Goal: Obtain resource: Download file/media

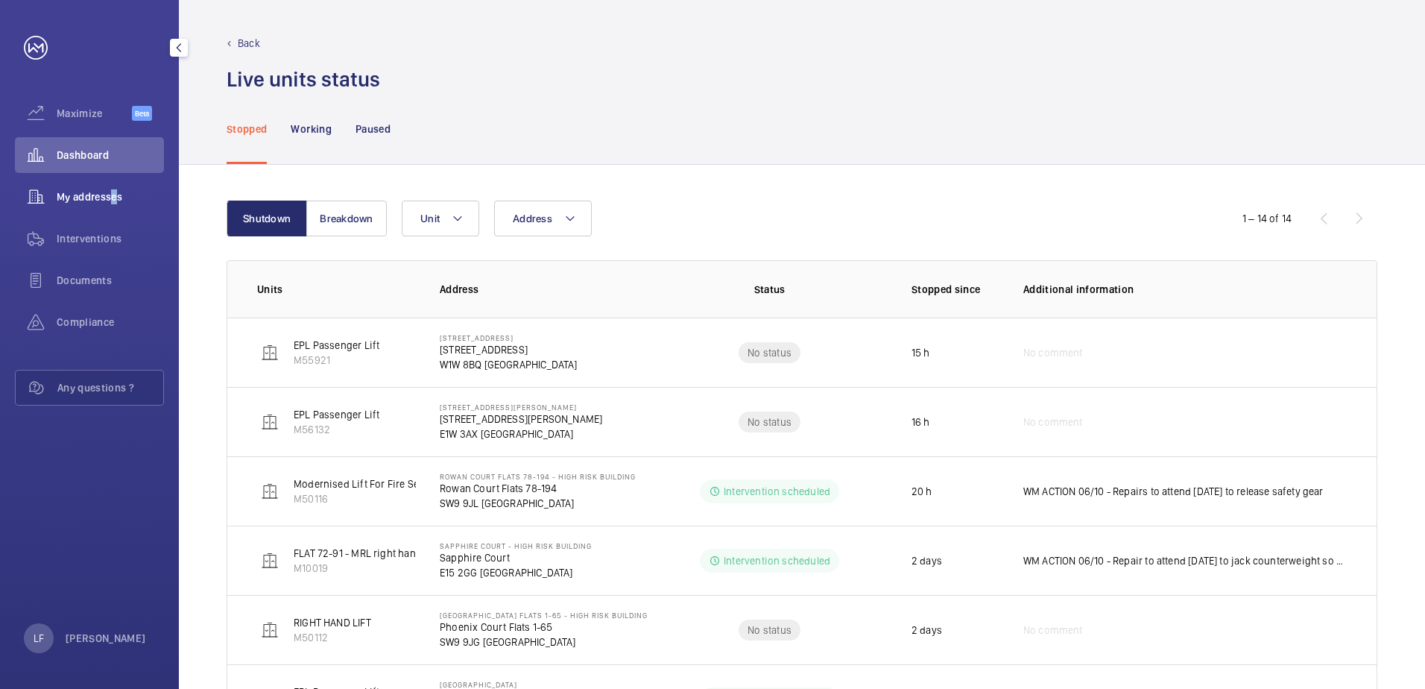
click at [110, 212] on div "My addresses" at bounding box center [89, 197] width 149 height 36
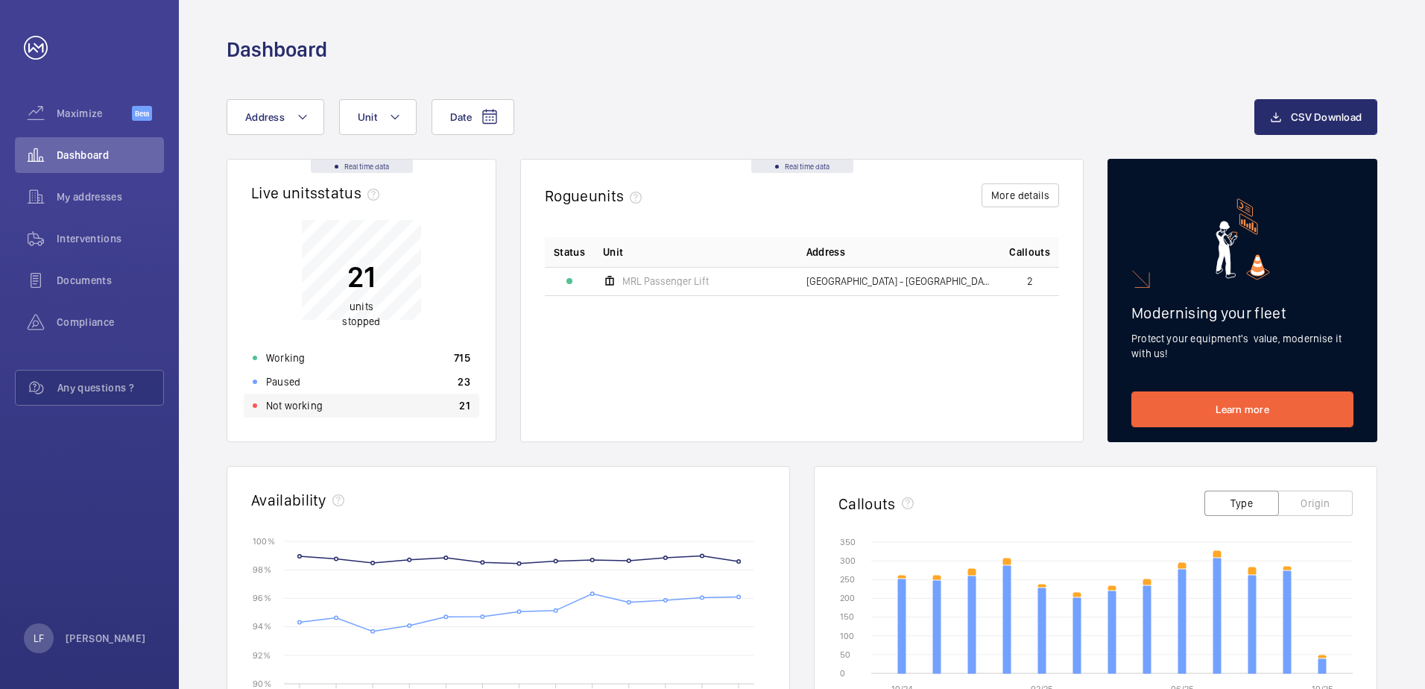
click at [295, 408] on p "Not working" at bounding box center [294, 405] width 57 height 15
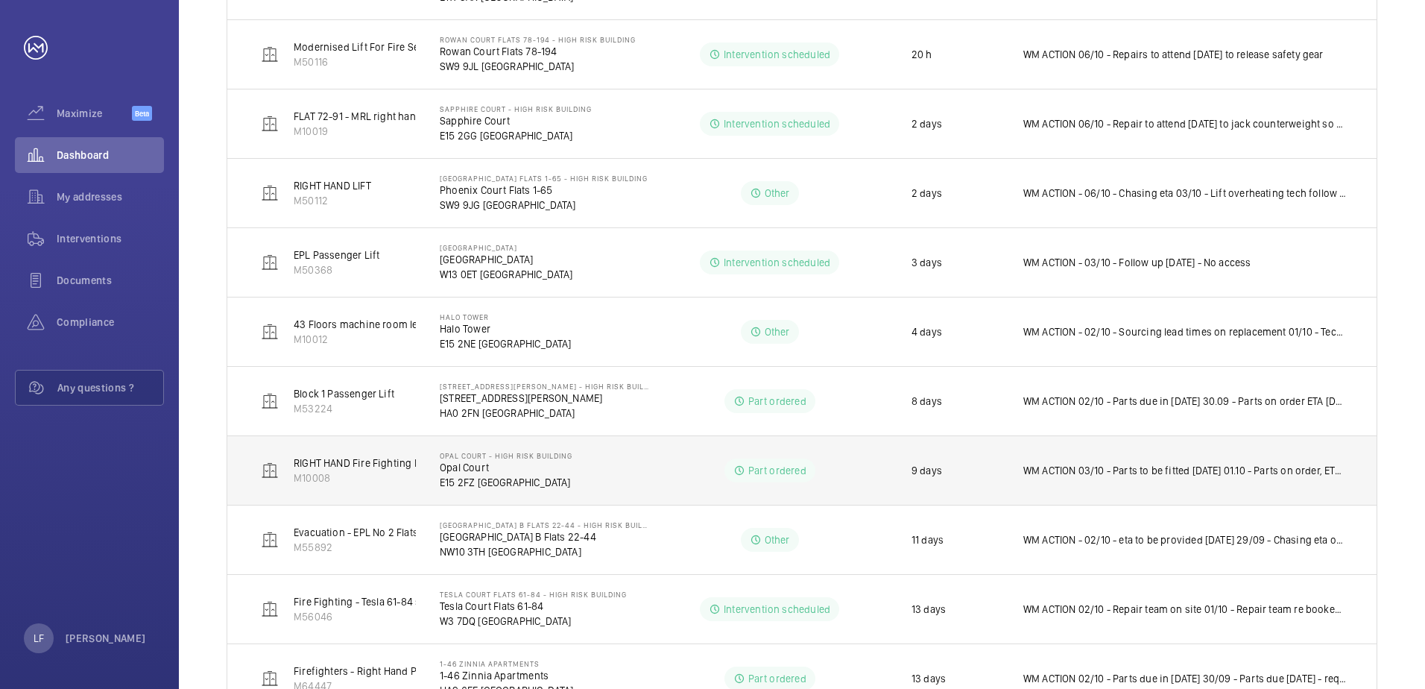
scroll to position [551, 0]
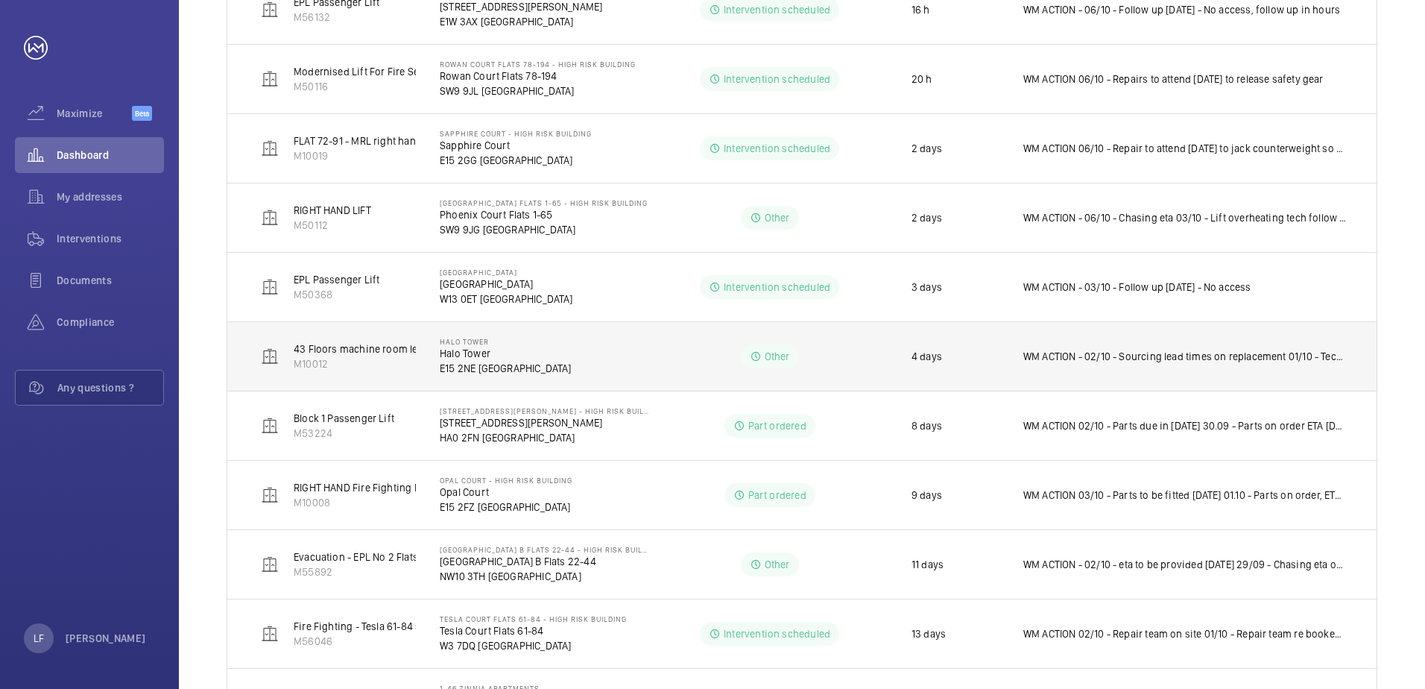
click at [1141, 357] on p "WM ACTION - 02/10 - Sourcing lead times on replacement 01/10 - Technical attend…" at bounding box center [1186, 356] width 324 height 15
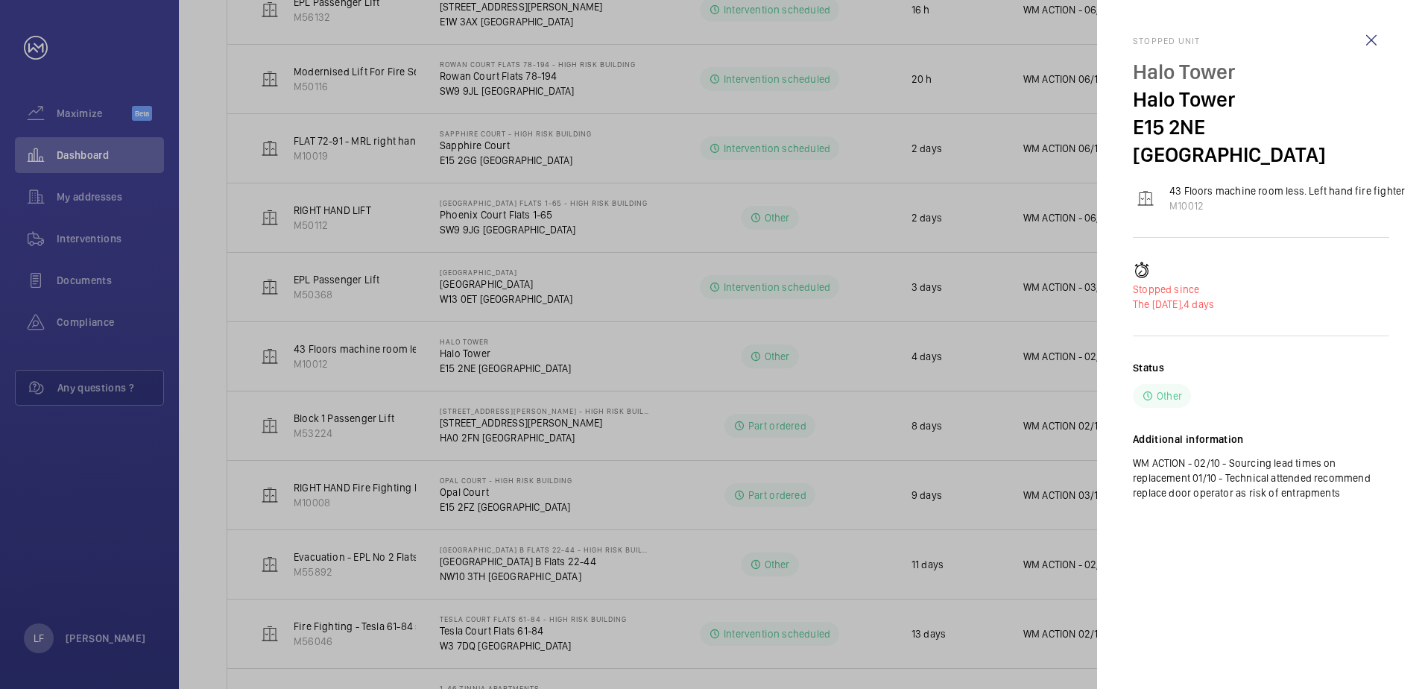
click at [935, 355] on div at bounding box center [712, 344] width 1425 height 689
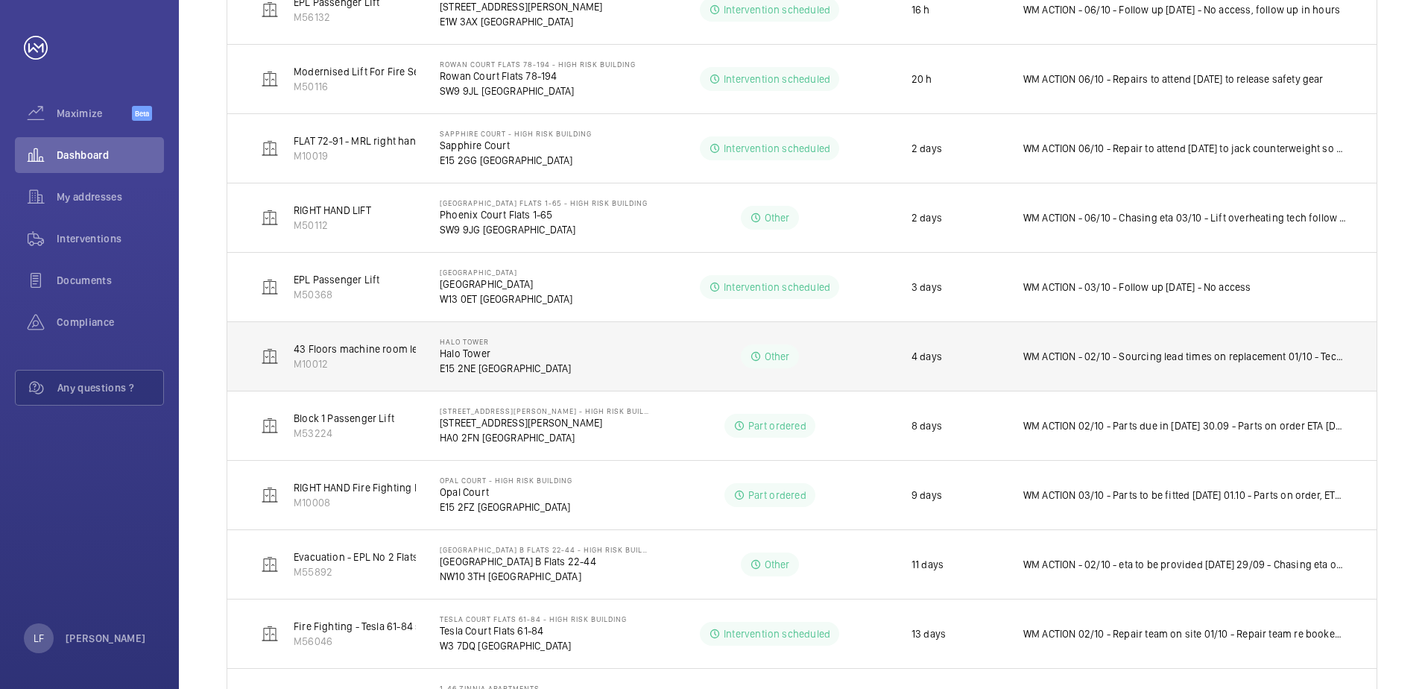
click at [475, 365] on p "E15 2NE [GEOGRAPHIC_DATA]" at bounding box center [506, 368] width 132 height 15
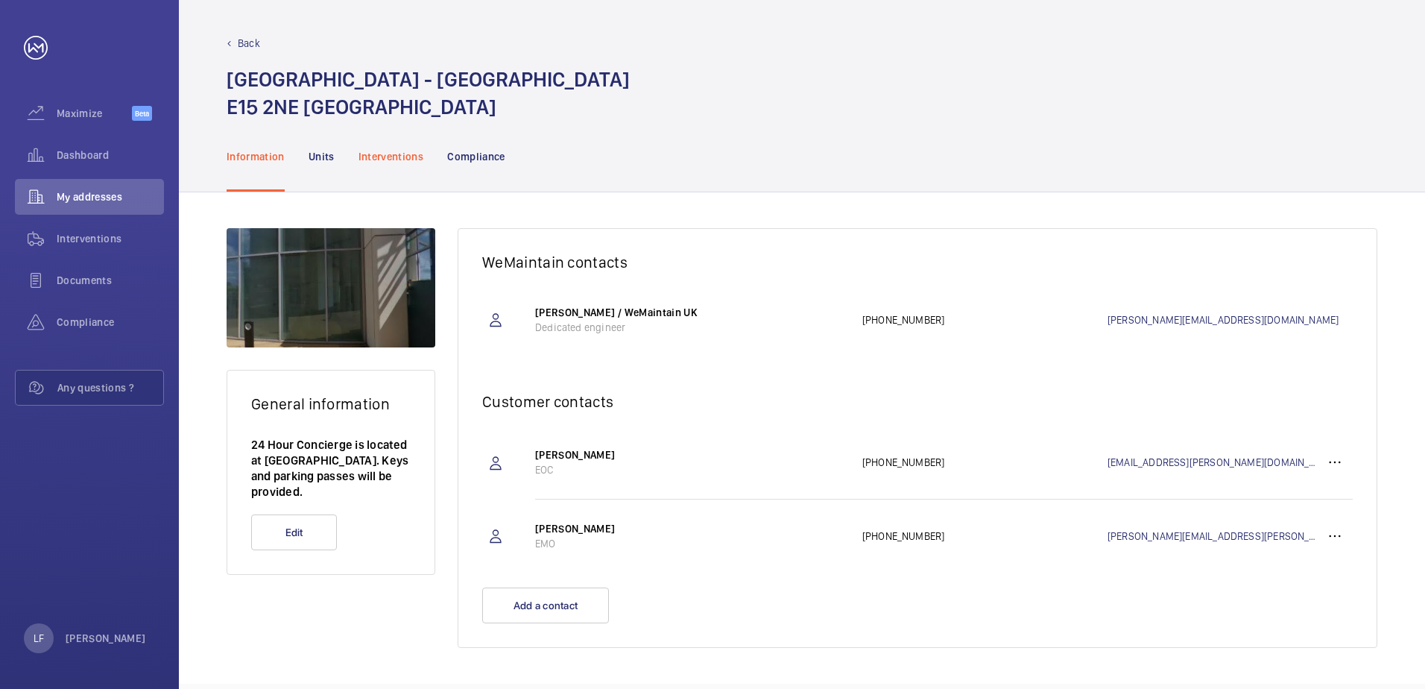
click at [386, 158] on p "Interventions" at bounding box center [392, 156] width 66 height 15
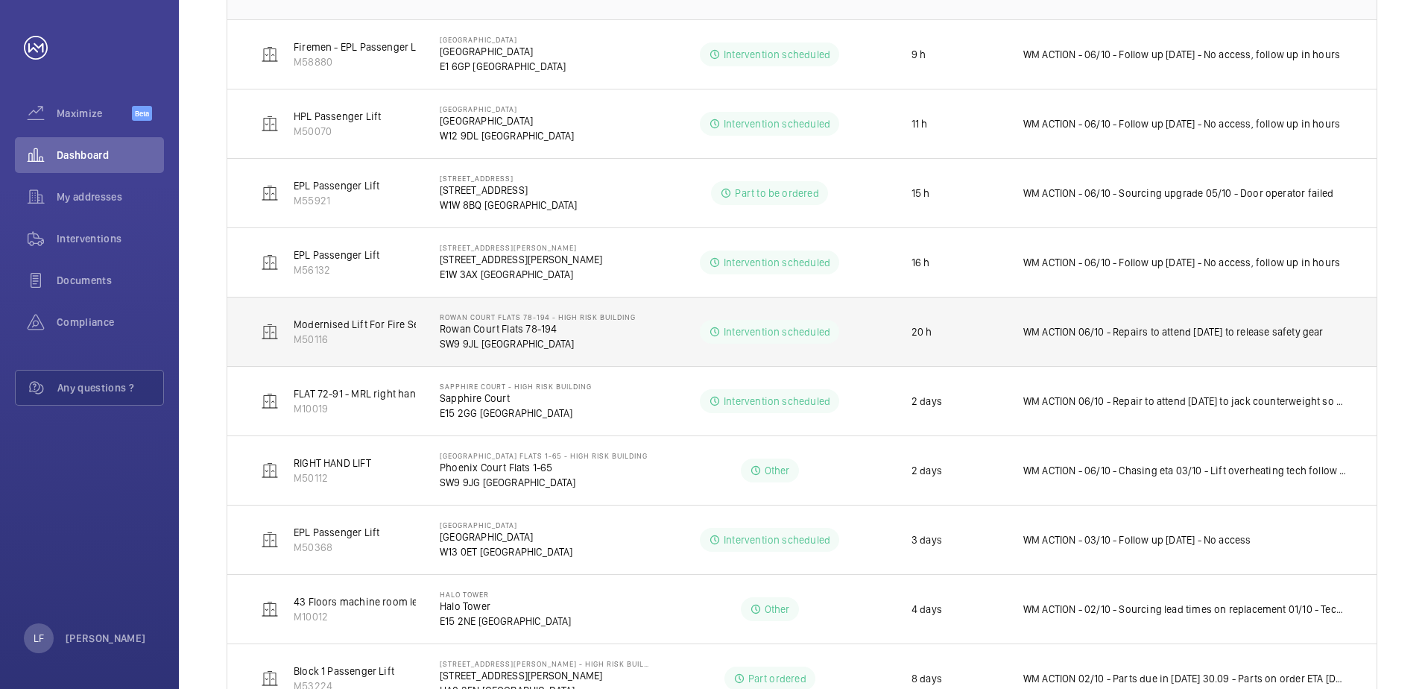
scroll to position [373, 0]
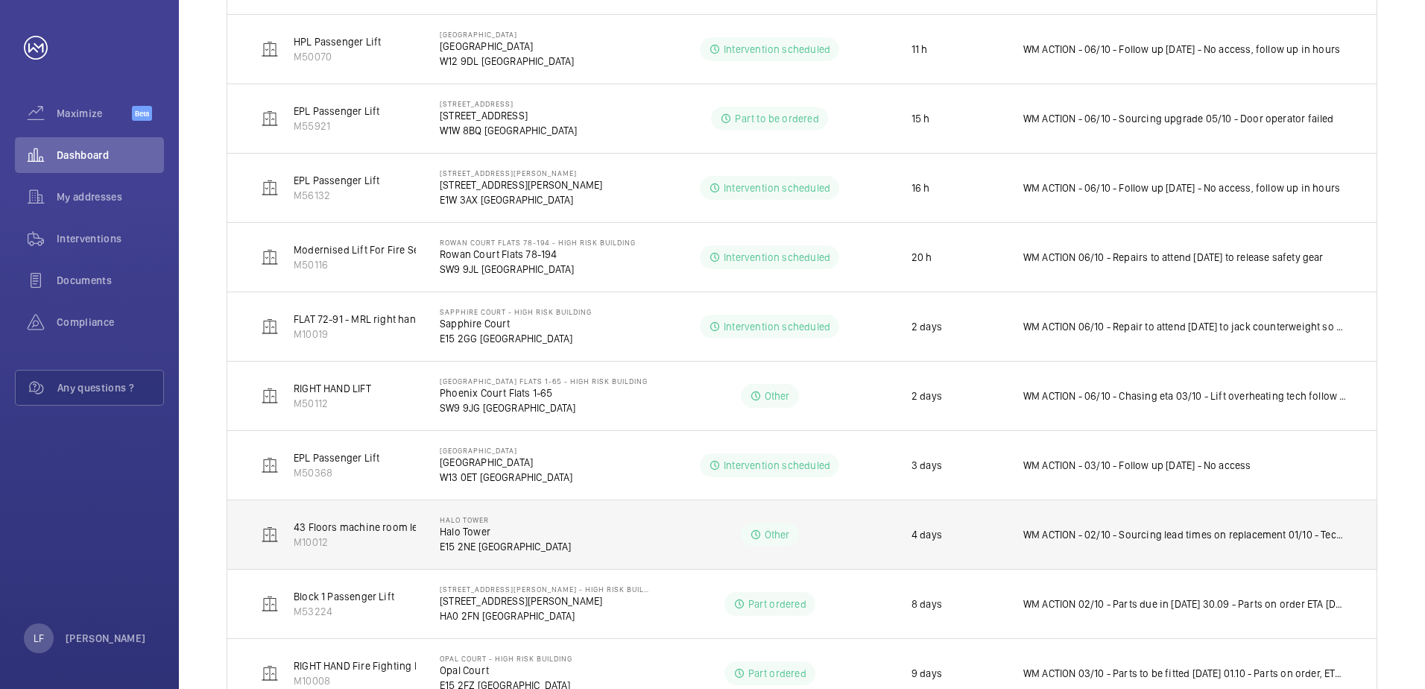
click at [485, 546] on p "E15 2NE [GEOGRAPHIC_DATA]" at bounding box center [506, 546] width 132 height 15
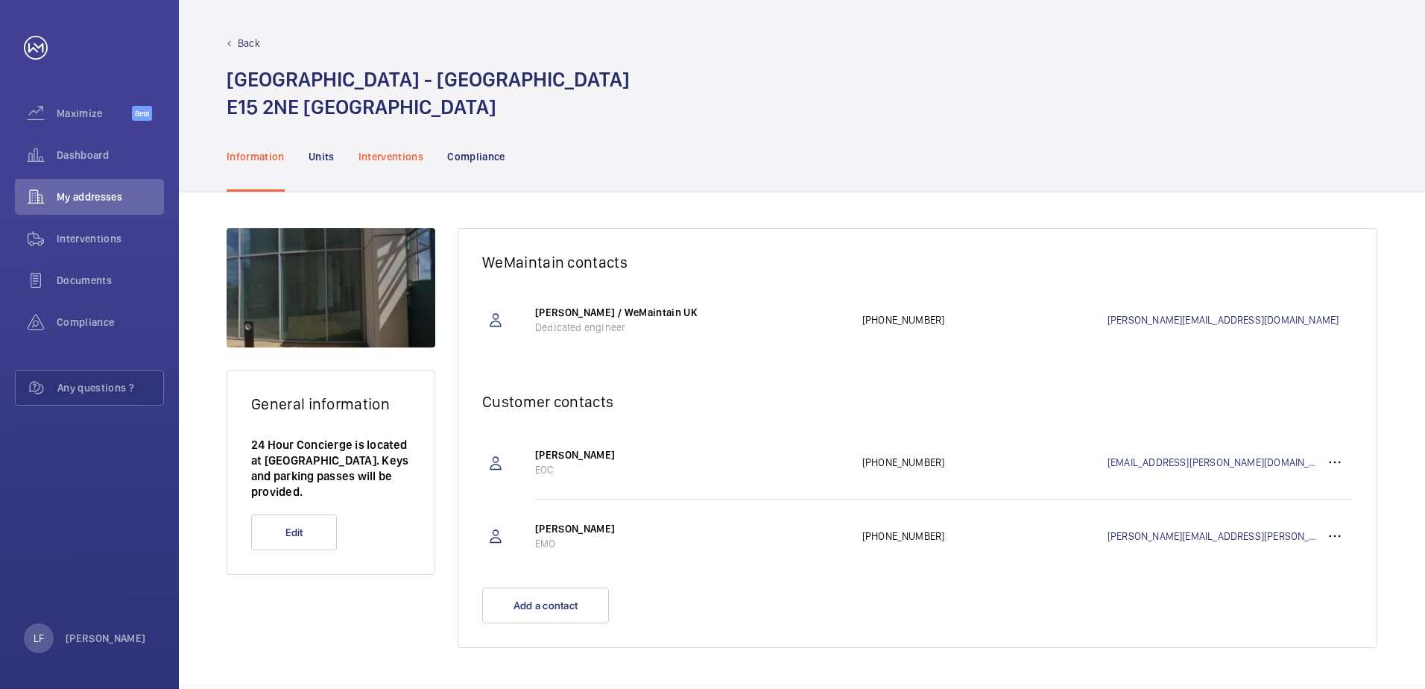
click at [393, 163] on p "Interventions" at bounding box center [392, 156] width 66 height 15
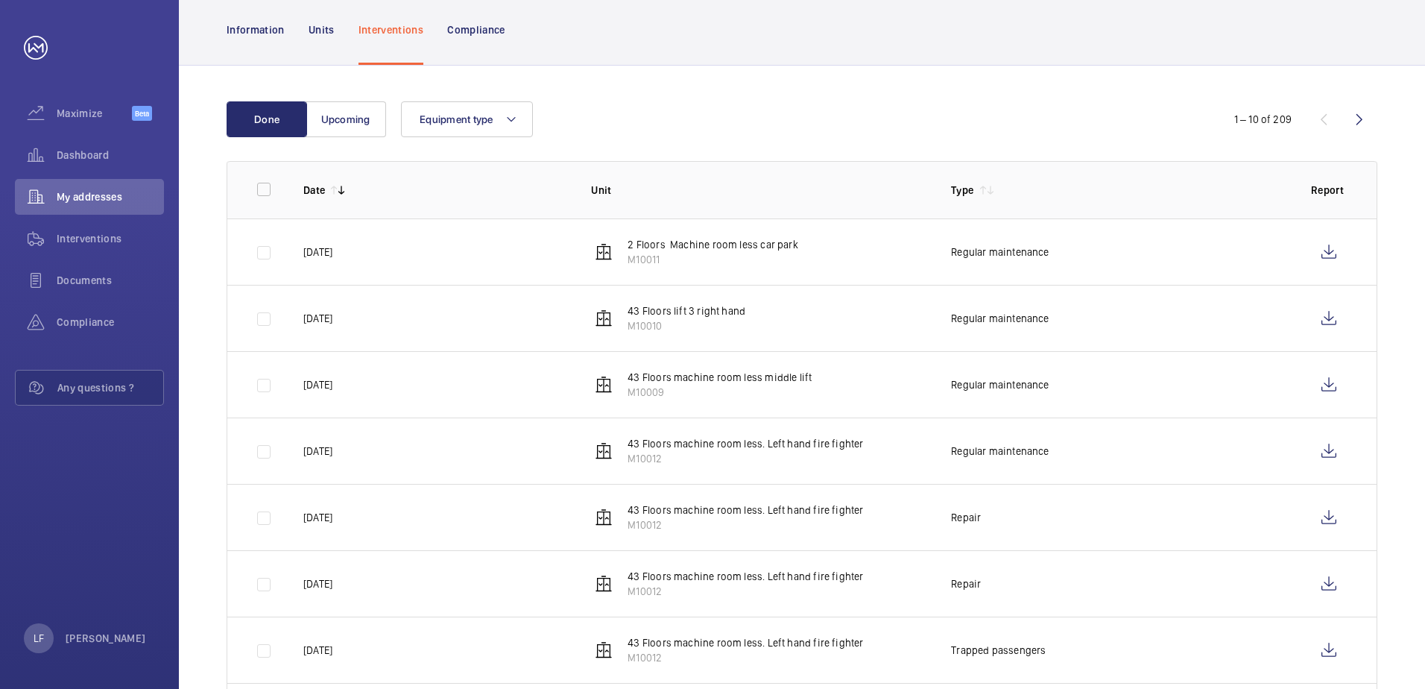
scroll to position [149, 0]
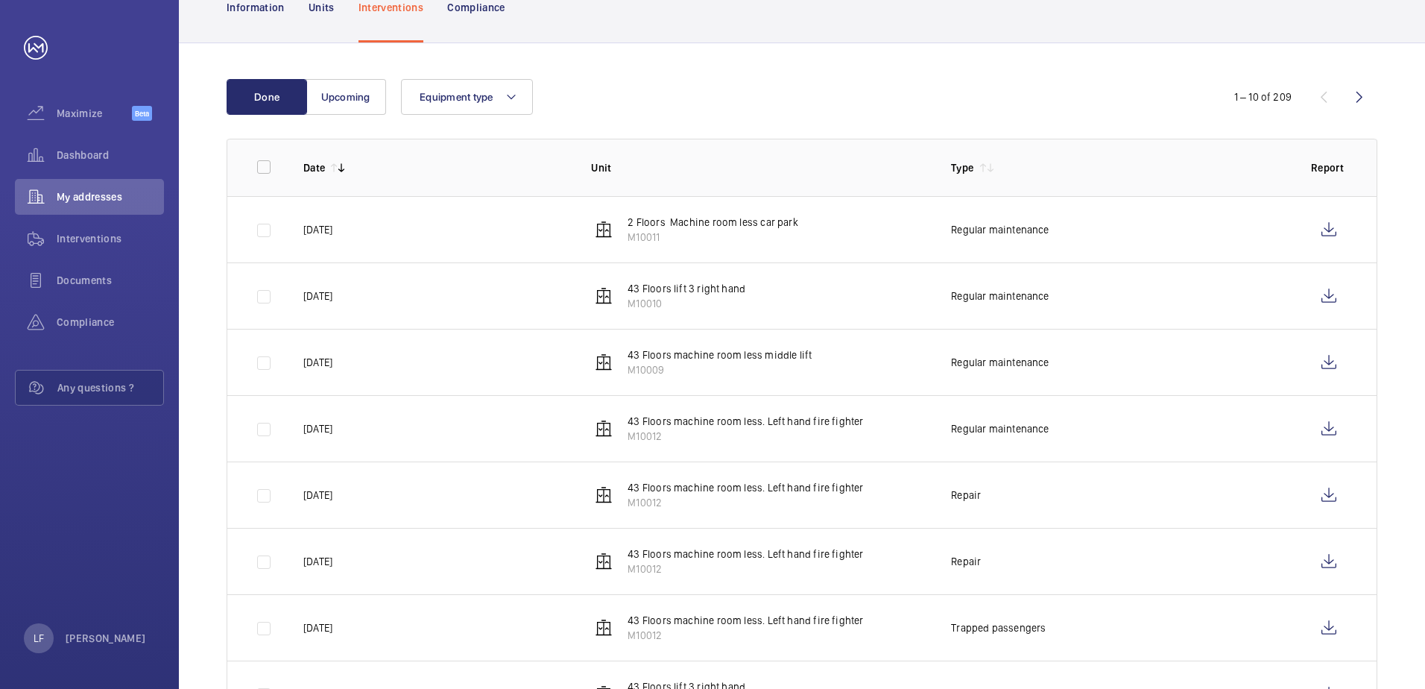
click at [745, 423] on p "43 Floors machine room less. Left hand fire fighter" at bounding box center [746, 421] width 236 height 15
click at [1319, 425] on wm-front-icon-button at bounding box center [1329, 429] width 36 height 36
click at [81, 166] on div "Dashboard" at bounding box center [89, 155] width 149 height 36
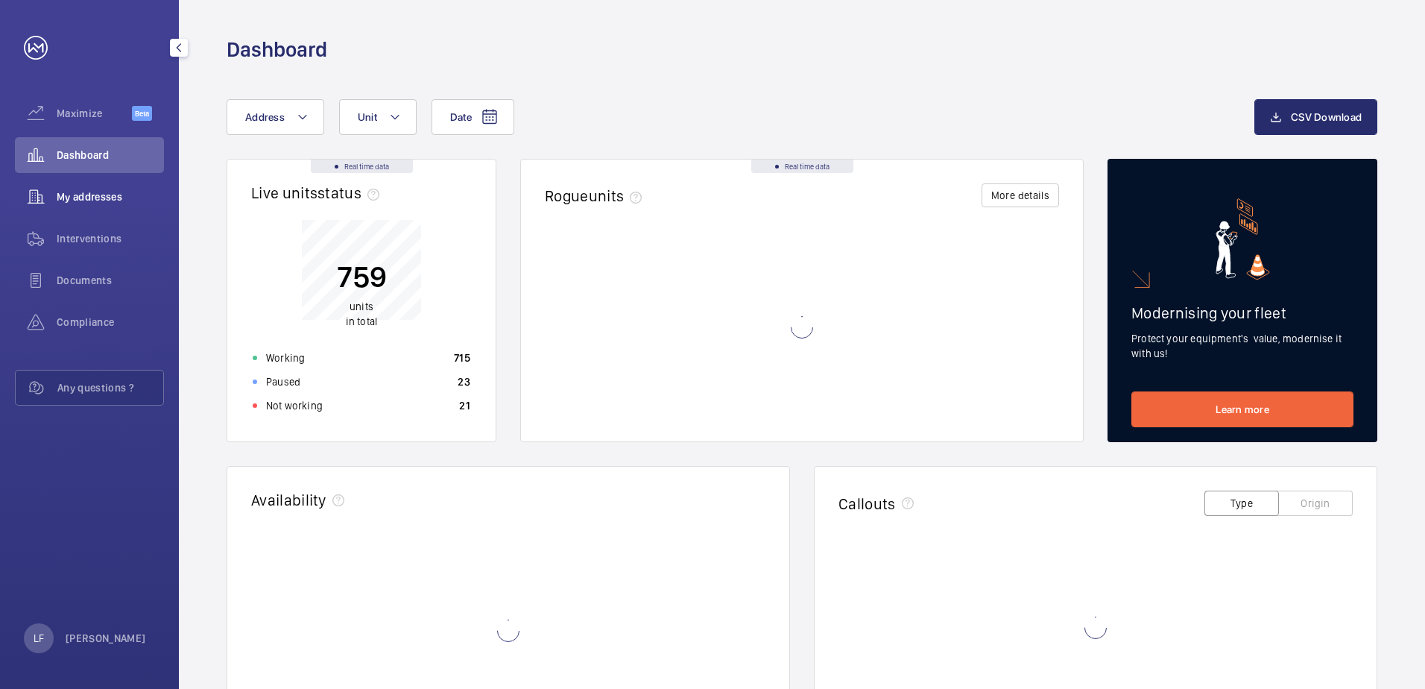
click at [100, 194] on span "My addresses" at bounding box center [110, 196] width 107 height 15
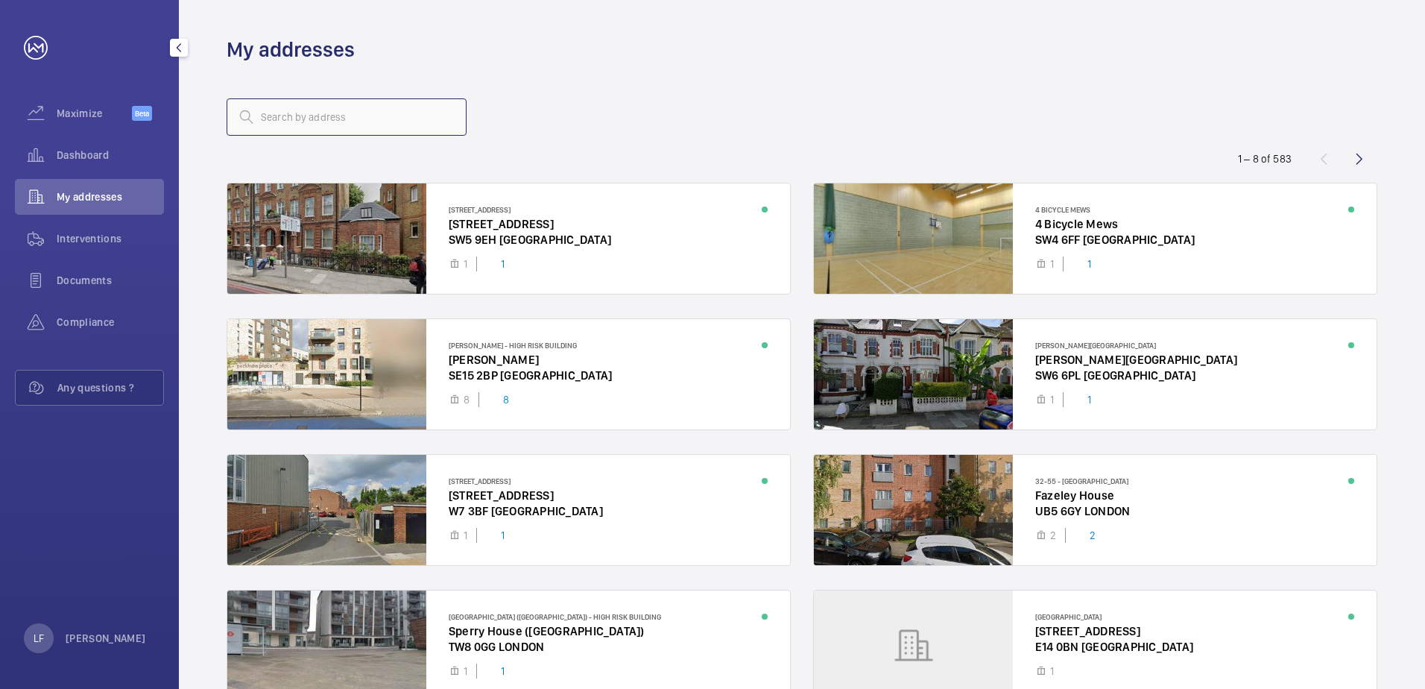
click at [271, 113] on input "text" at bounding box center [347, 116] width 240 height 37
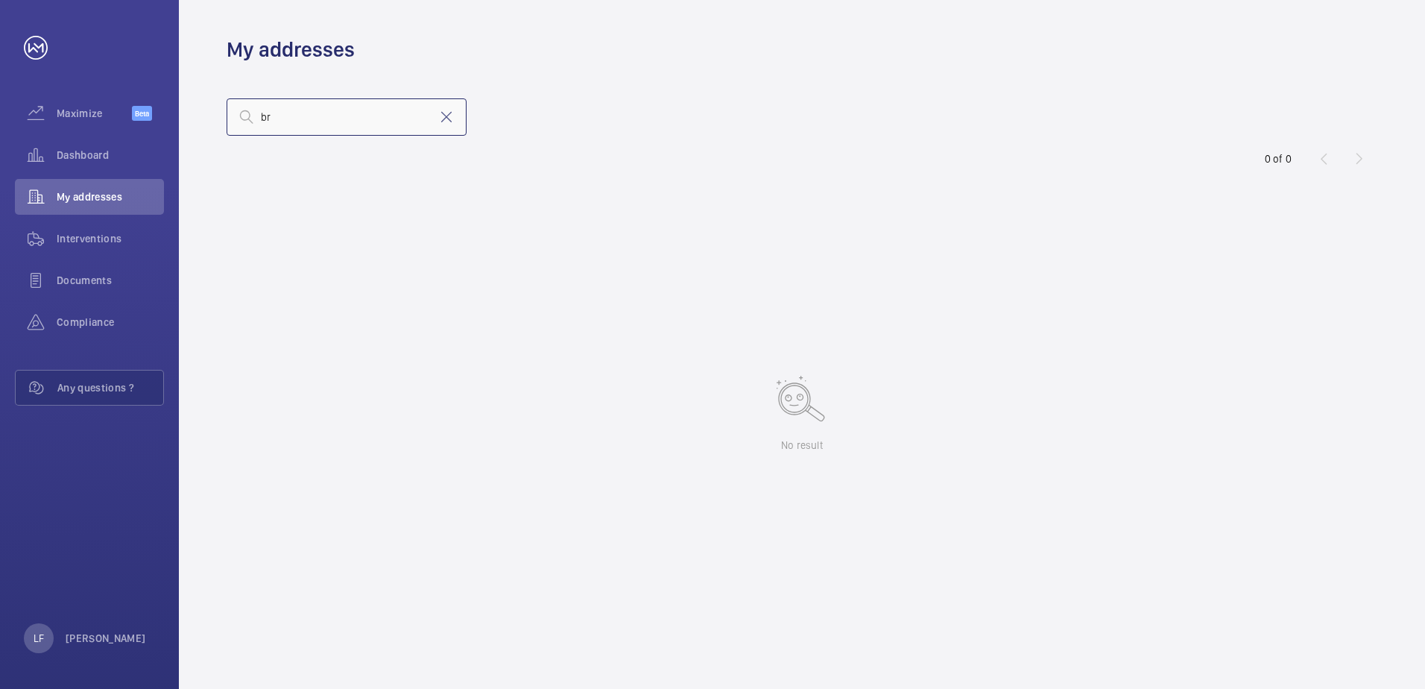
type input "b"
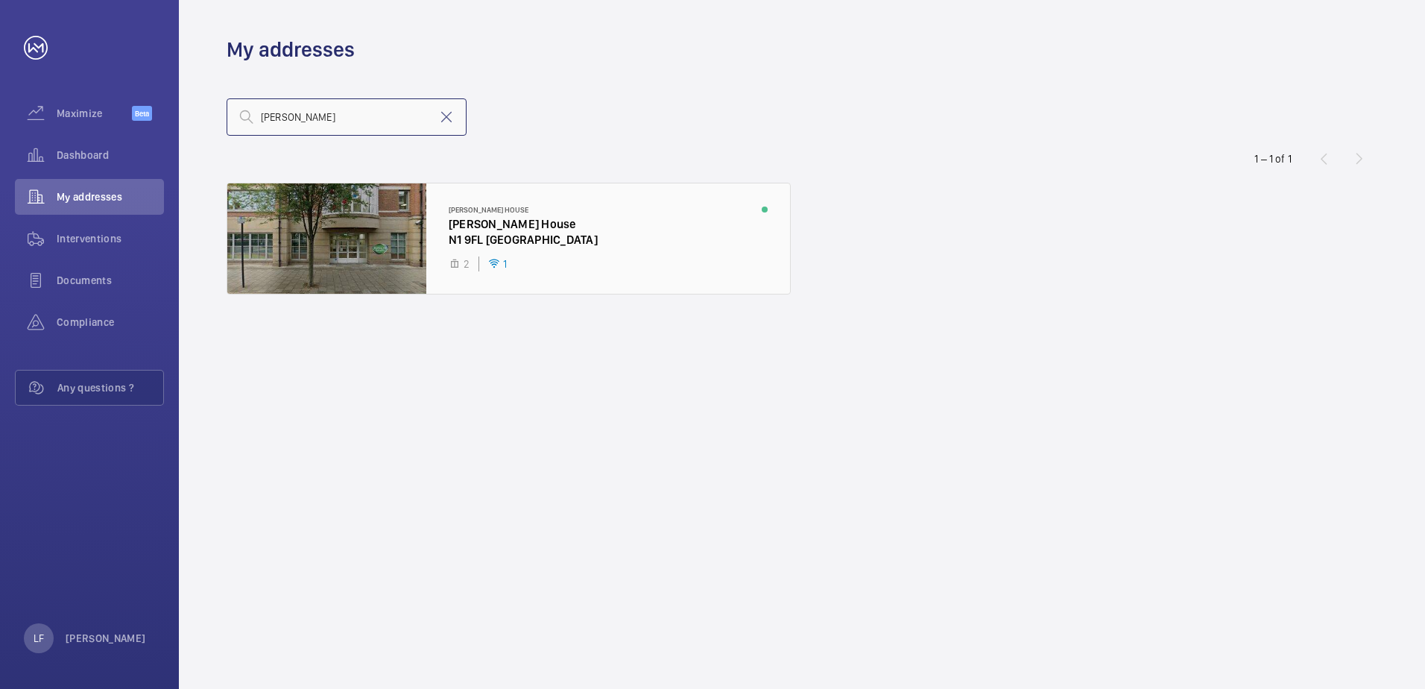
type input "[PERSON_NAME]"
click at [481, 228] on div at bounding box center [508, 238] width 563 height 110
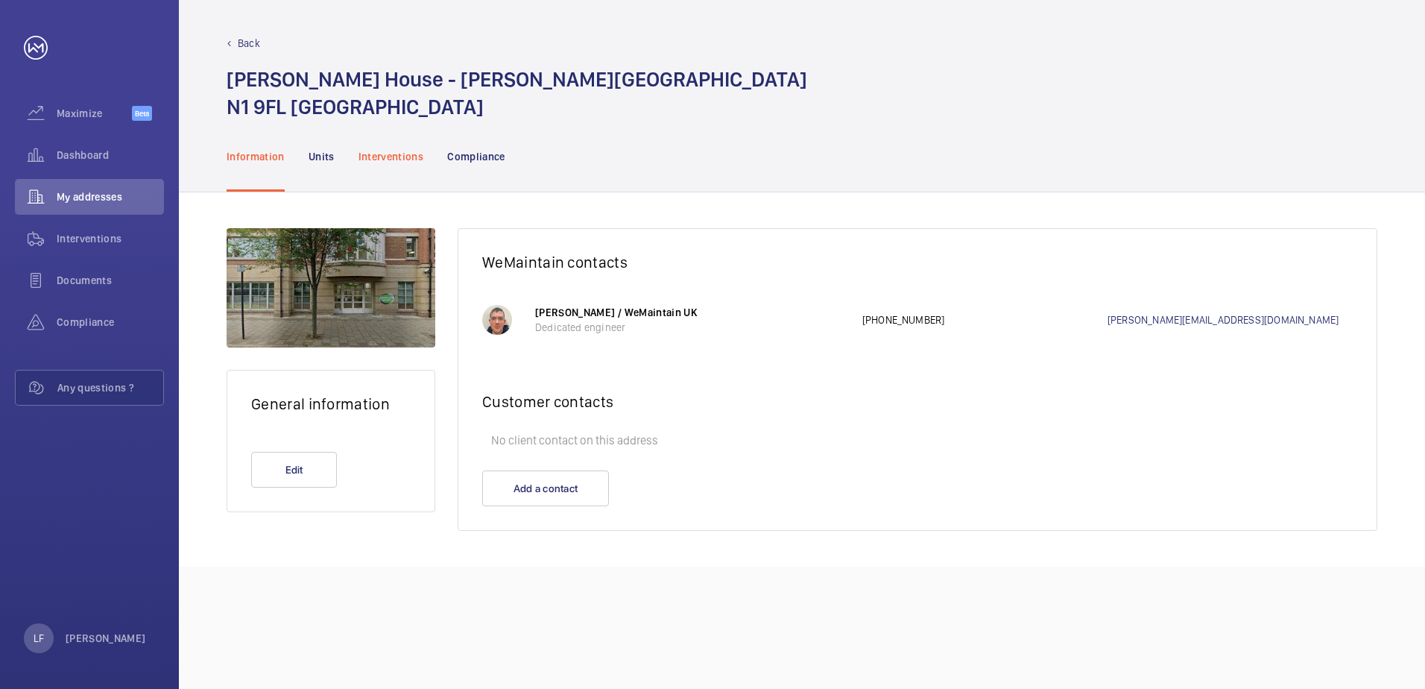
click at [396, 161] on p "Interventions" at bounding box center [392, 156] width 66 height 15
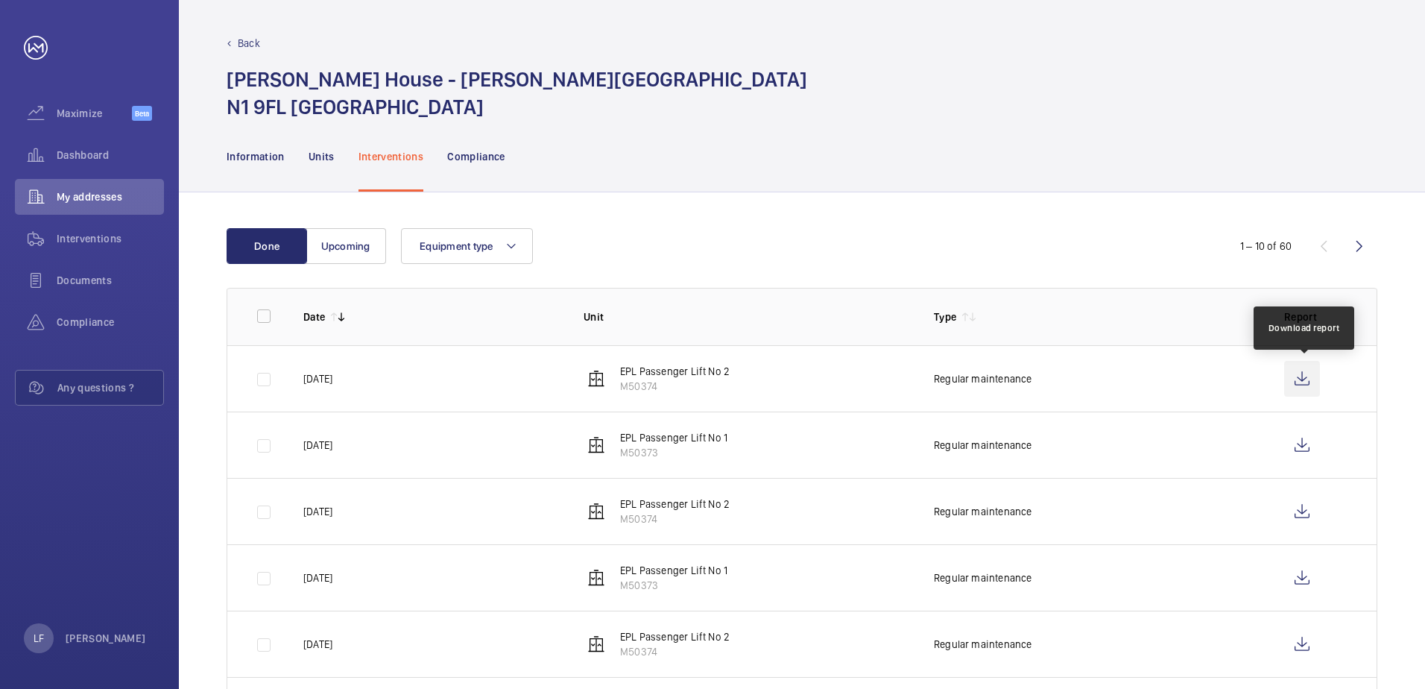
click at [1296, 372] on wm-front-icon-button at bounding box center [1302, 379] width 36 height 36
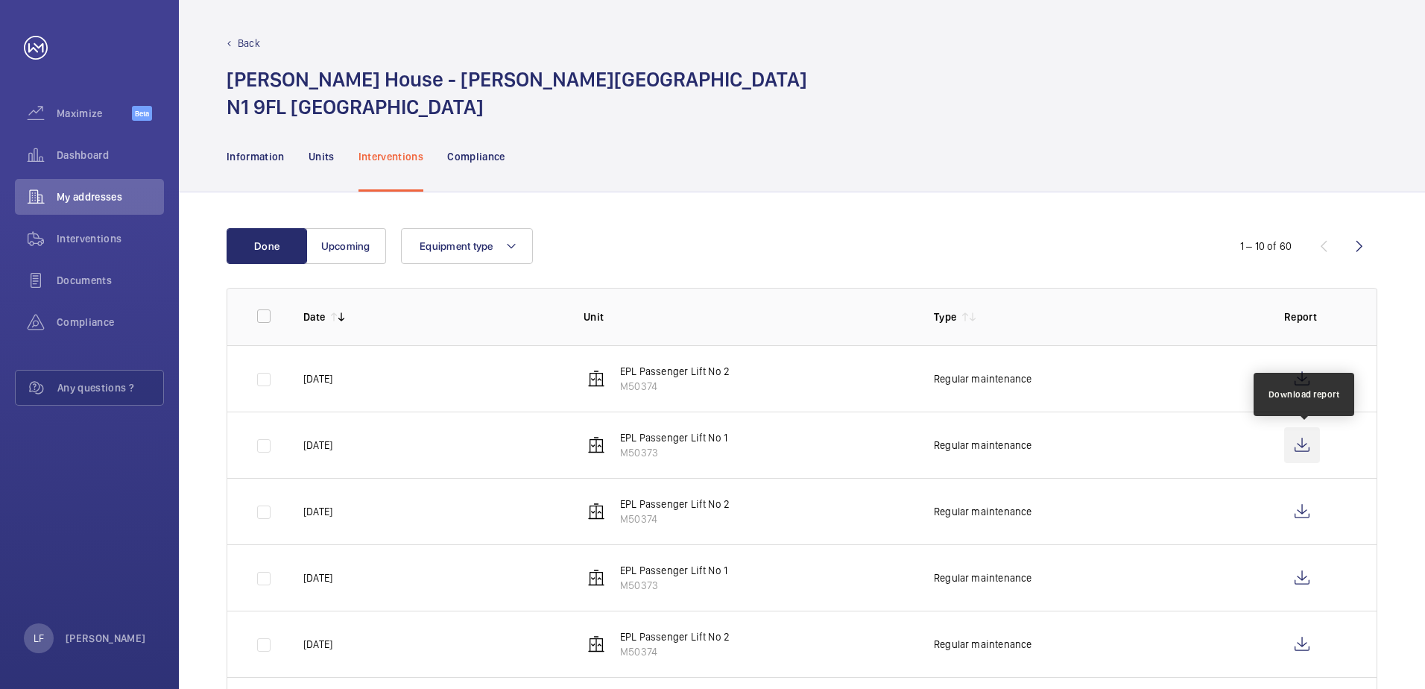
click at [1303, 450] on wm-front-icon-button at bounding box center [1302, 445] width 36 height 36
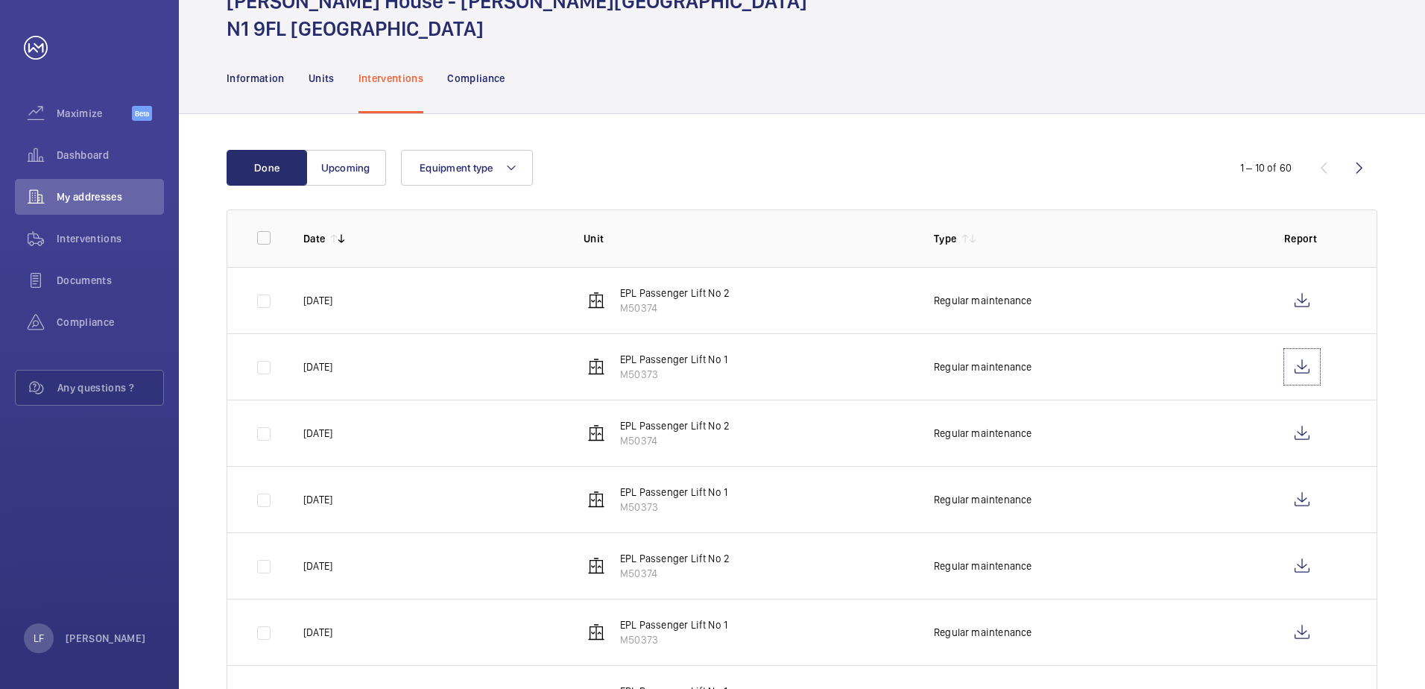
scroll to position [149, 0]
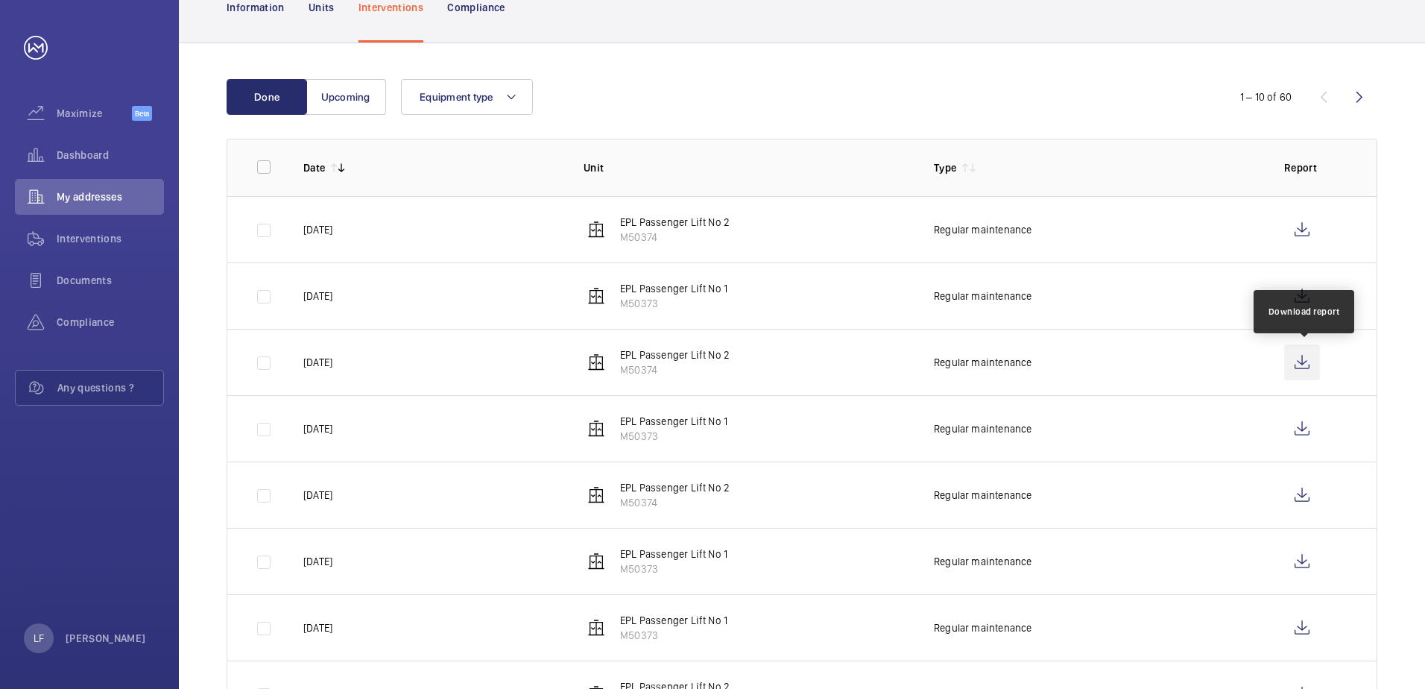
click at [1311, 371] on wm-front-icon-button at bounding box center [1302, 362] width 36 height 36
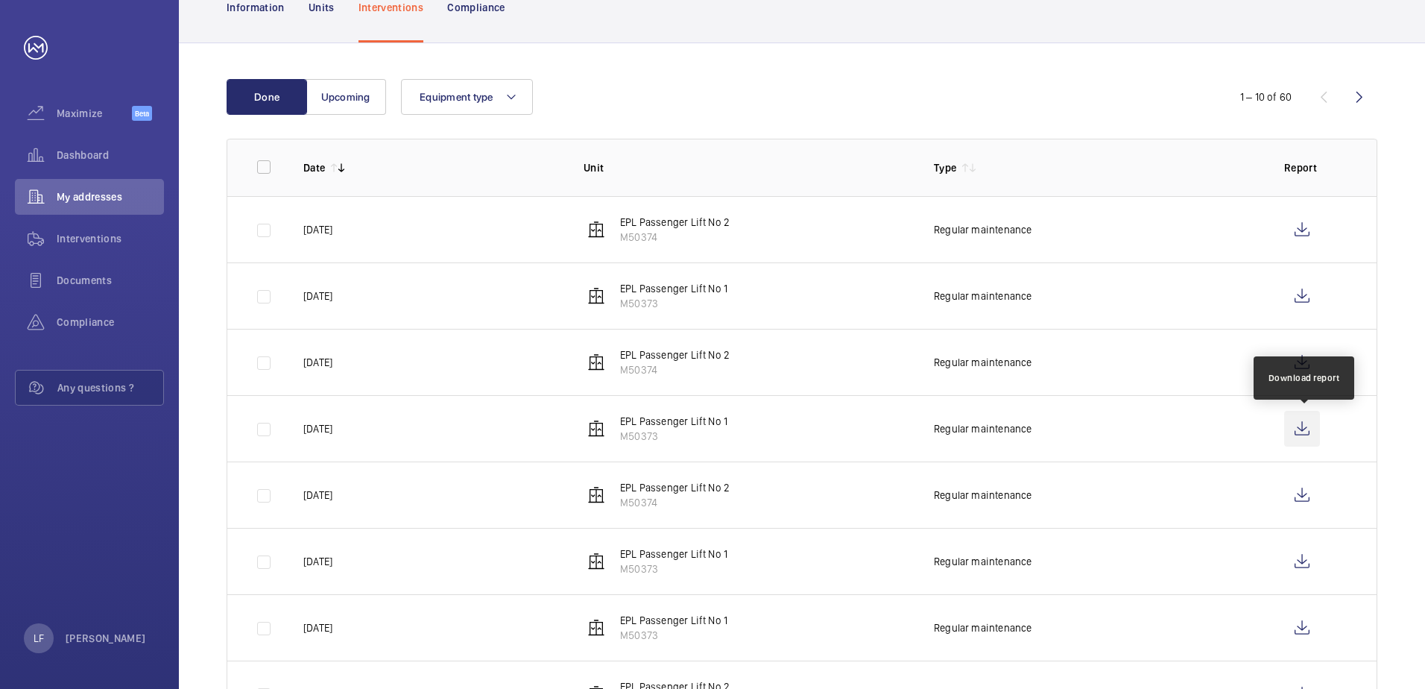
click at [1293, 426] on wm-front-icon-button at bounding box center [1302, 429] width 36 height 36
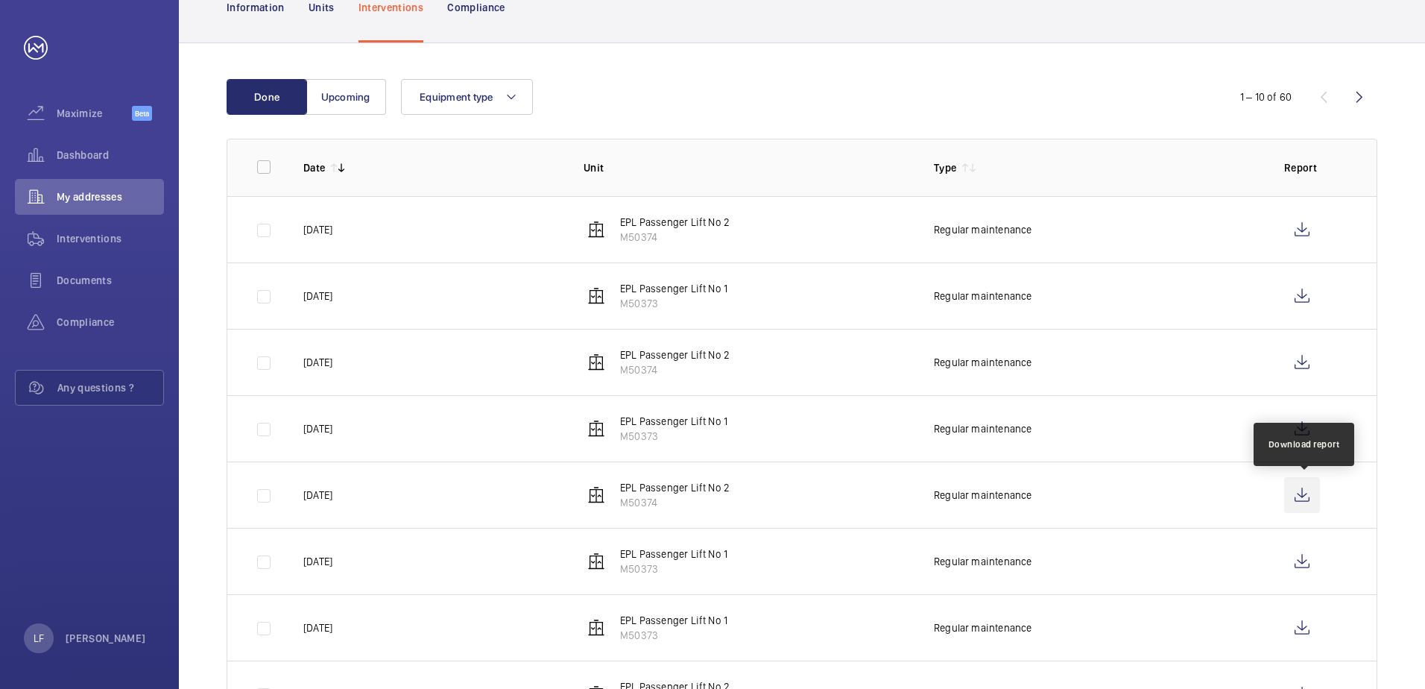
click at [1290, 491] on wm-front-icon-button at bounding box center [1302, 495] width 36 height 36
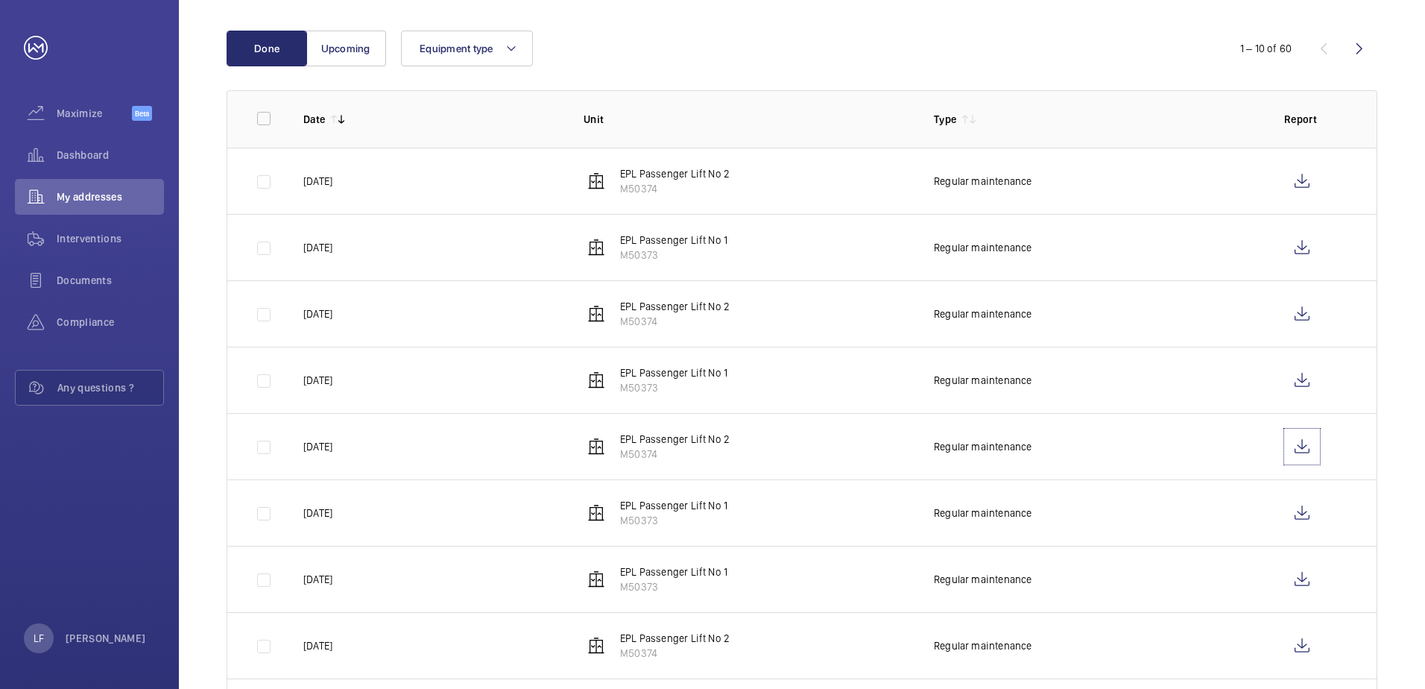
scroll to position [298, 0]
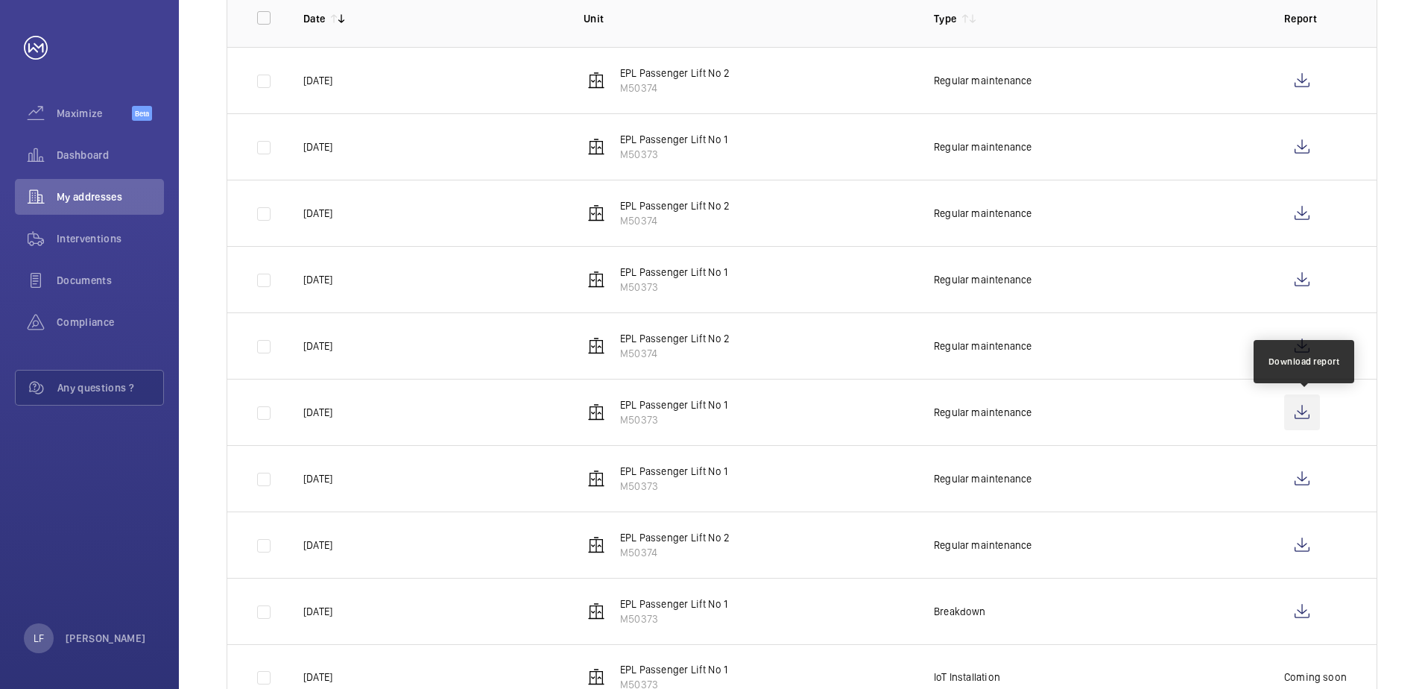
click at [1308, 417] on wm-front-icon-button at bounding box center [1302, 412] width 36 height 36
click at [1280, 475] on td at bounding box center [1319, 478] width 116 height 66
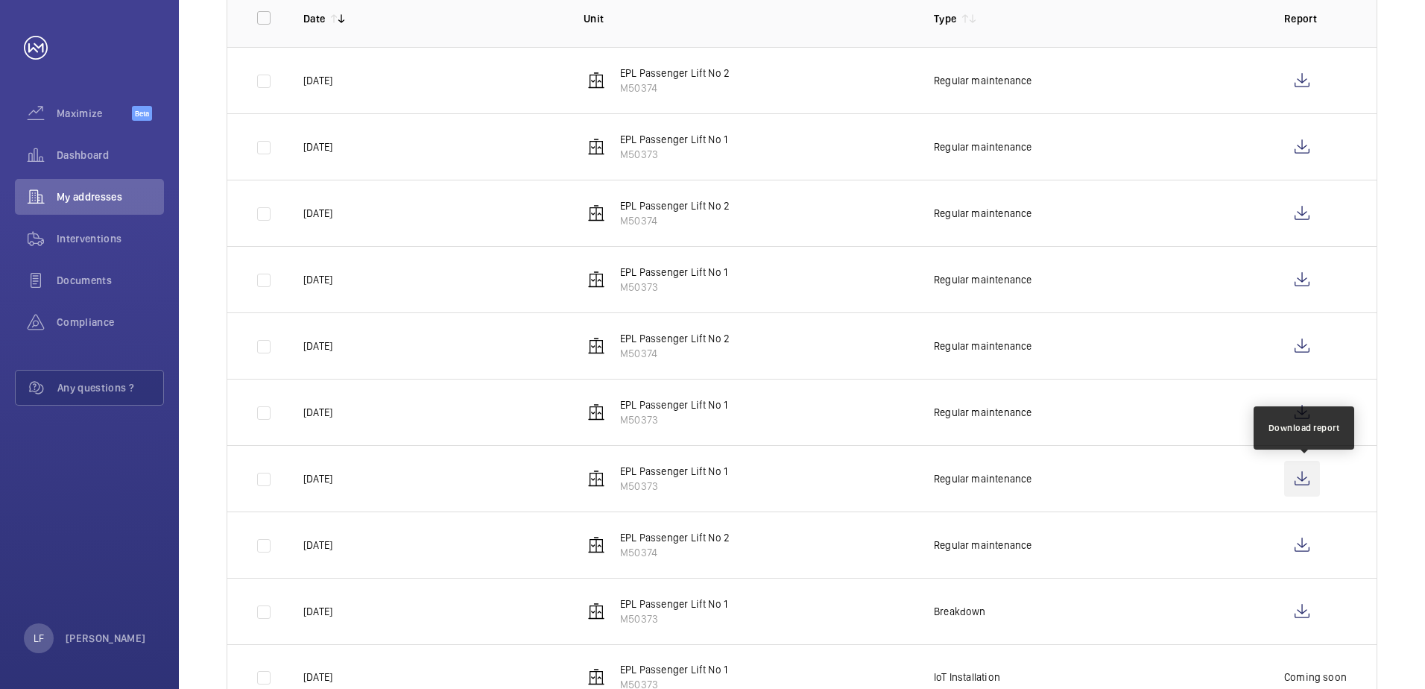
click at [1293, 476] on wm-front-icon-button at bounding box center [1302, 479] width 36 height 36
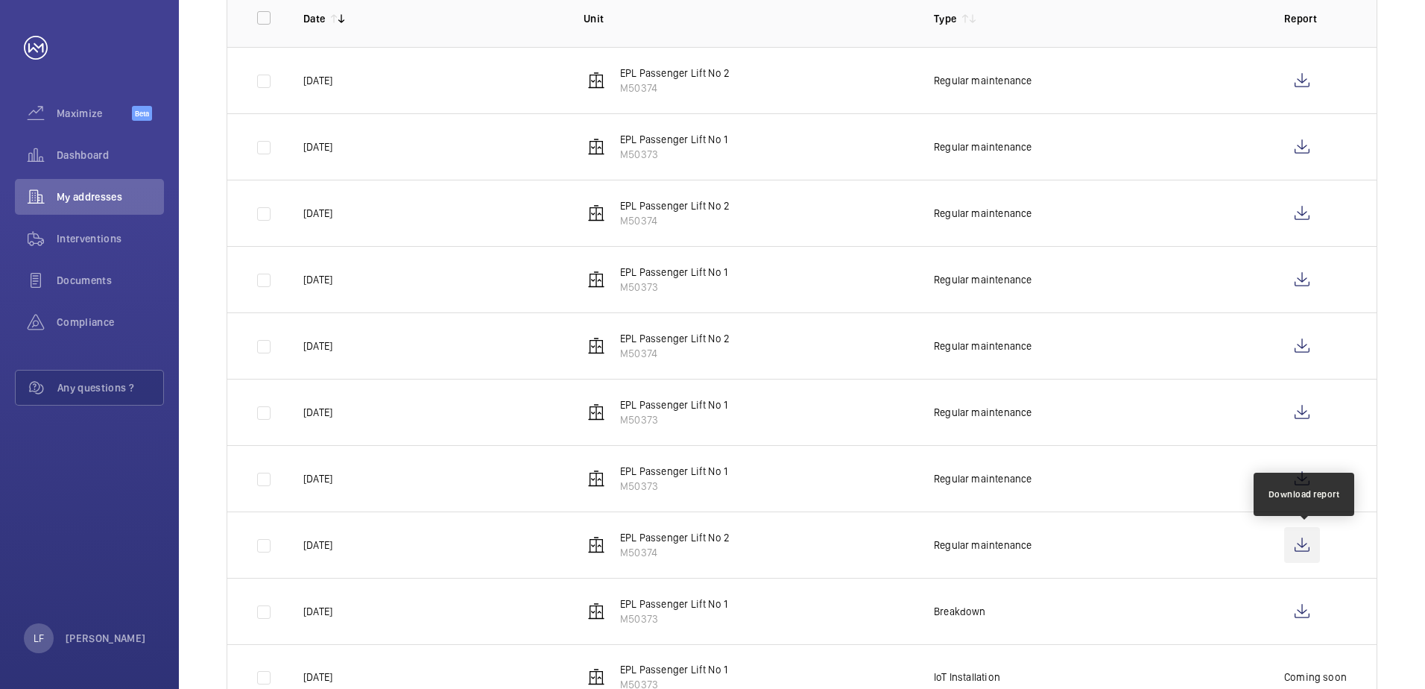
click at [1296, 537] on wm-front-icon-button at bounding box center [1302, 545] width 36 height 36
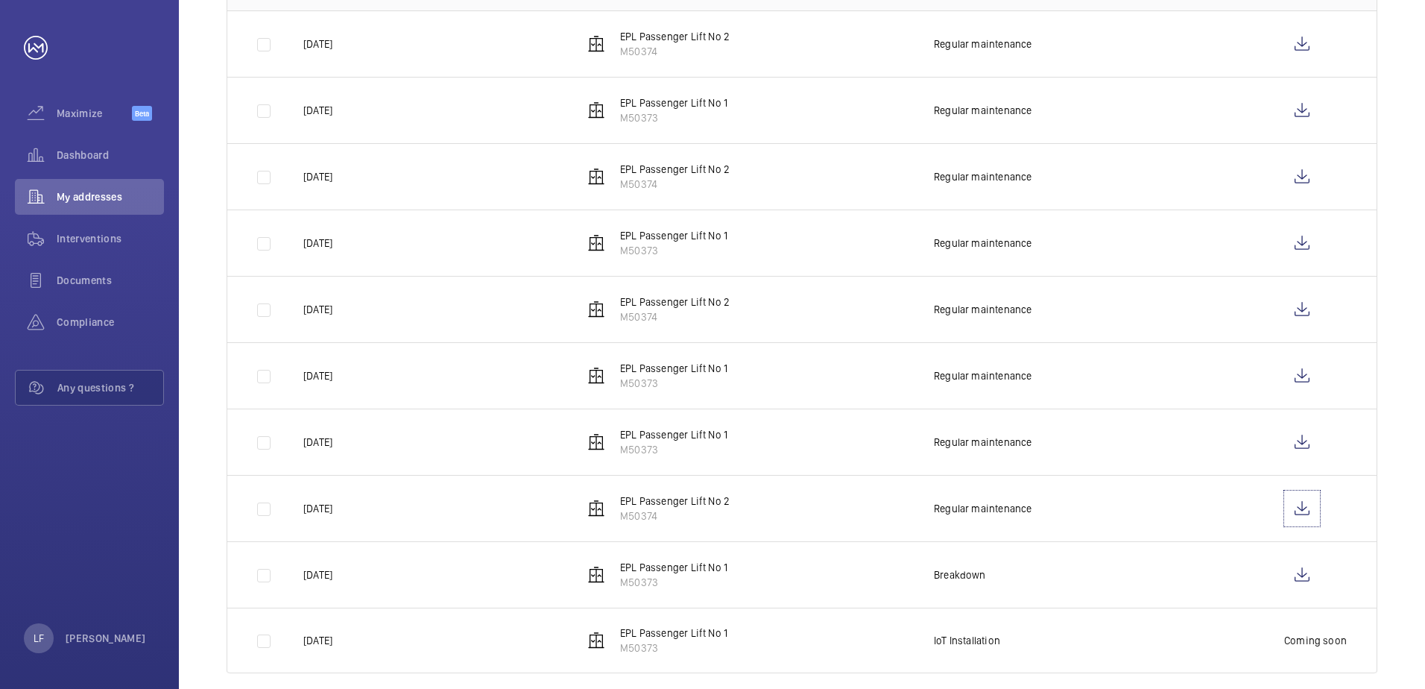
scroll to position [355, 0]
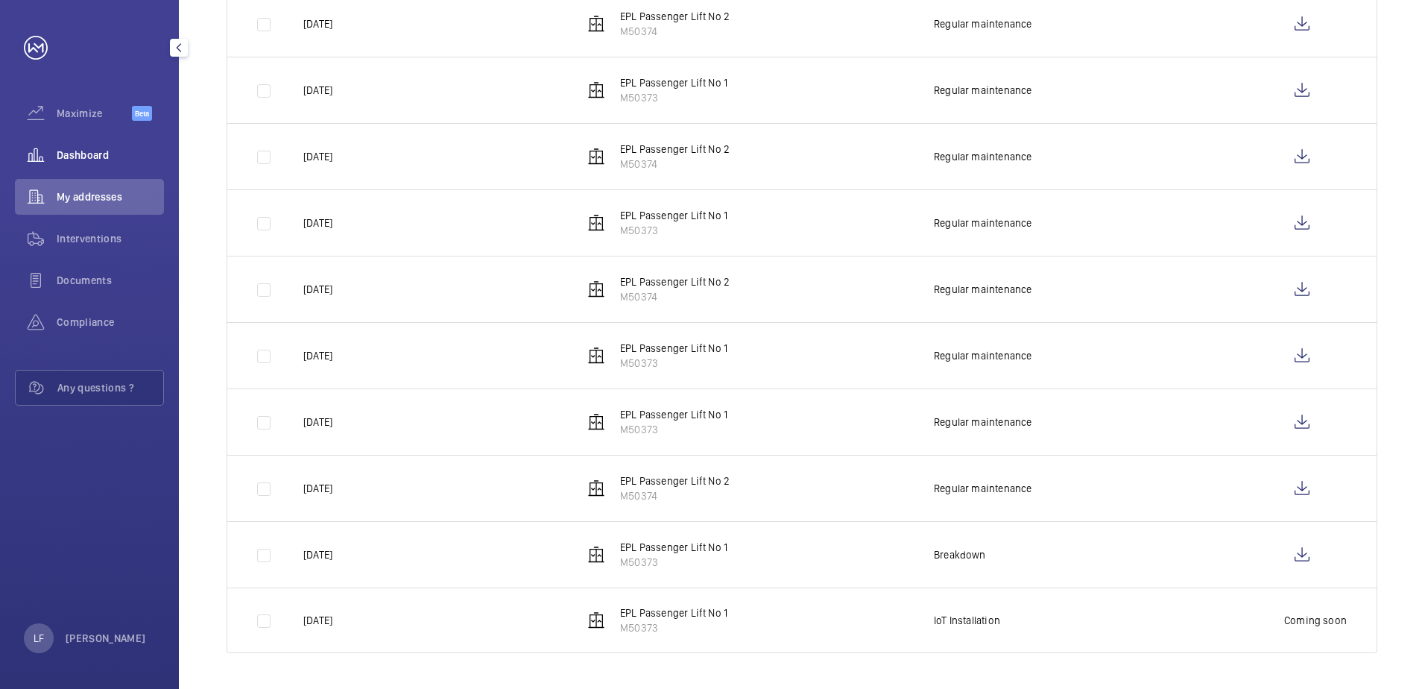
click at [70, 141] on div "Dashboard" at bounding box center [89, 155] width 149 height 36
click at [72, 150] on span "Dashboard" at bounding box center [110, 155] width 107 height 15
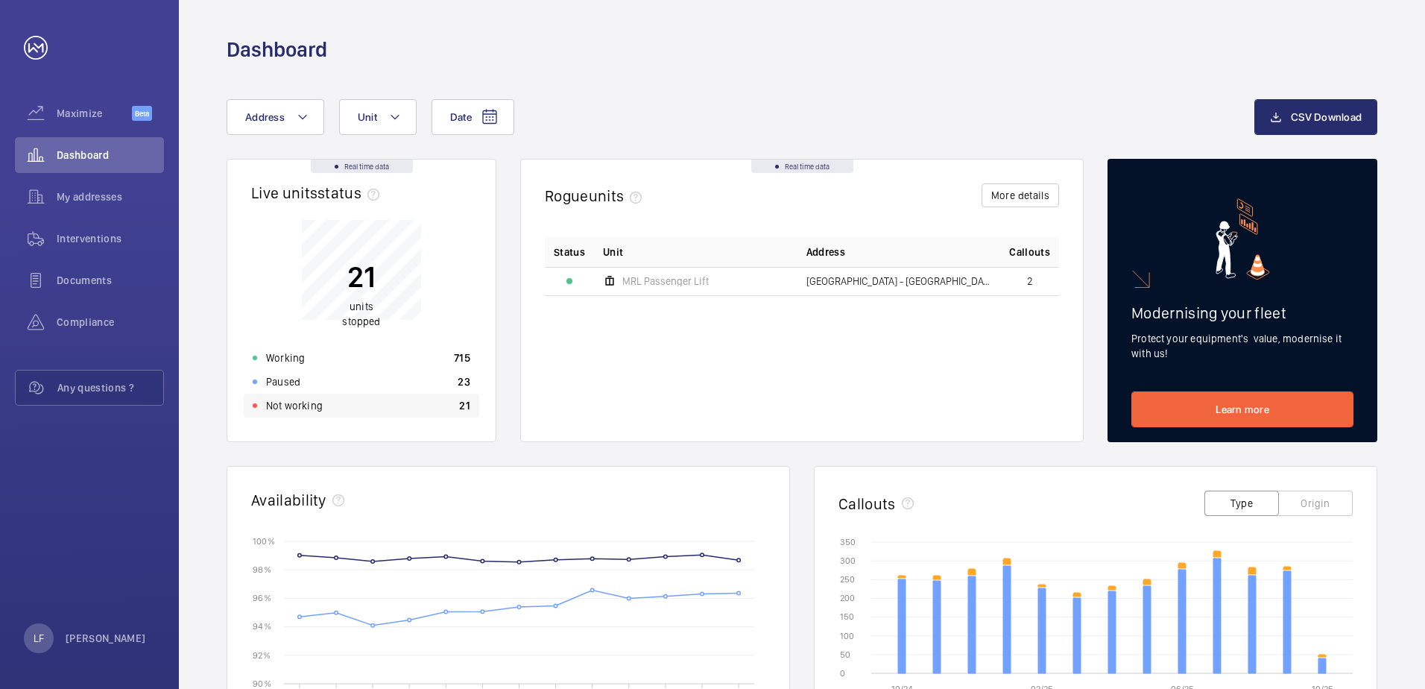
click at [289, 404] on p "Not working" at bounding box center [294, 405] width 57 height 15
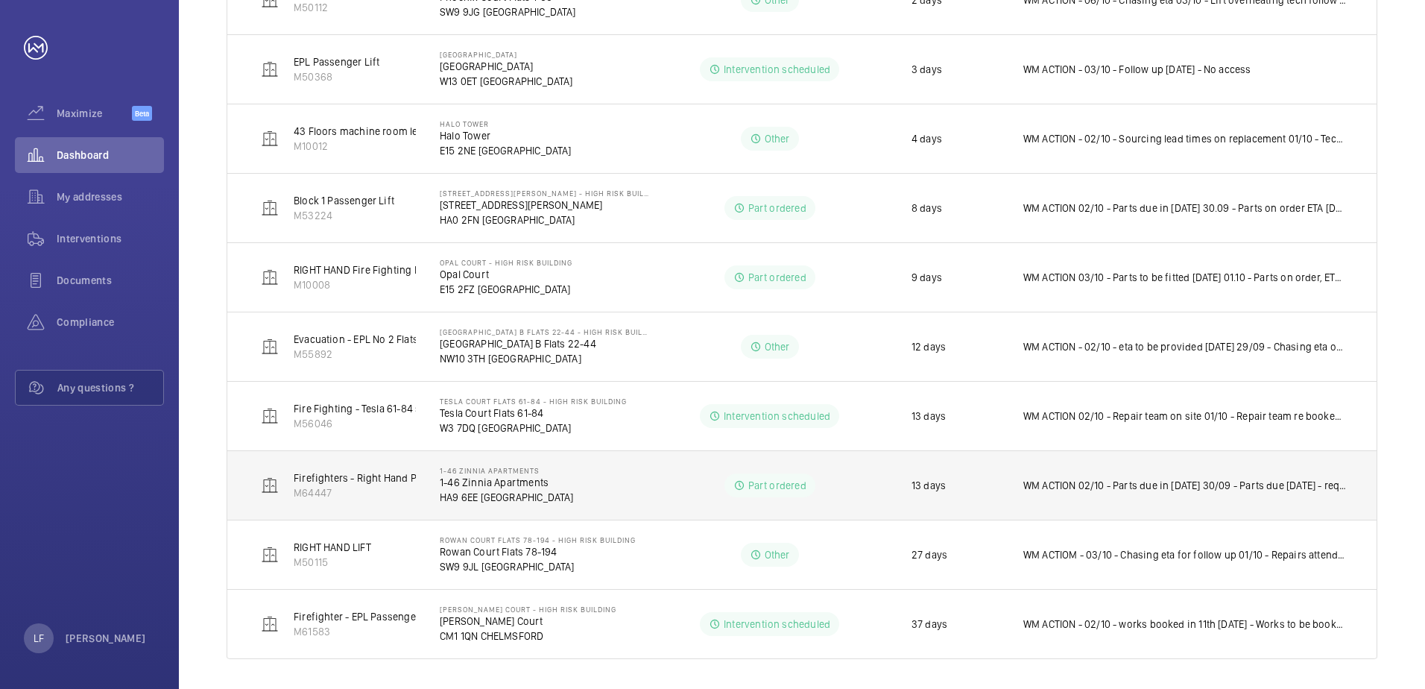
scroll to position [775, 0]
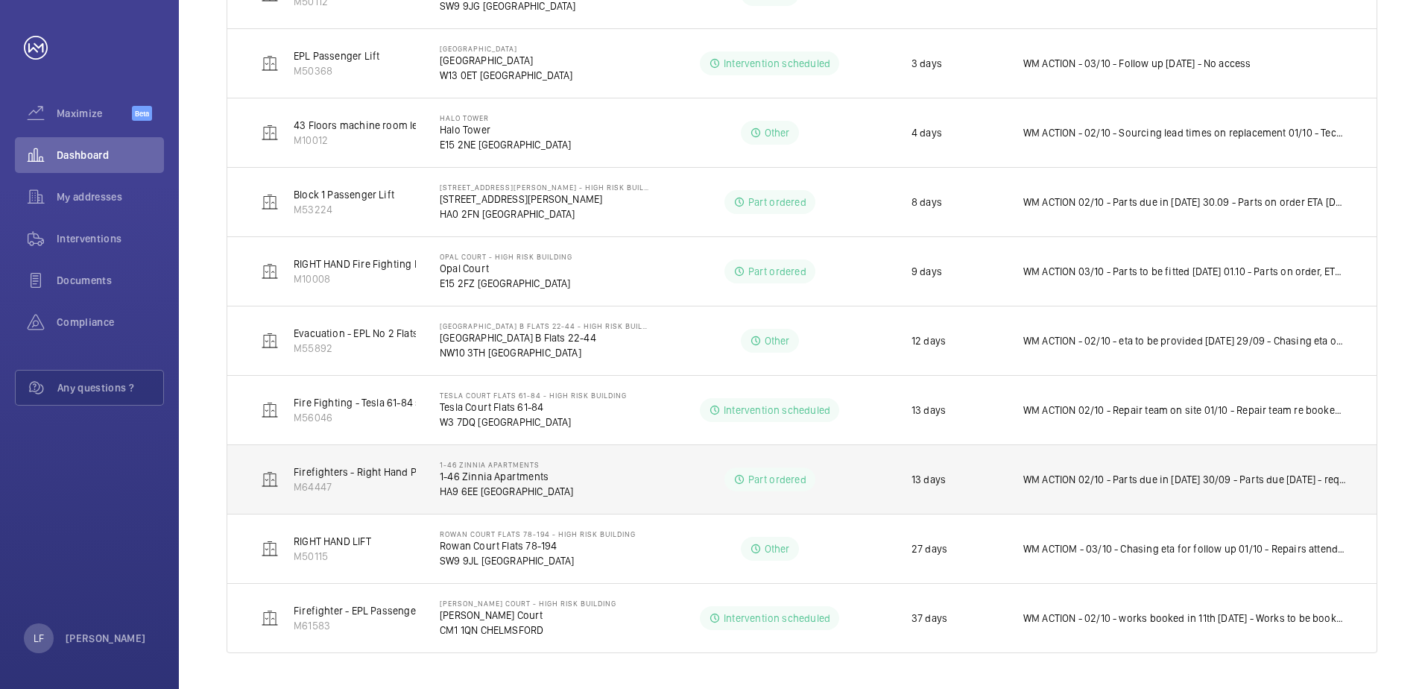
click at [470, 482] on p "1-46 Zinnia Apartments" at bounding box center [507, 476] width 134 height 15
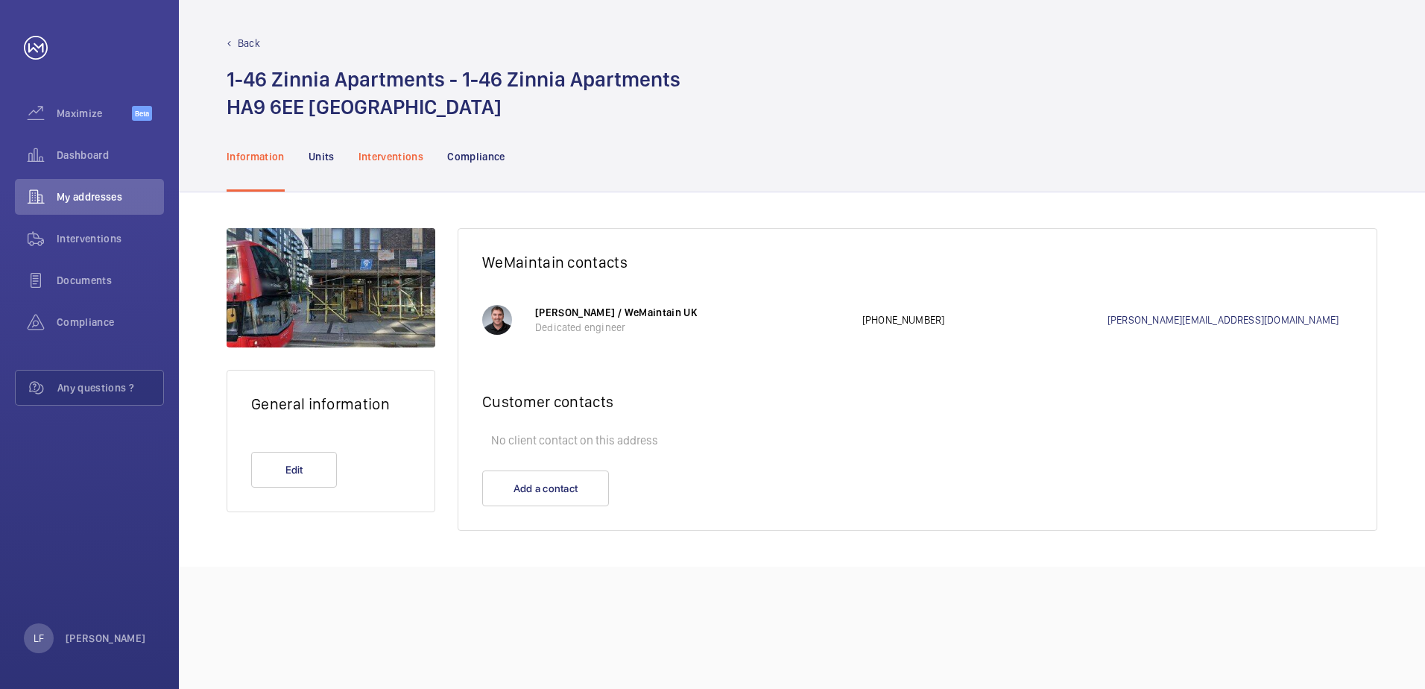
click at [375, 157] on p "Interventions" at bounding box center [392, 156] width 66 height 15
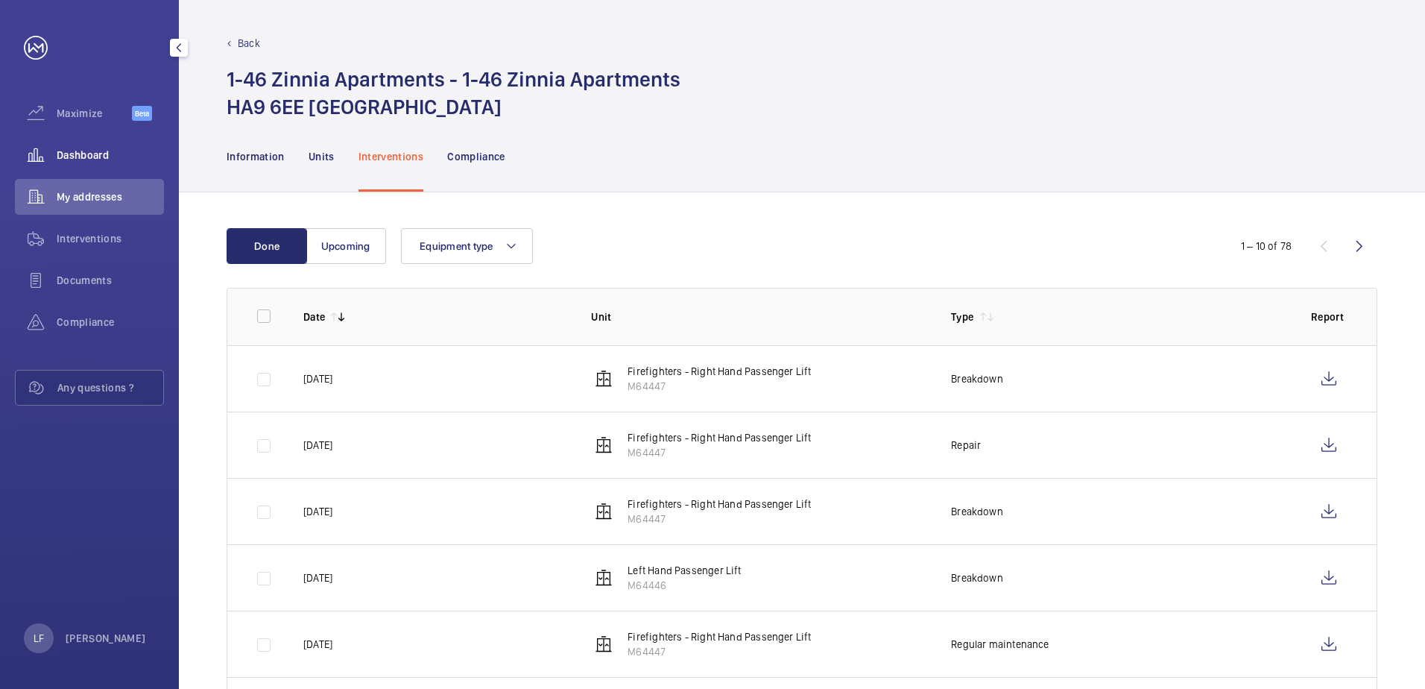
click at [86, 154] on span "Dashboard" at bounding box center [110, 155] width 107 height 15
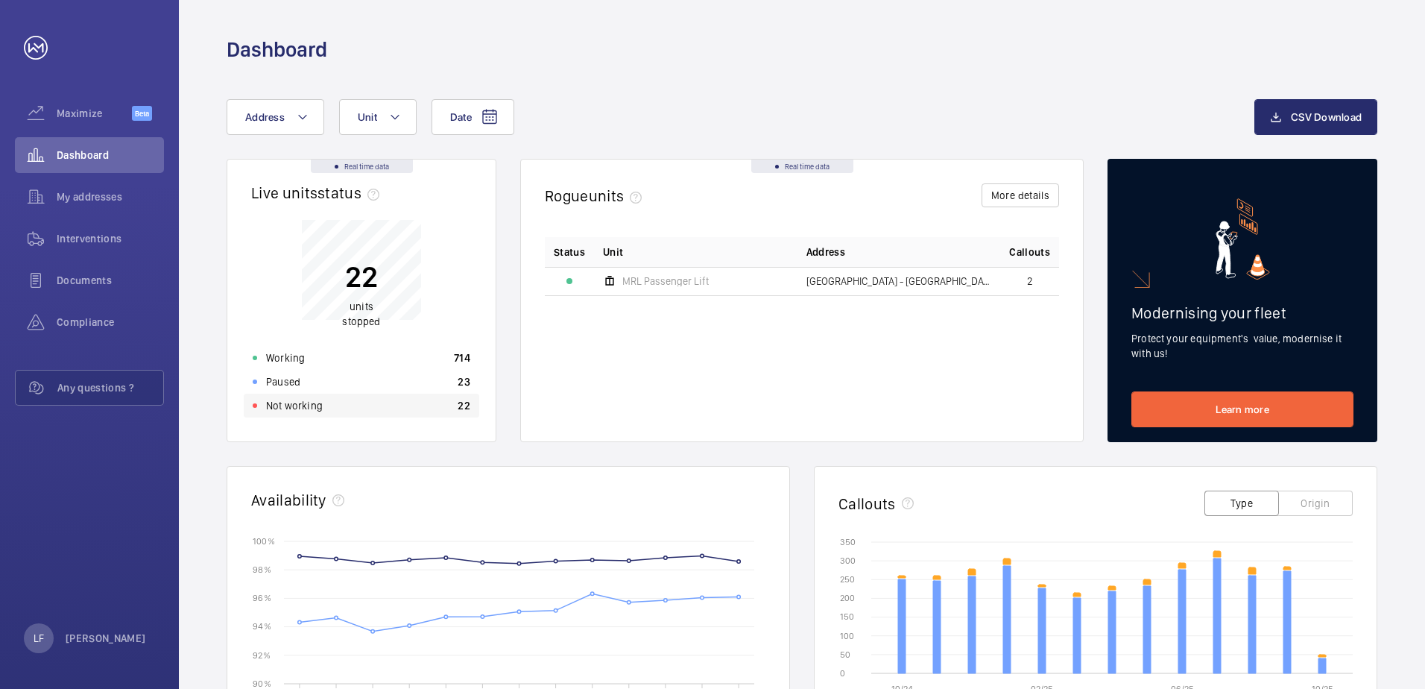
click at [313, 414] on div "Not working 22" at bounding box center [362, 406] width 236 height 24
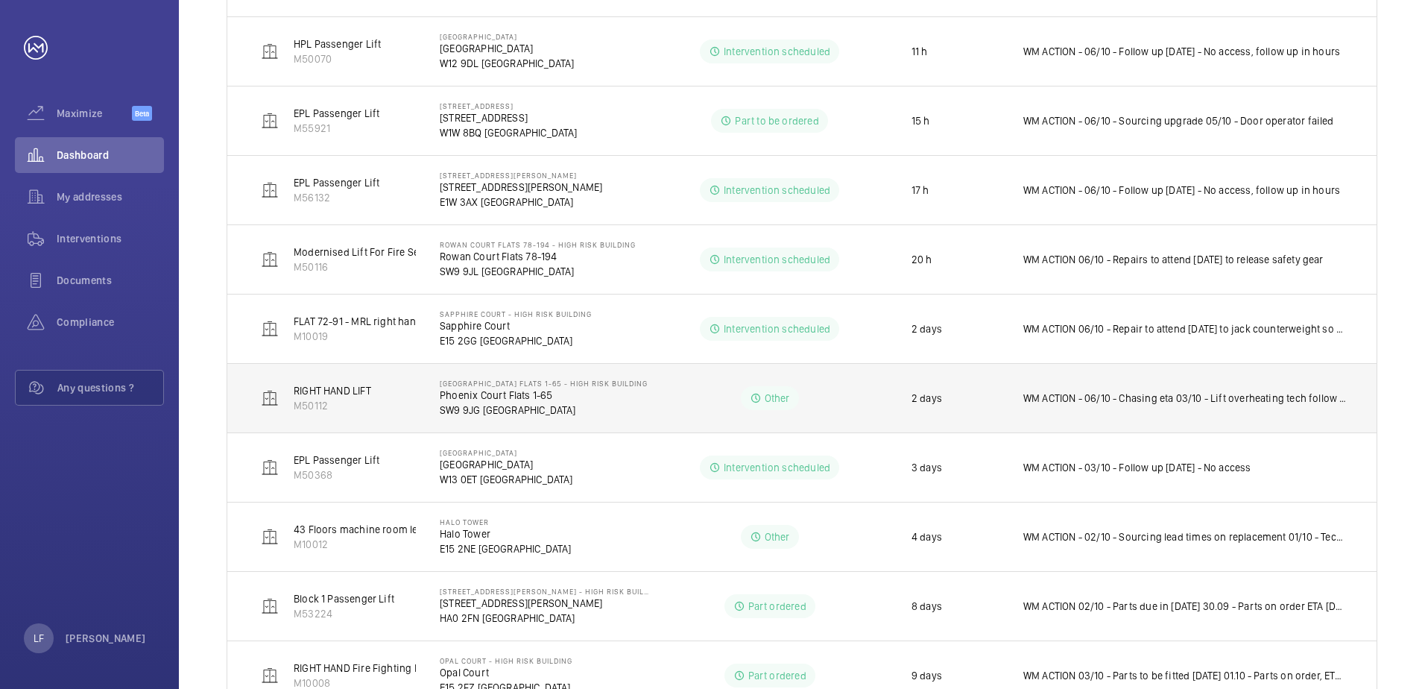
scroll to position [671, 0]
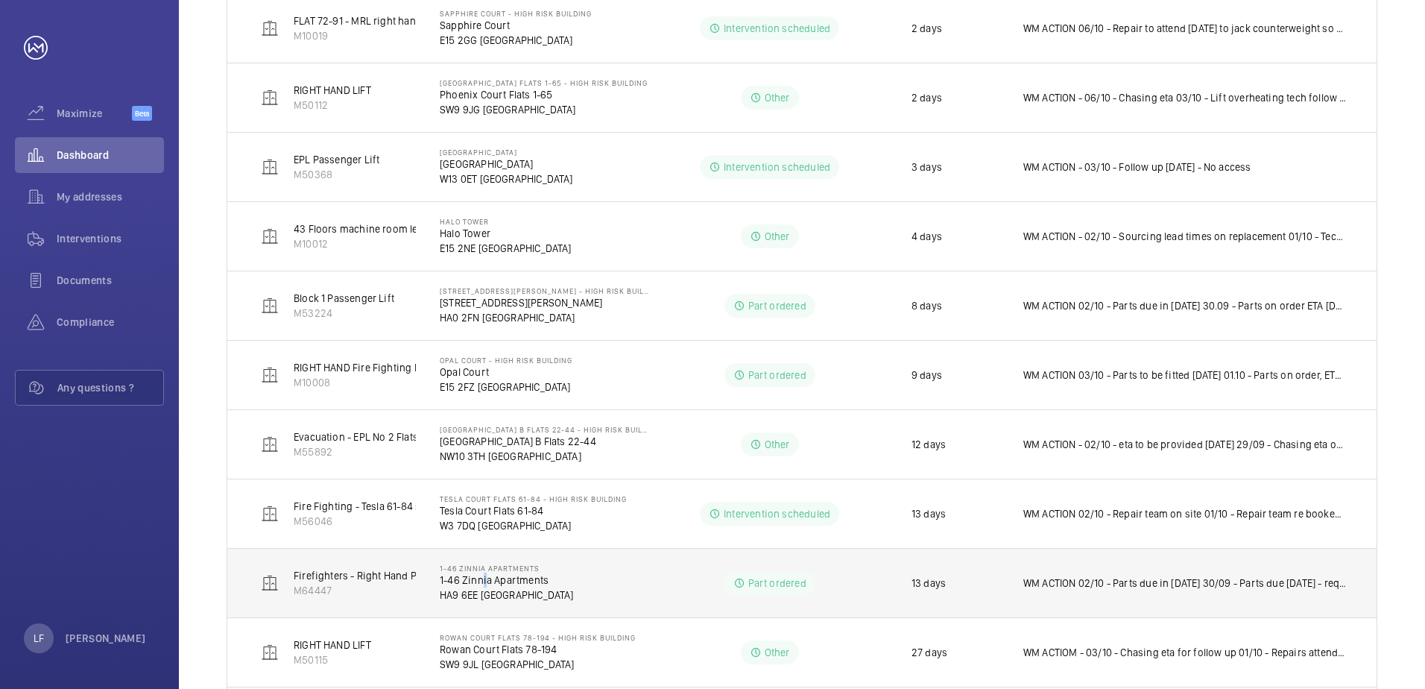
click at [480, 586] on p "1-46 Zinnia Apartments" at bounding box center [507, 580] width 134 height 15
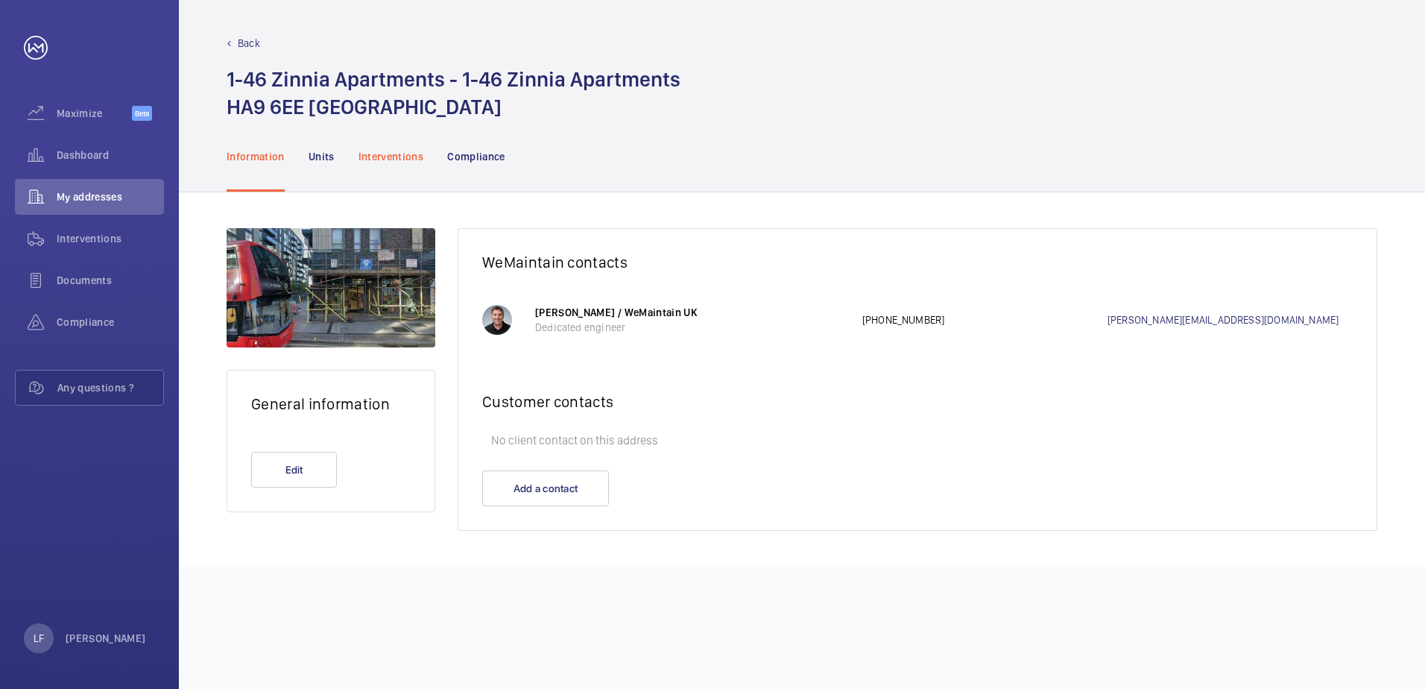
click at [395, 139] on div "Interventions" at bounding box center [392, 156] width 66 height 71
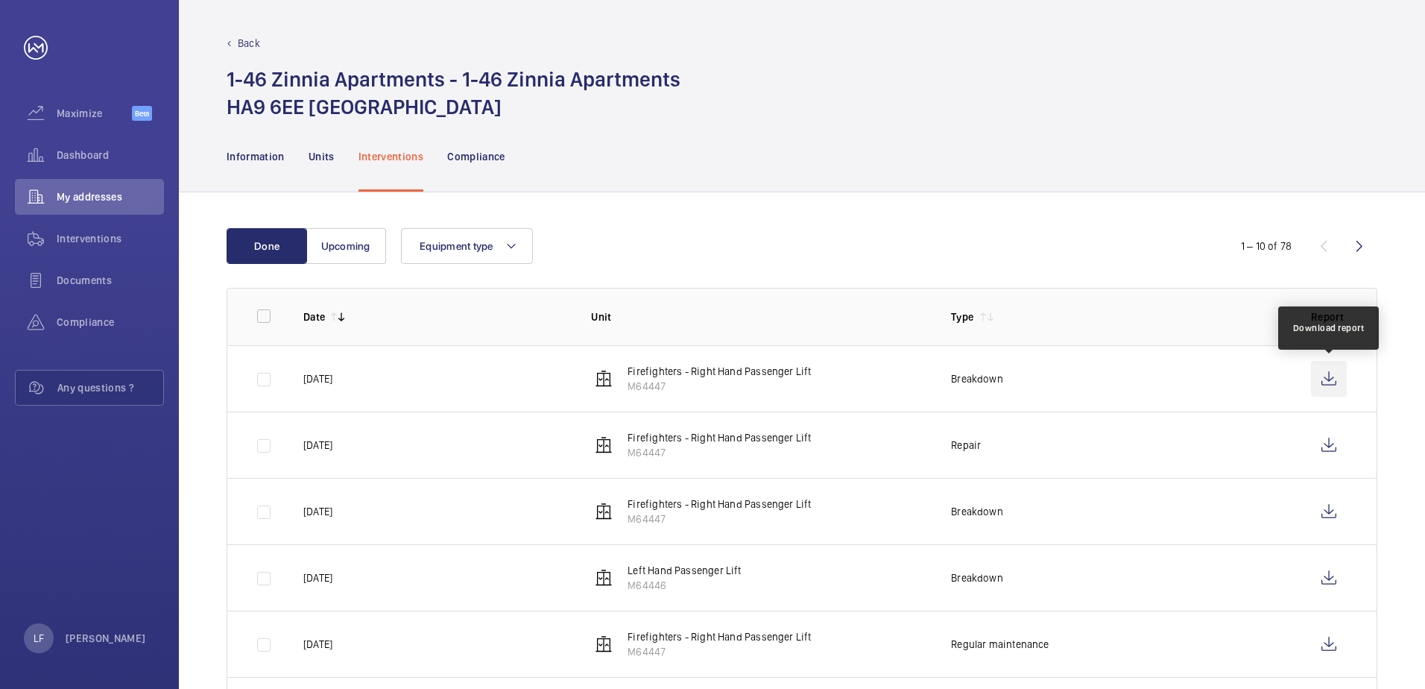
click at [1316, 392] on wm-front-icon-button at bounding box center [1329, 379] width 36 height 36
click at [87, 157] on span "Dashboard" at bounding box center [110, 155] width 107 height 15
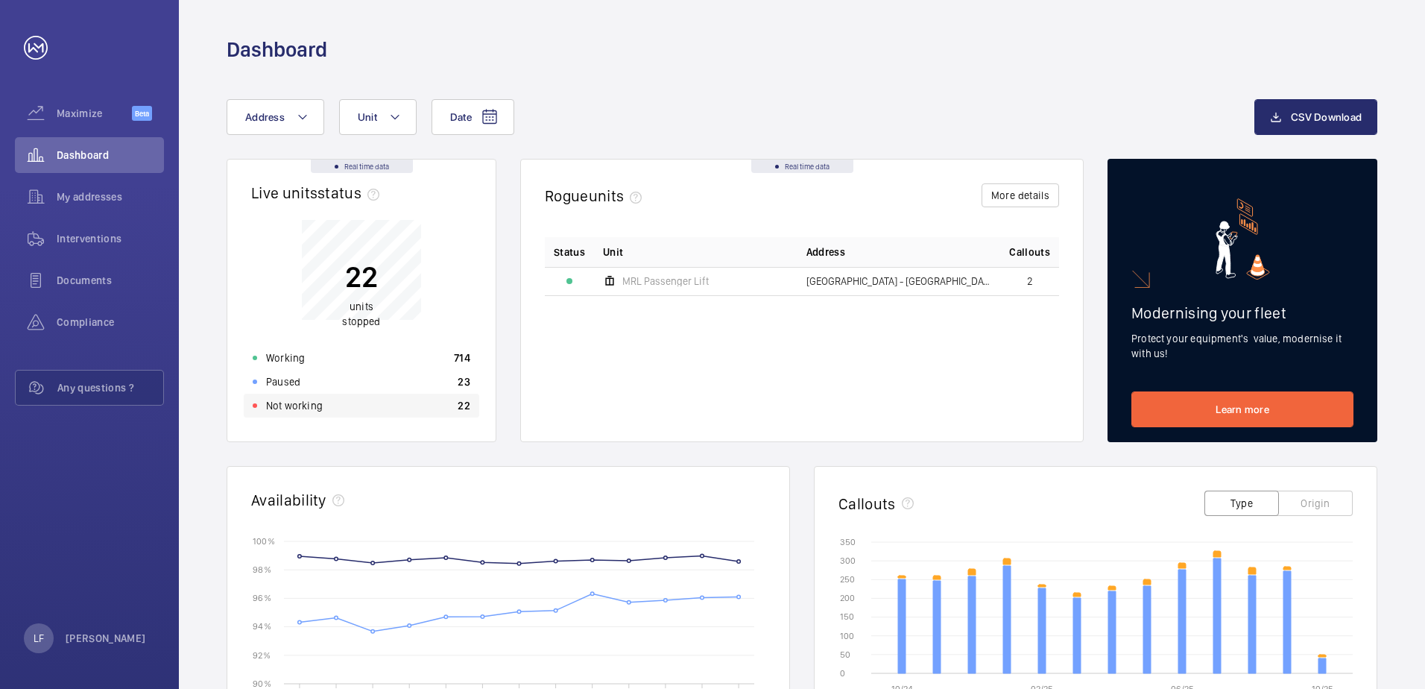
click at [338, 407] on div "Not working 22" at bounding box center [362, 406] width 236 height 24
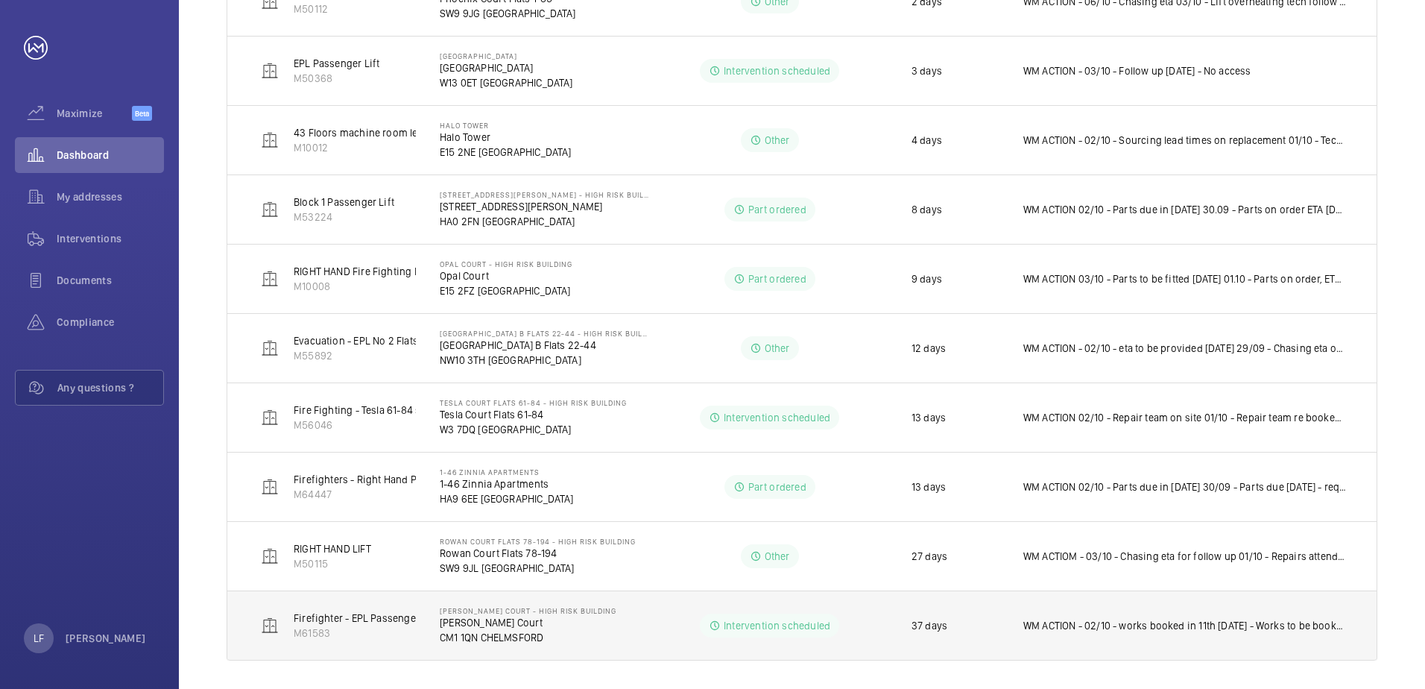
scroll to position [775, 0]
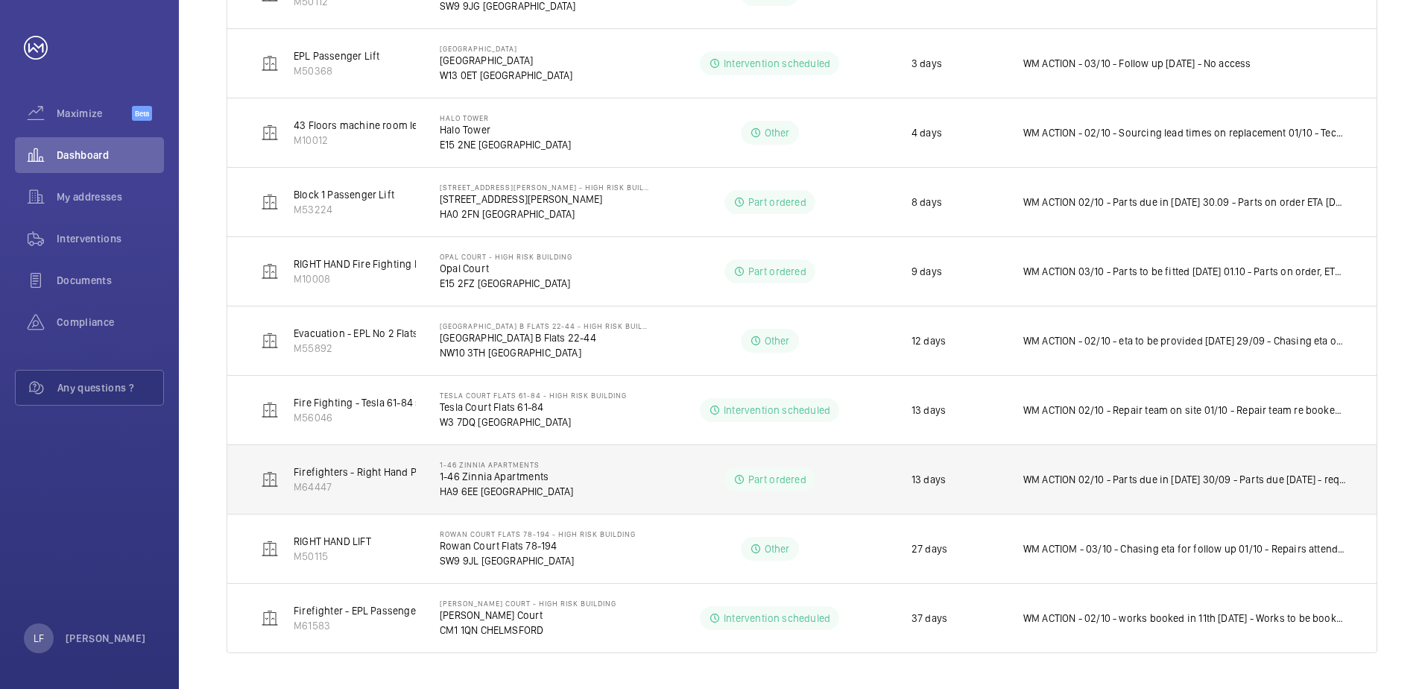
click at [458, 483] on p "1-46 Zinnia Apartments" at bounding box center [507, 476] width 134 height 15
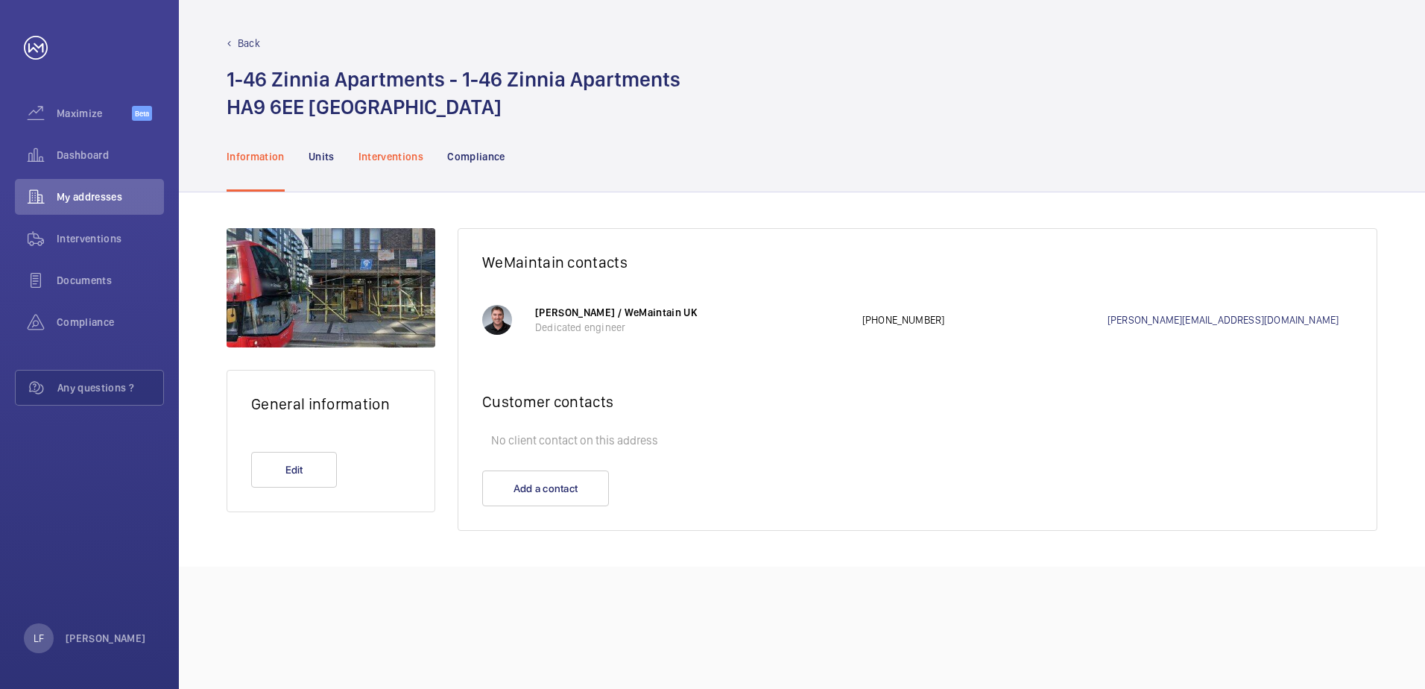
click at [406, 161] on p "Interventions" at bounding box center [392, 156] width 66 height 15
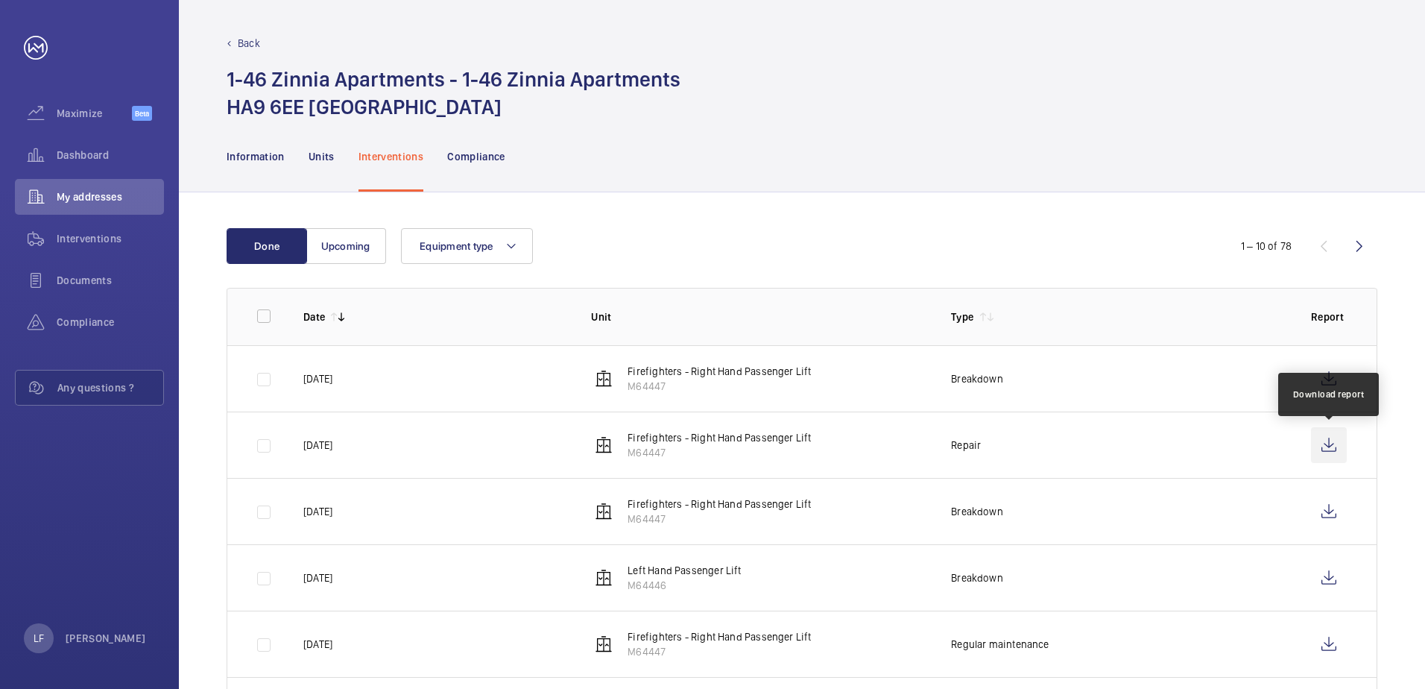
click at [1334, 442] on wm-front-icon-button at bounding box center [1329, 445] width 36 height 36
click at [81, 145] on div "Dashboard" at bounding box center [89, 155] width 149 height 36
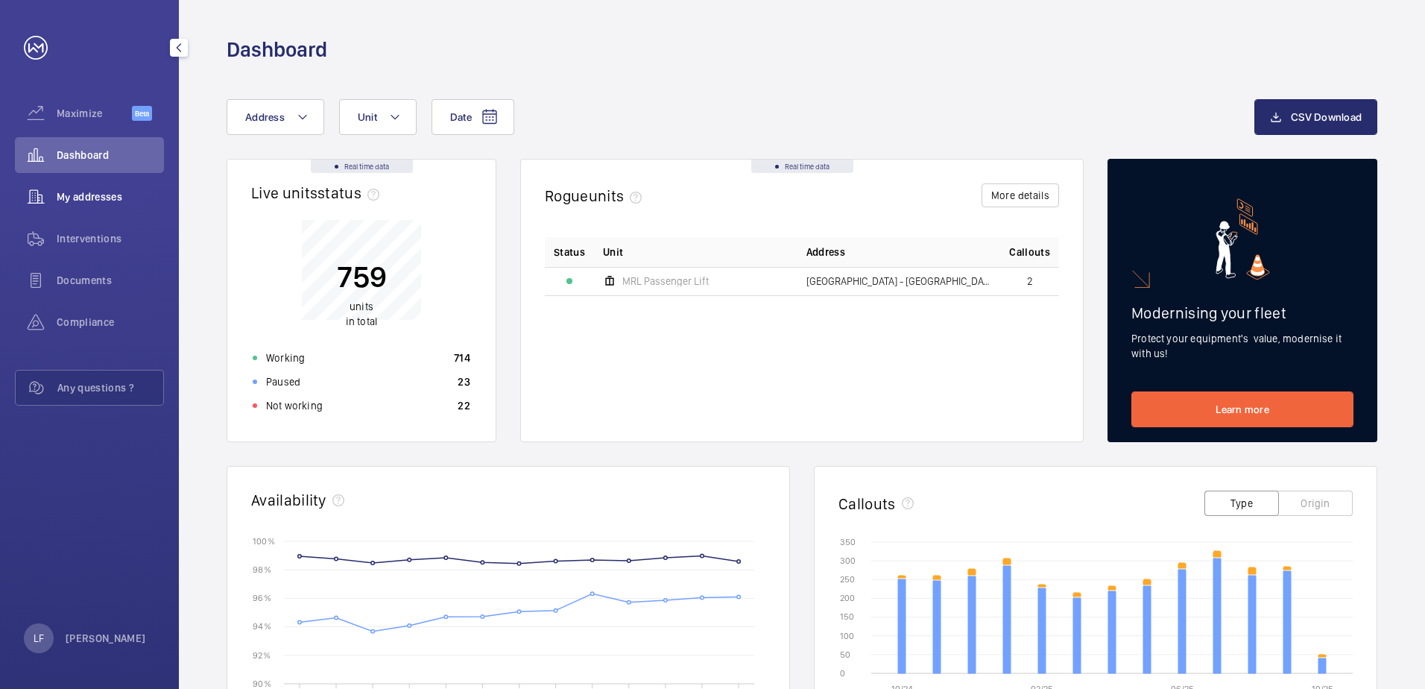
click at [94, 196] on span "My addresses" at bounding box center [110, 196] width 107 height 15
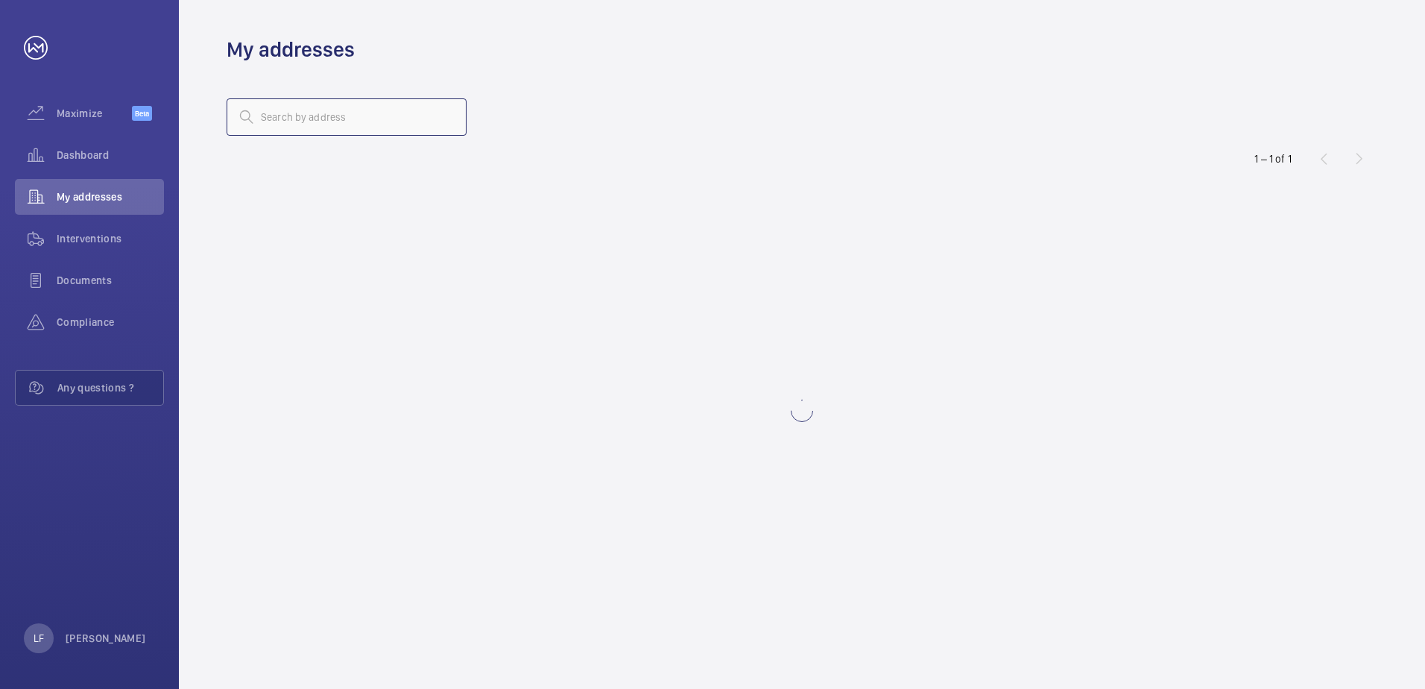
click at [292, 119] on input "text" at bounding box center [347, 116] width 240 height 37
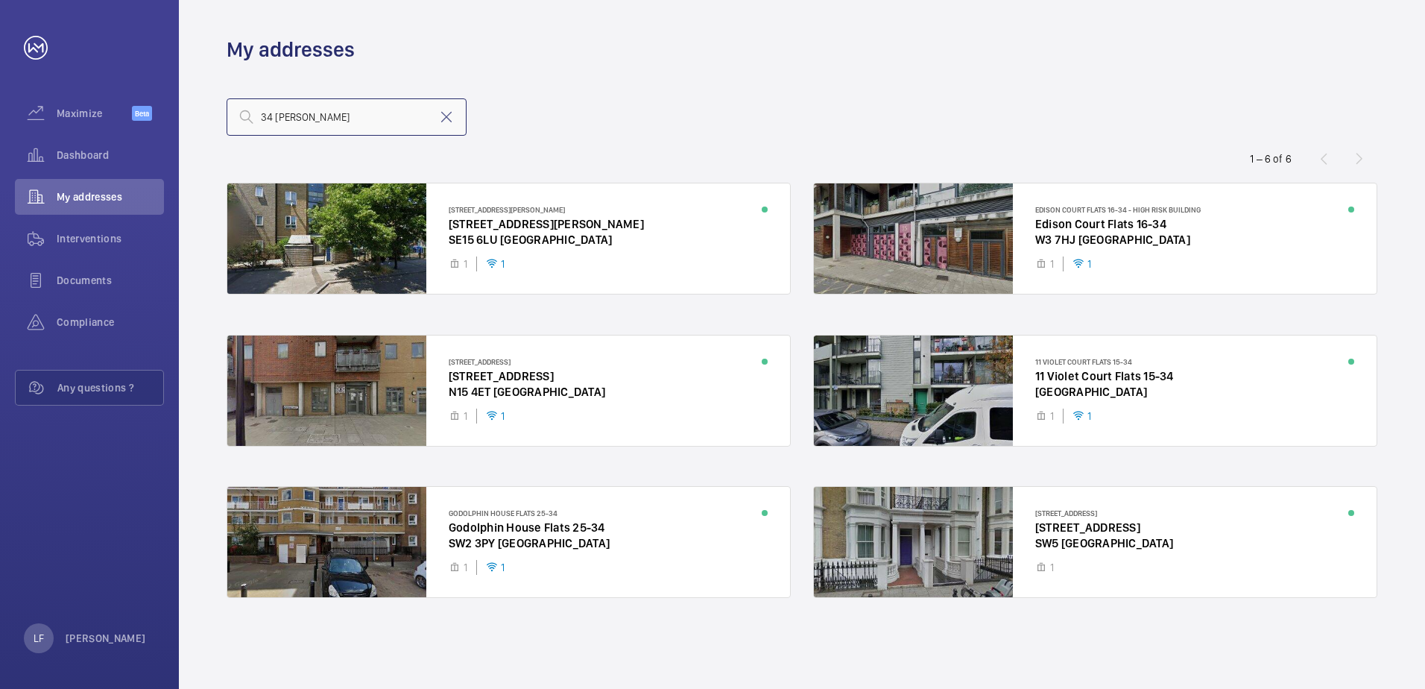
type input "34 [PERSON_NAME]"
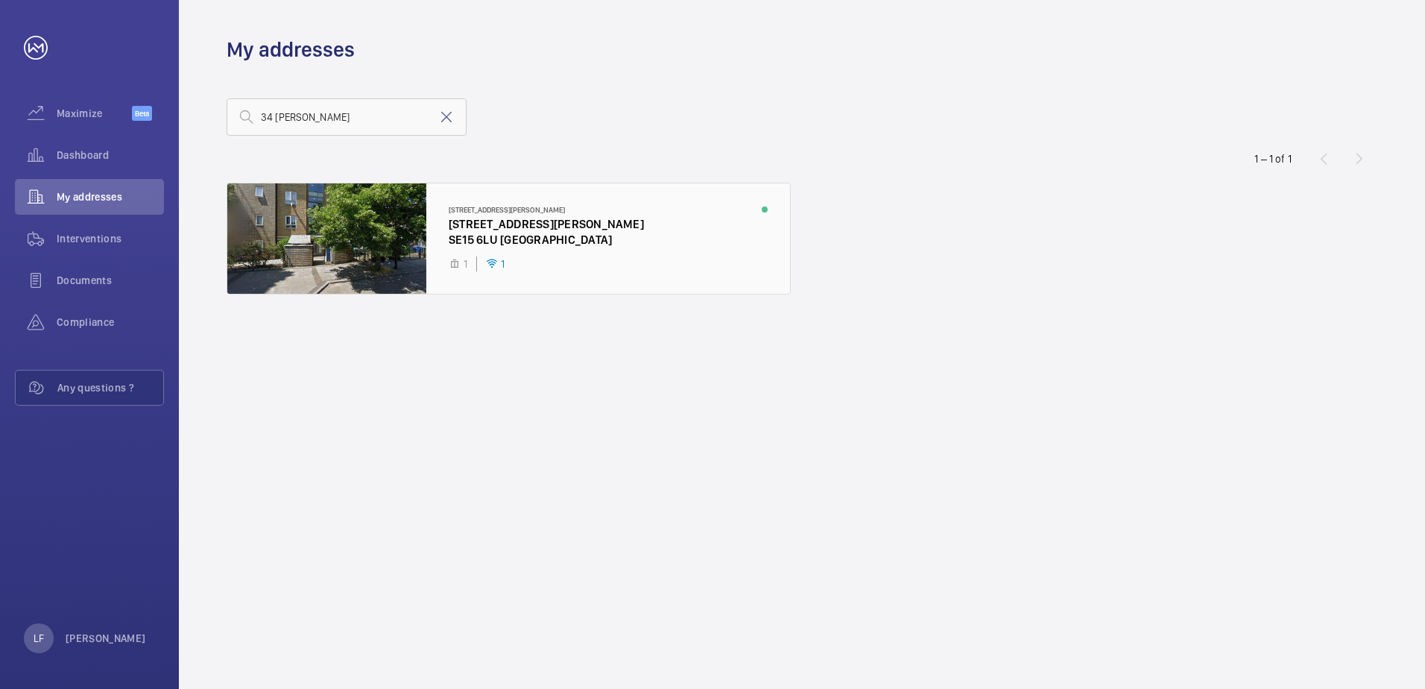
click at [494, 233] on div at bounding box center [508, 238] width 563 height 110
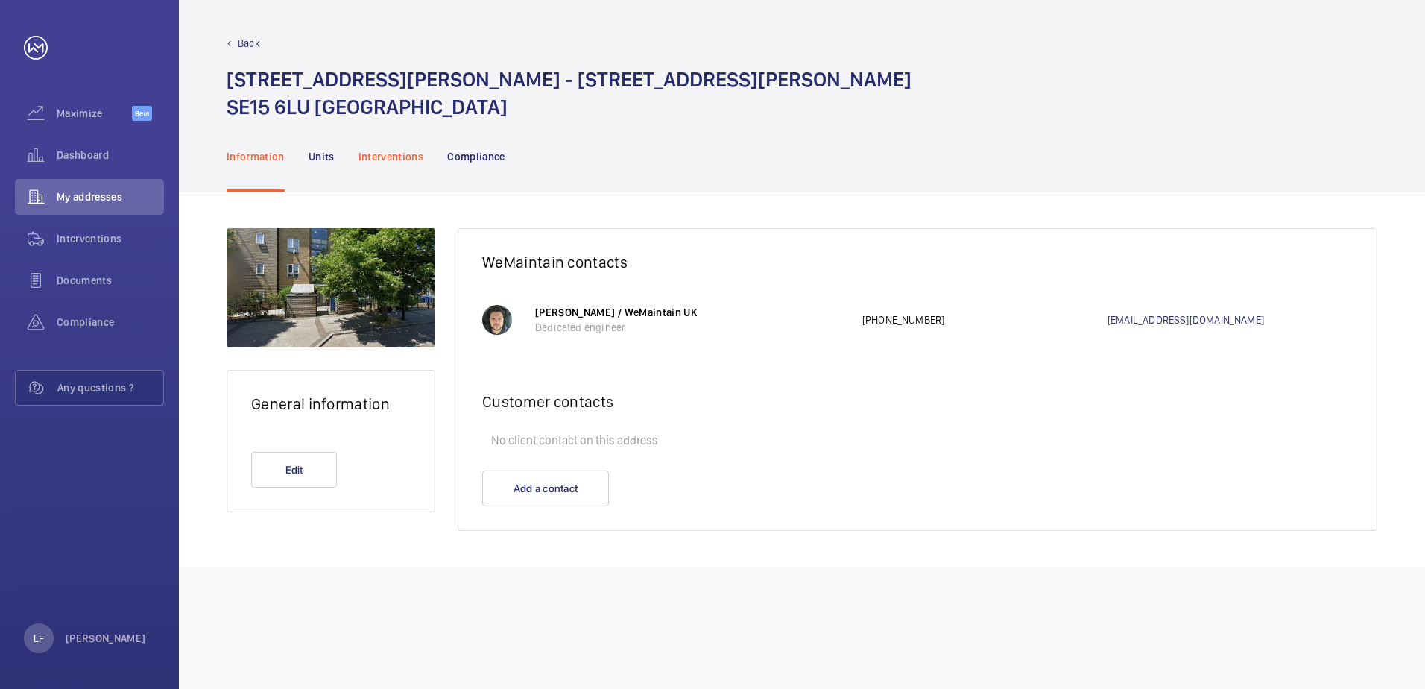
click at [373, 160] on p "Interventions" at bounding box center [392, 156] width 66 height 15
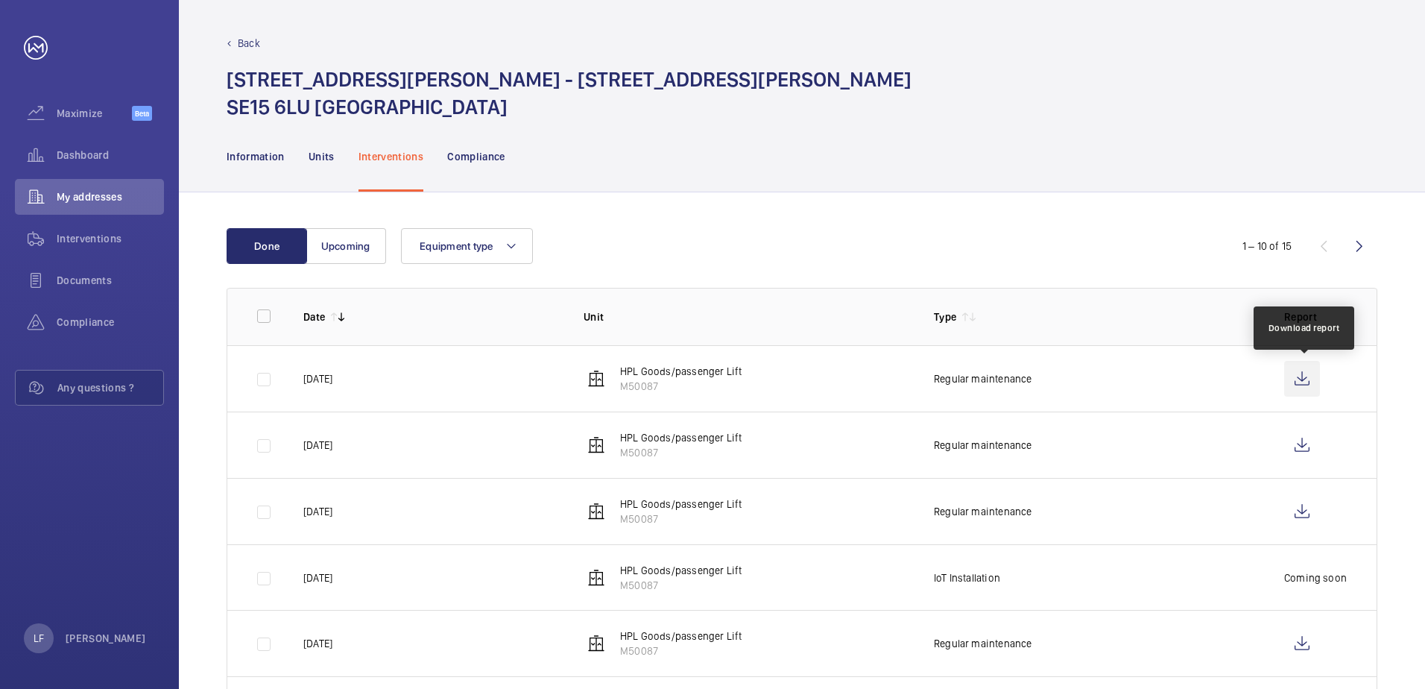
click at [1301, 389] on wm-front-icon-button at bounding box center [1302, 379] width 36 height 36
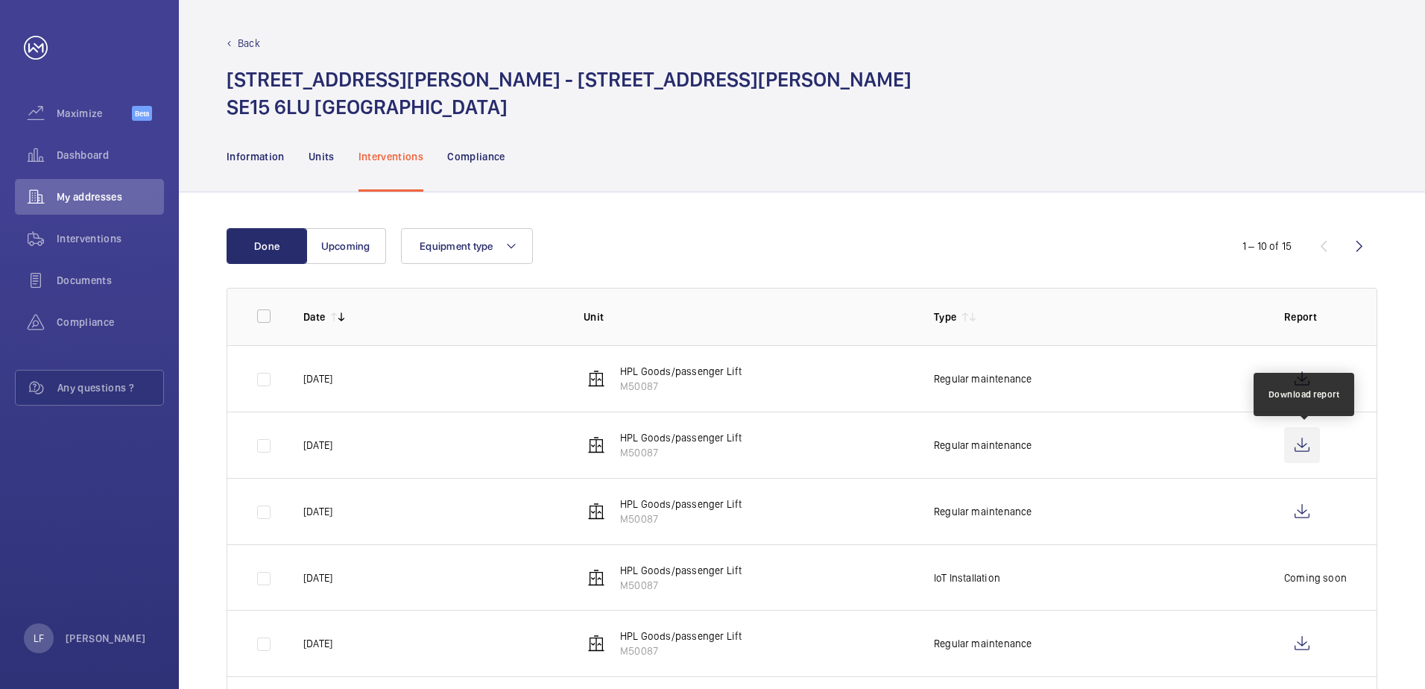
click at [1295, 443] on wm-front-icon-button at bounding box center [1302, 445] width 36 height 36
click at [80, 154] on span "Dashboard" at bounding box center [110, 155] width 107 height 15
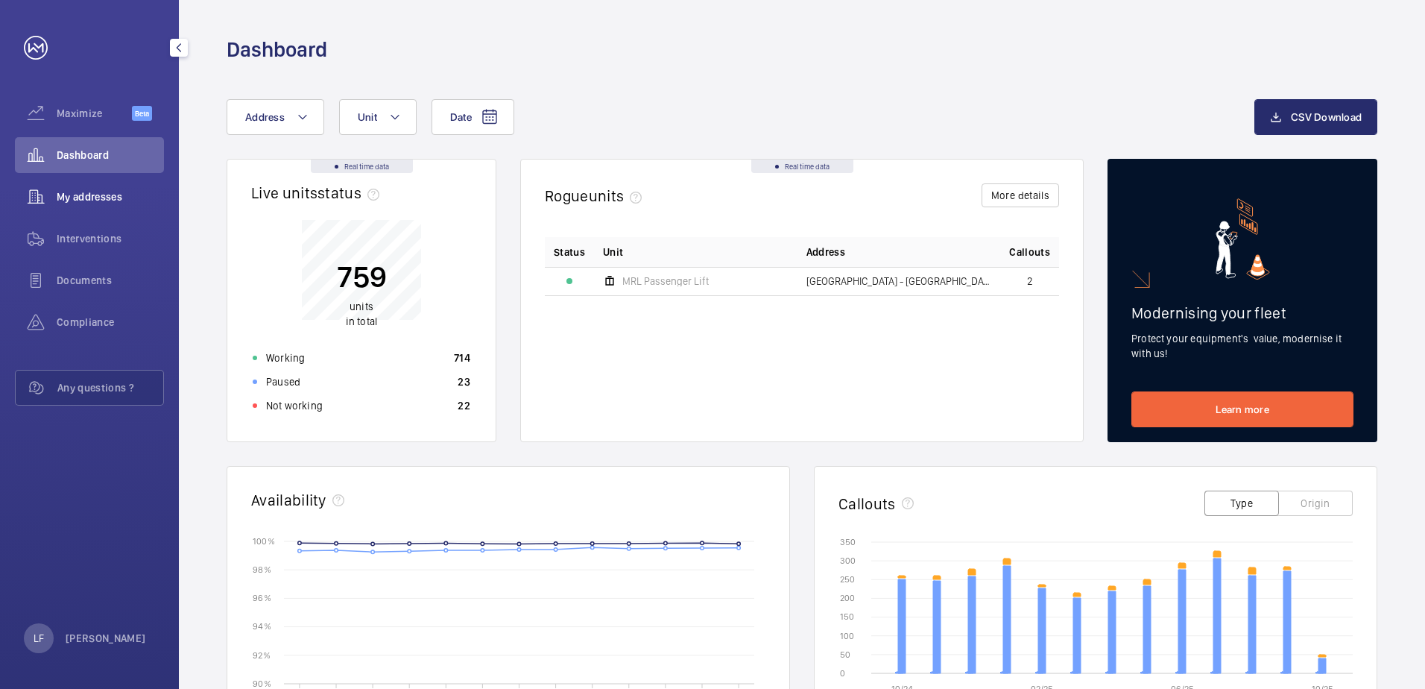
click at [89, 195] on span "My addresses" at bounding box center [110, 196] width 107 height 15
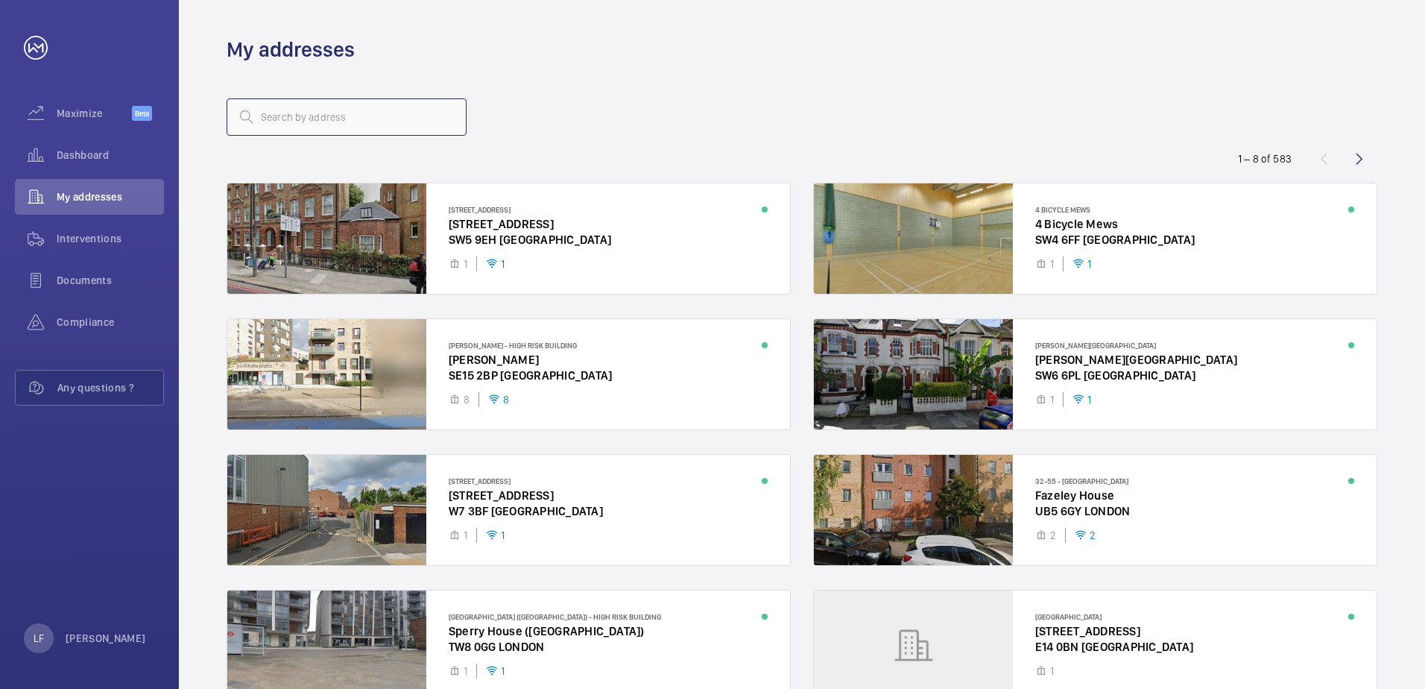
click at [312, 115] on input "text" at bounding box center [347, 116] width 240 height 37
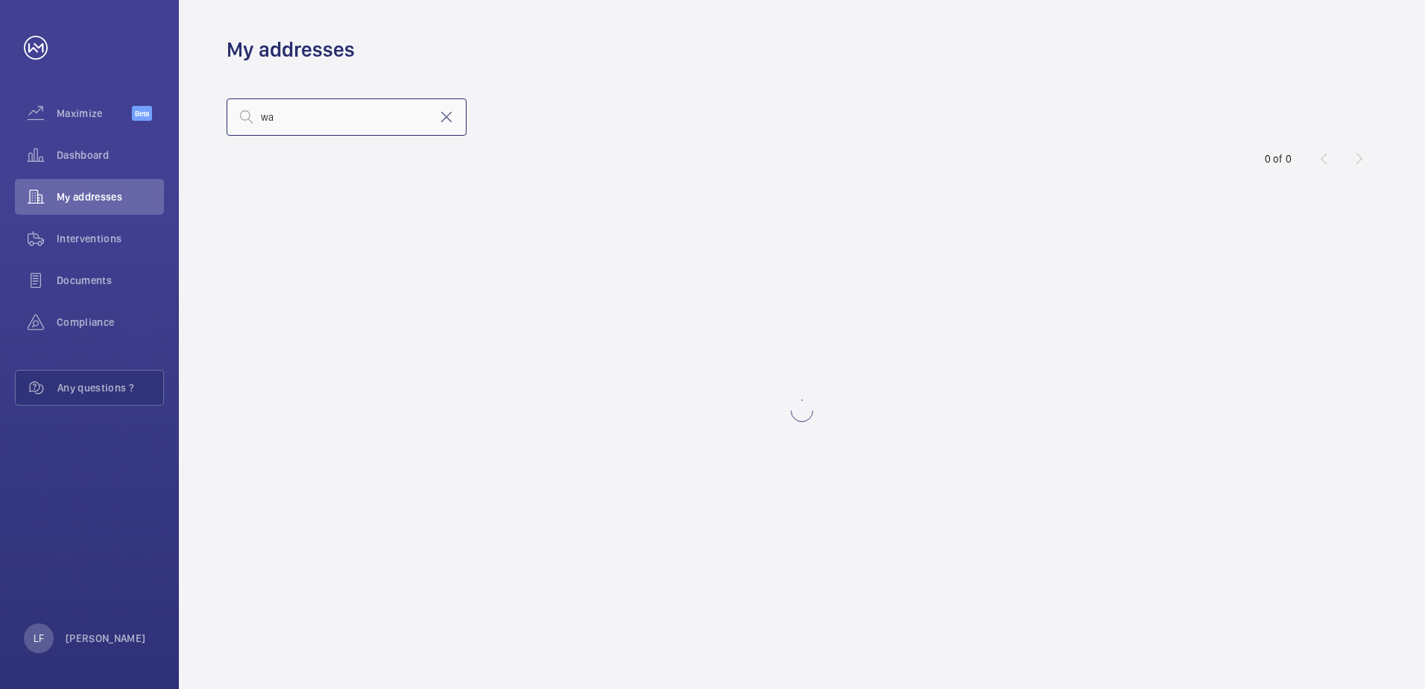
type input "w"
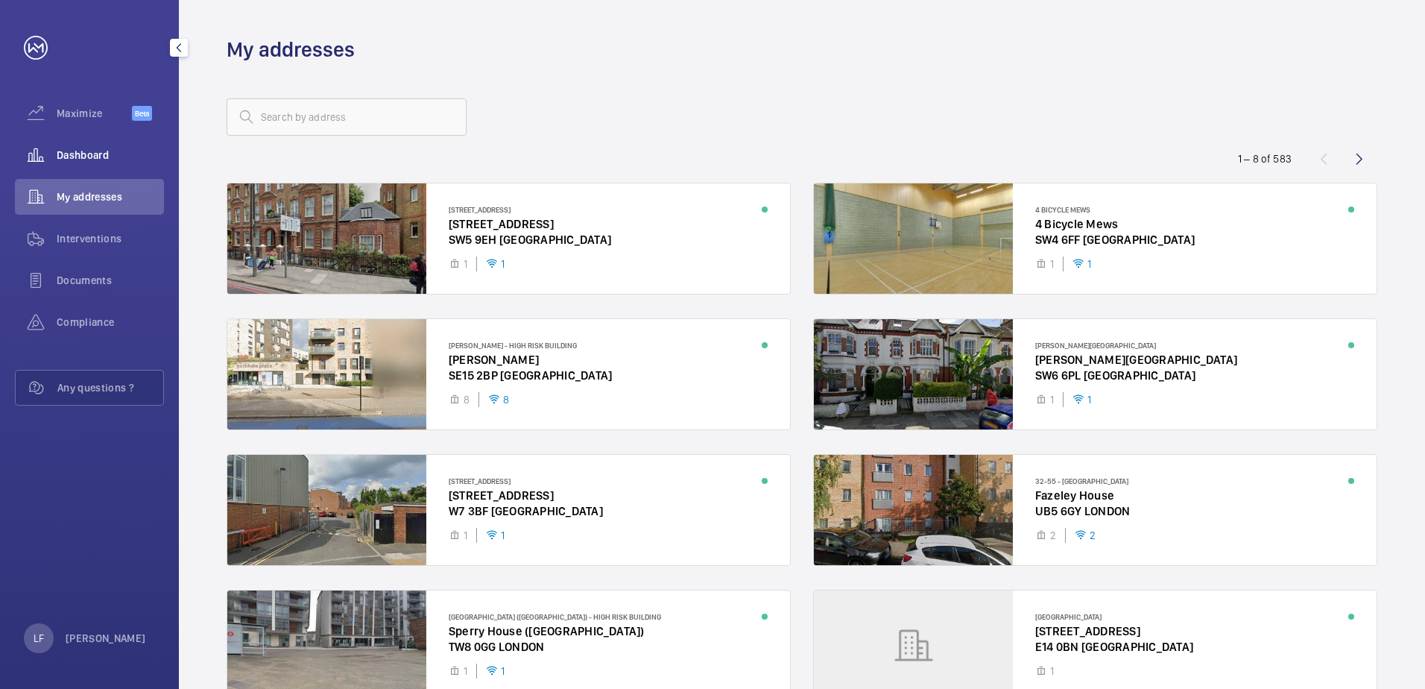
click at [98, 163] on div "Dashboard" at bounding box center [89, 155] width 149 height 36
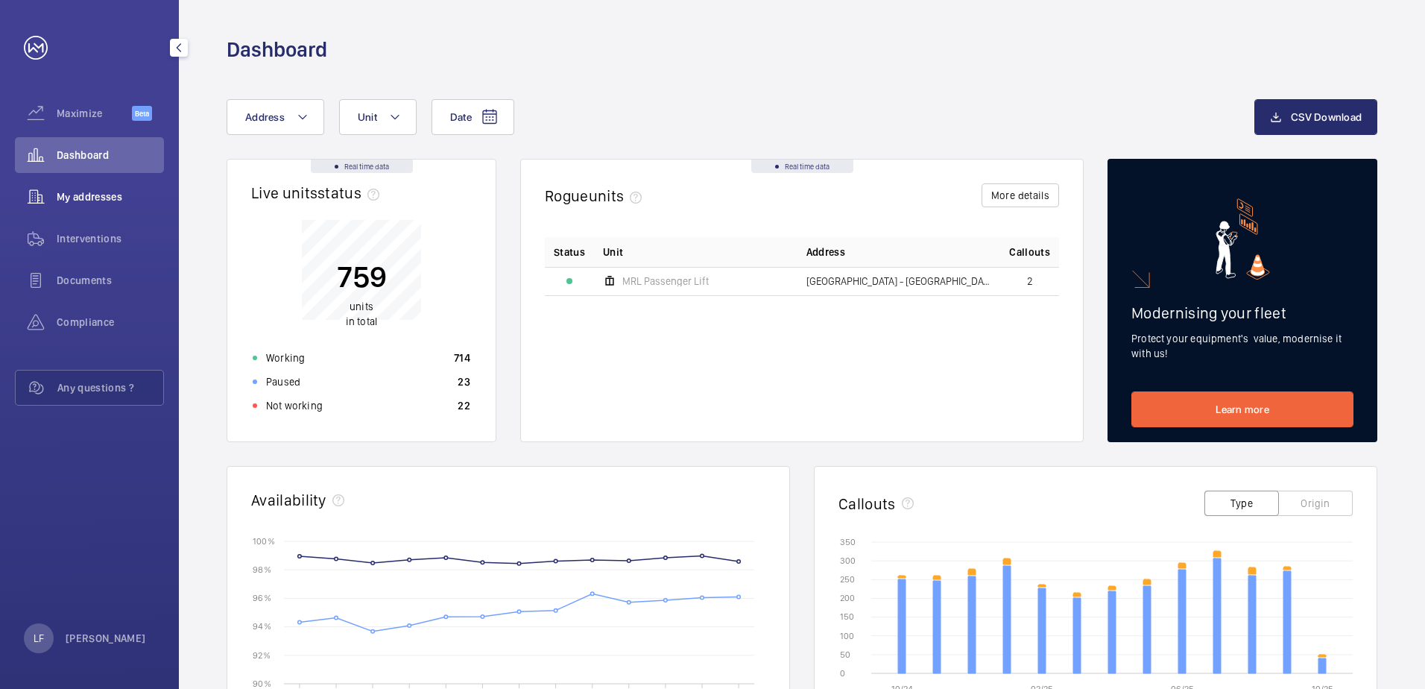
click at [114, 196] on span "My addresses" at bounding box center [110, 196] width 107 height 15
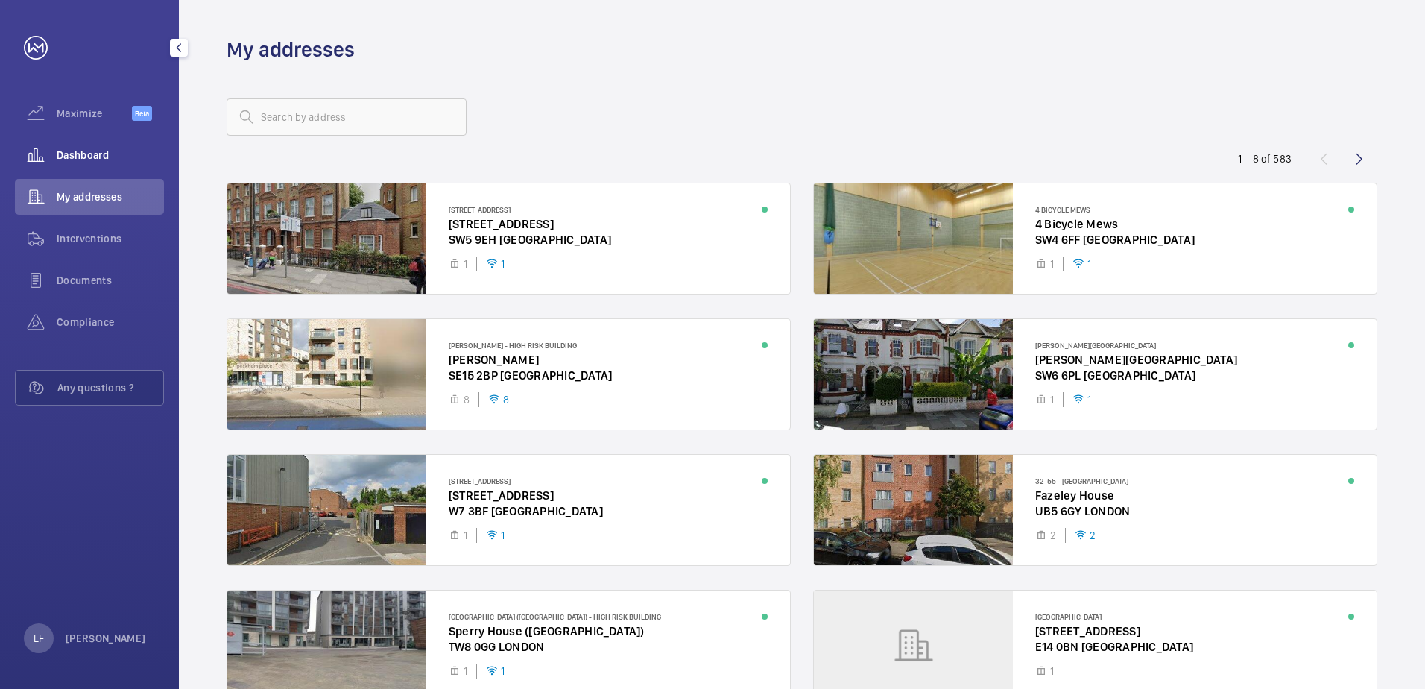
click at [95, 165] on div "Dashboard" at bounding box center [89, 155] width 149 height 36
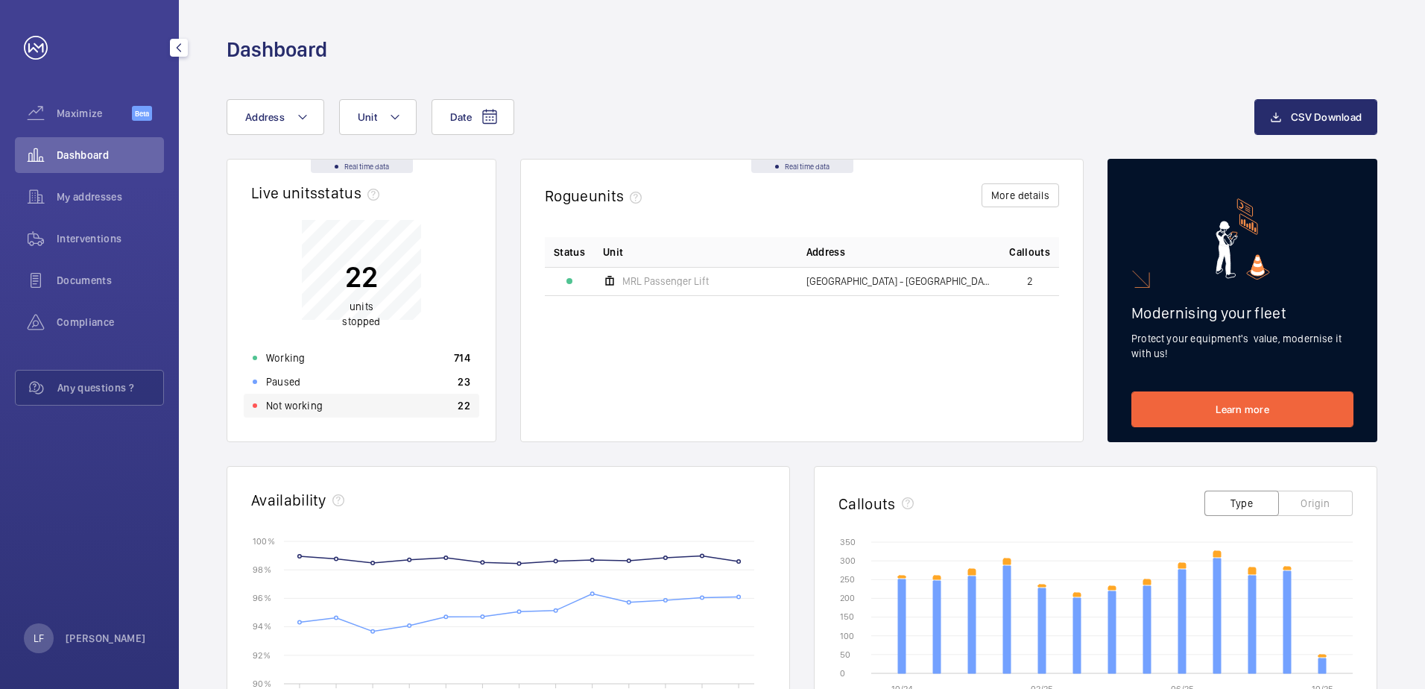
click at [314, 405] on p "Not working" at bounding box center [294, 405] width 57 height 15
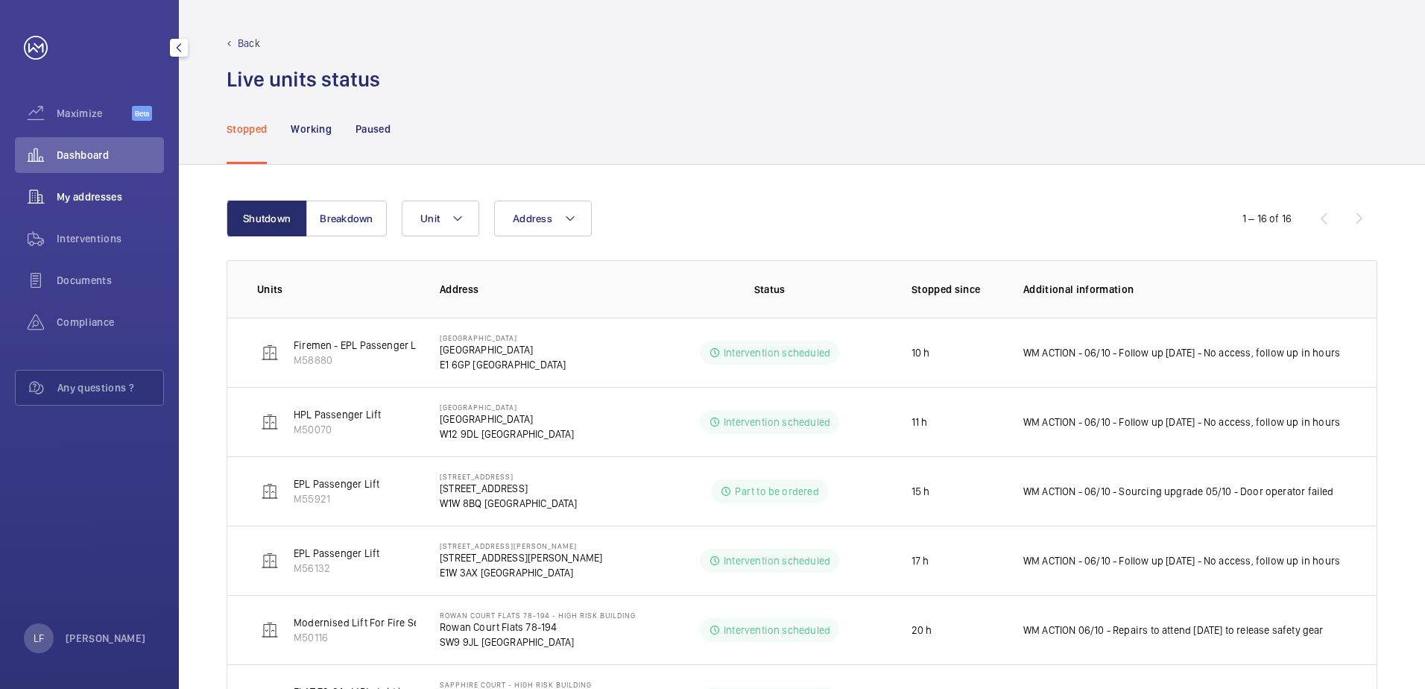
click at [71, 200] on span "My addresses" at bounding box center [110, 196] width 107 height 15
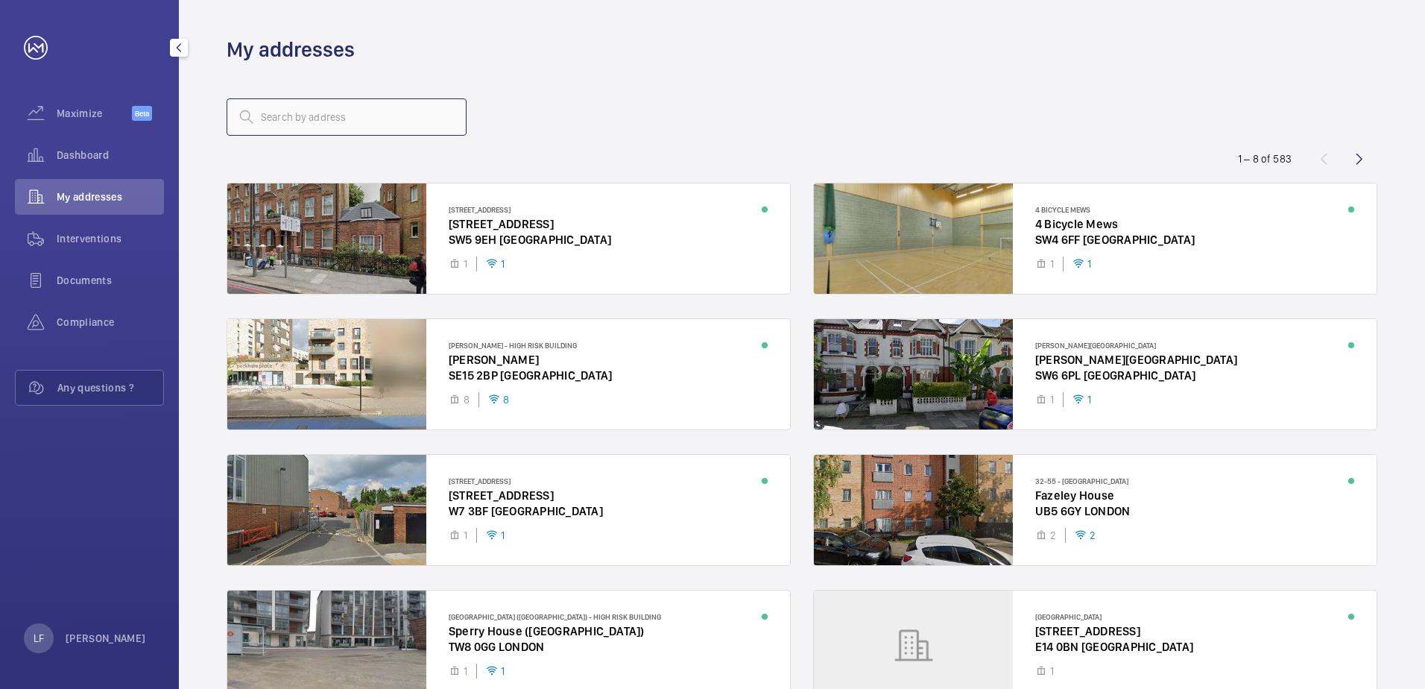
click at [277, 121] on input "text" at bounding box center [347, 116] width 240 height 37
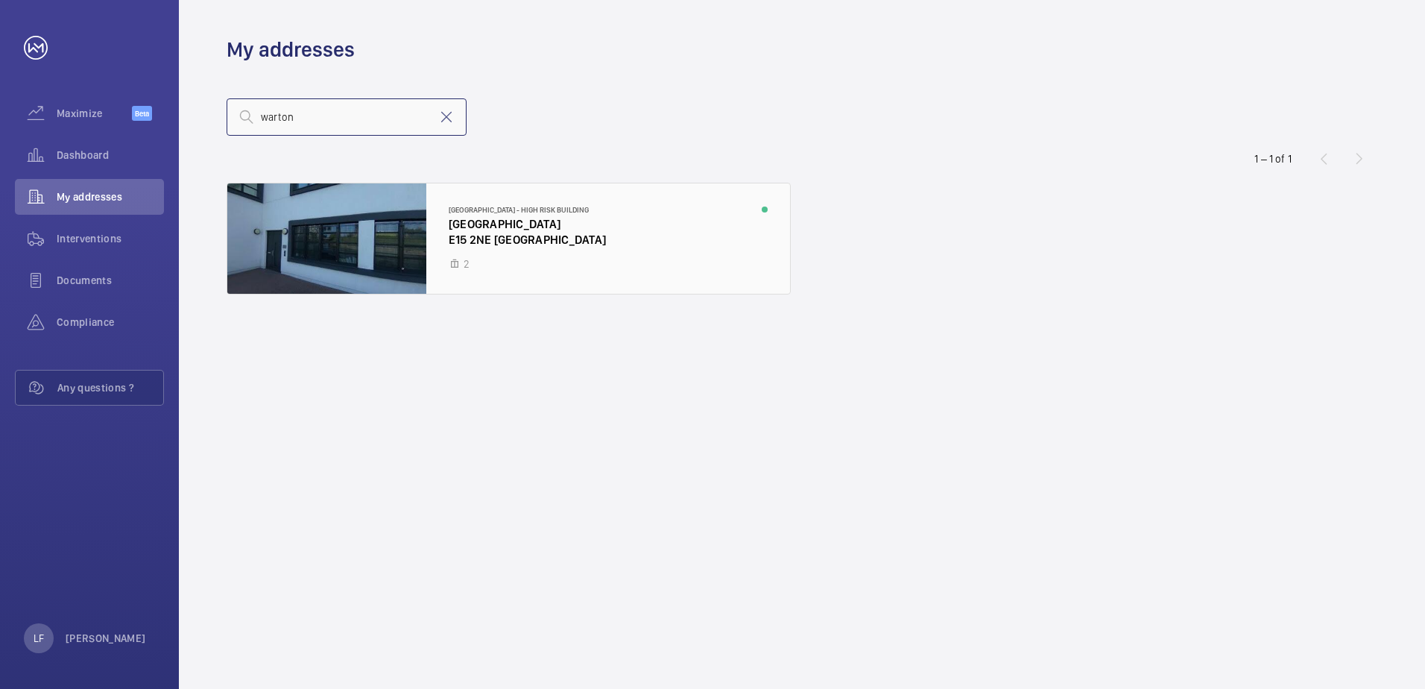
type input "warton"
click at [497, 239] on div at bounding box center [508, 238] width 563 height 110
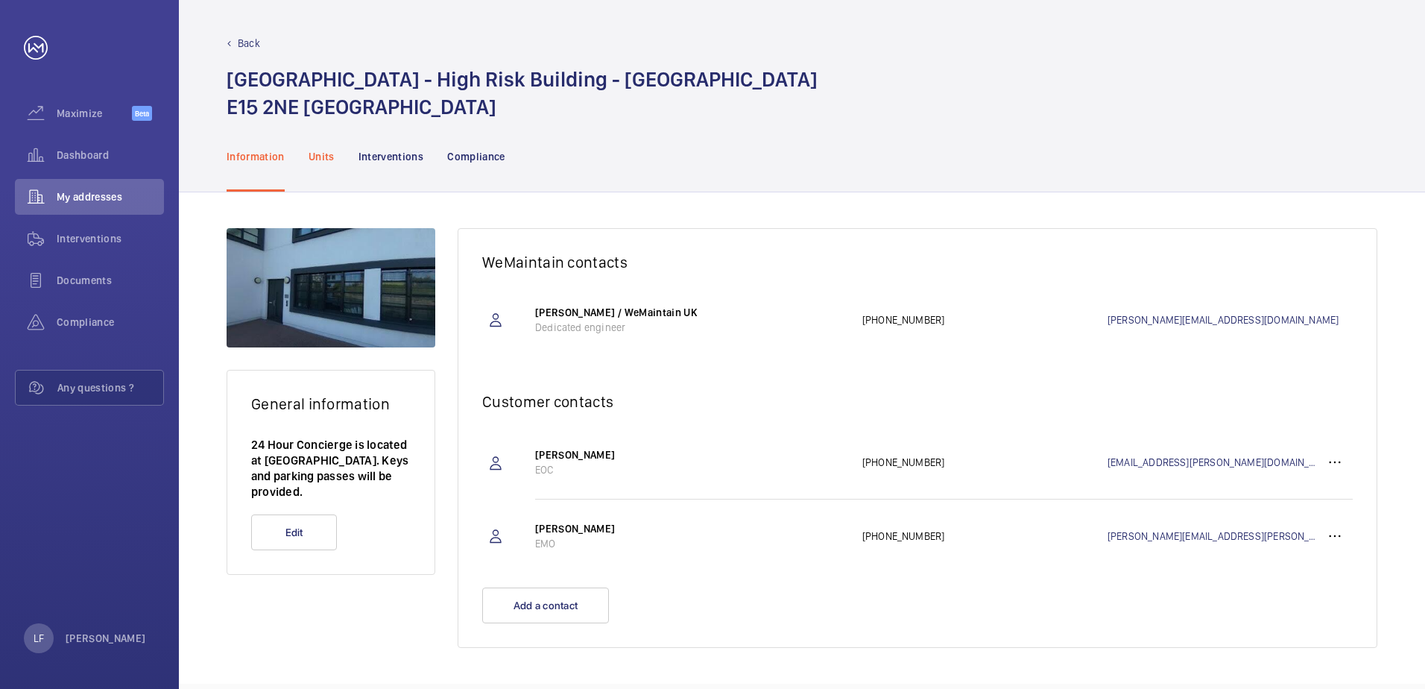
click at [326, 157] on p "Units" at bounding box center [322, 156] width 26 height 15
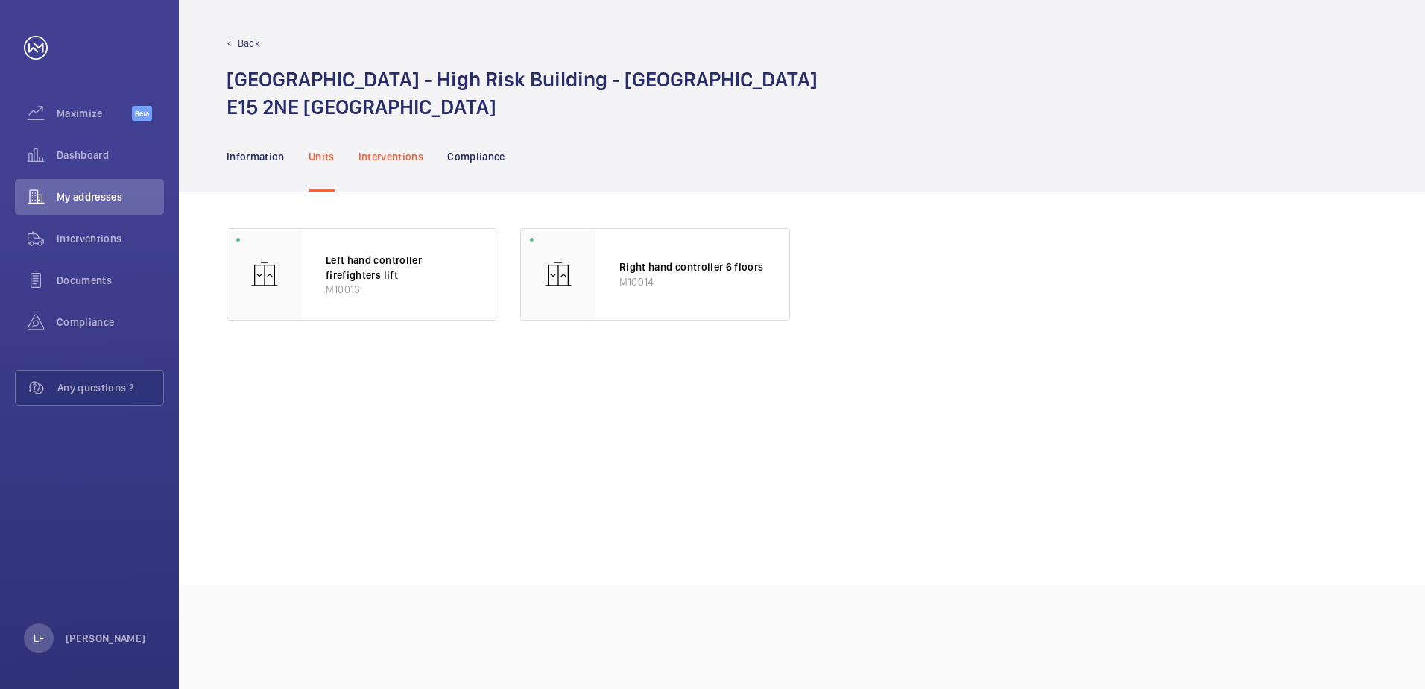
click at [389, 164] on div "Interventions" at bounding box center [392, 156] width 66 height 71
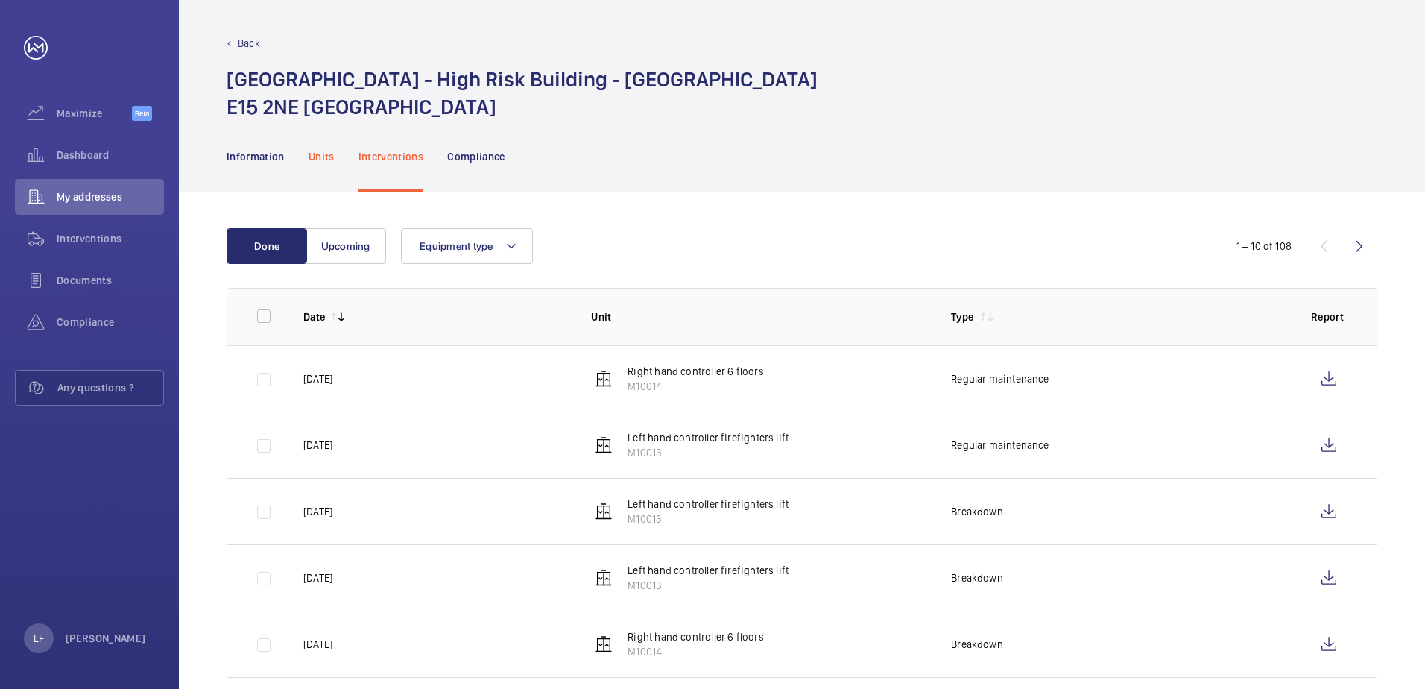
click at [309, 165] on div "Units" at bounding box center [322, 156] width 26 height 71
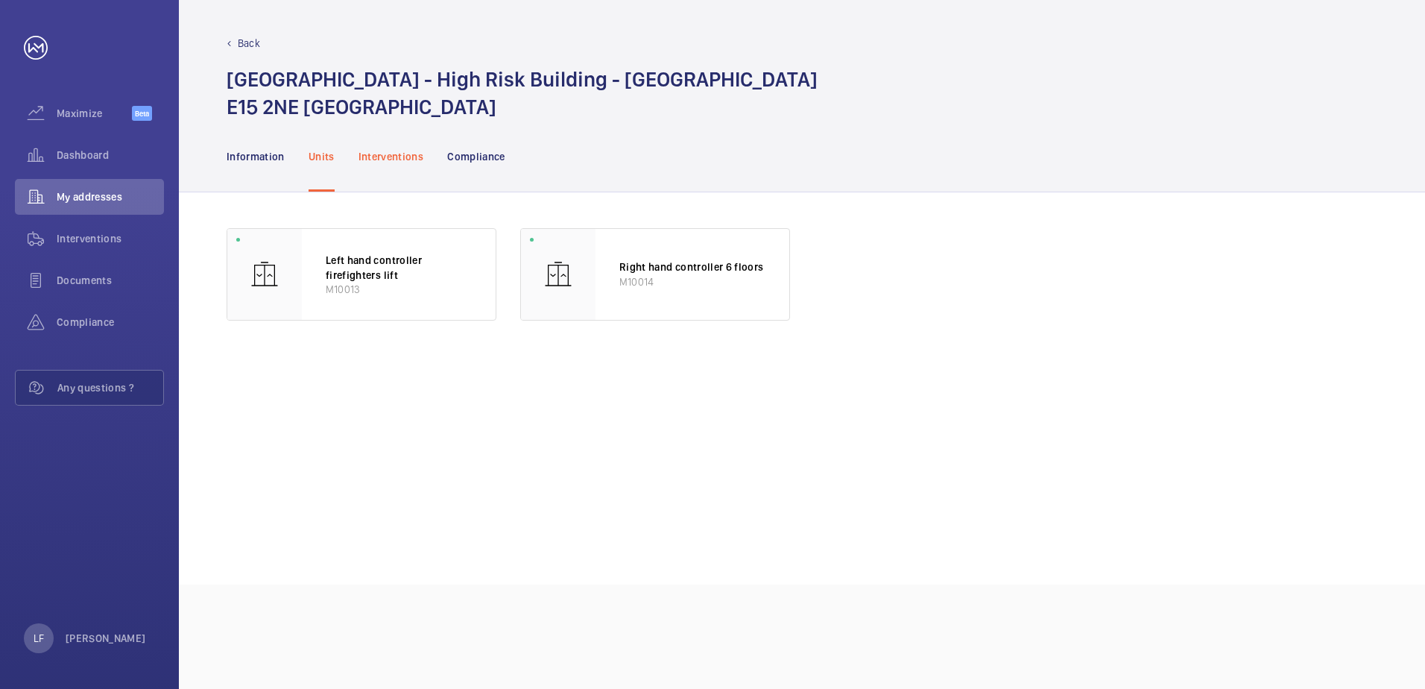
click at [385, 157] on p "Interventions" at bounding box center [392, 156] width 66 height 15
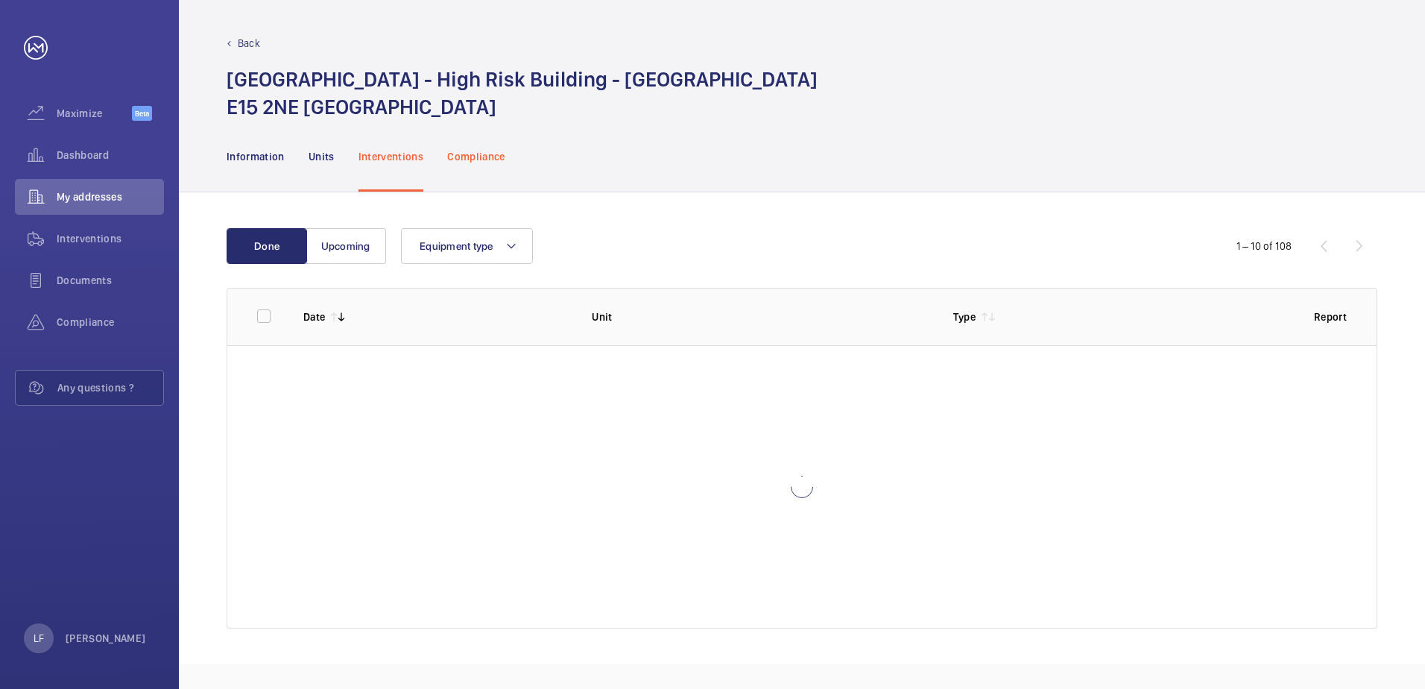
click at [475, 157] on p "Compliance" at bounding box center [476, 156] width 58 height 15
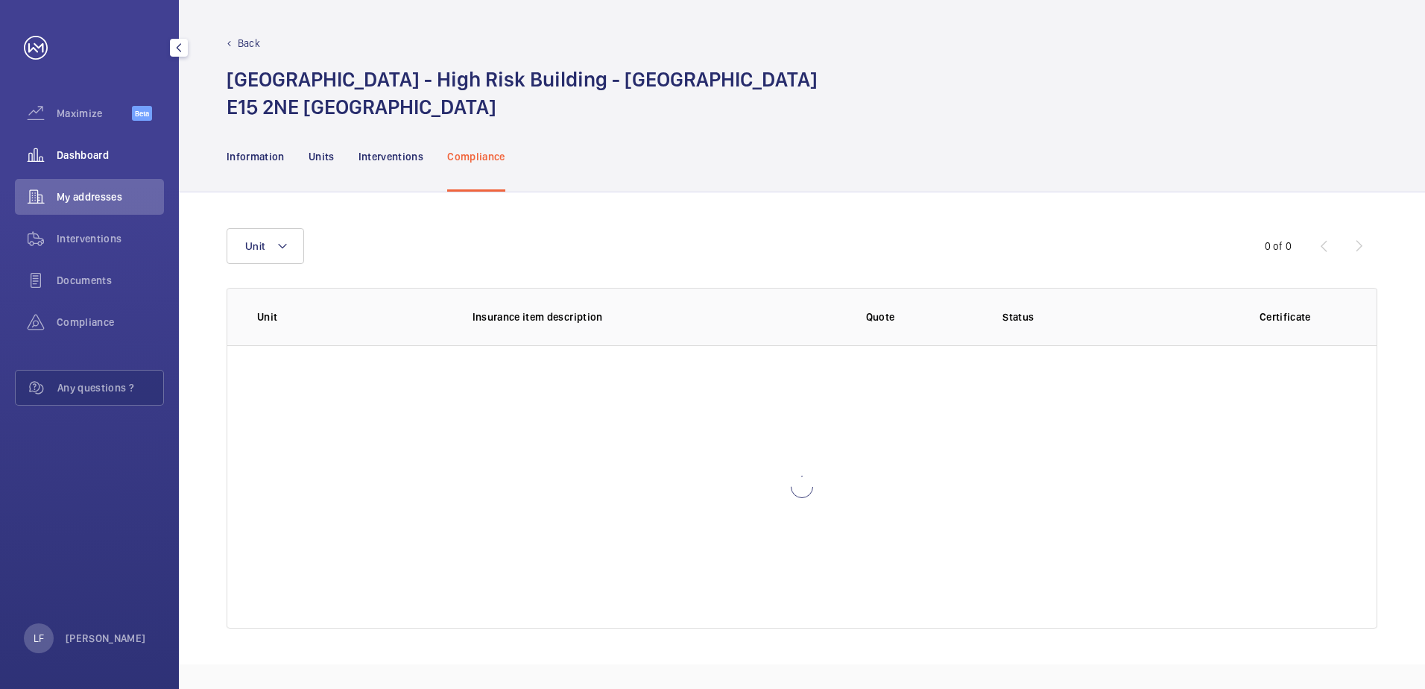
click at [99, 157] on span "Dashboard" at bounding box center [110, 155] width 107 height 15
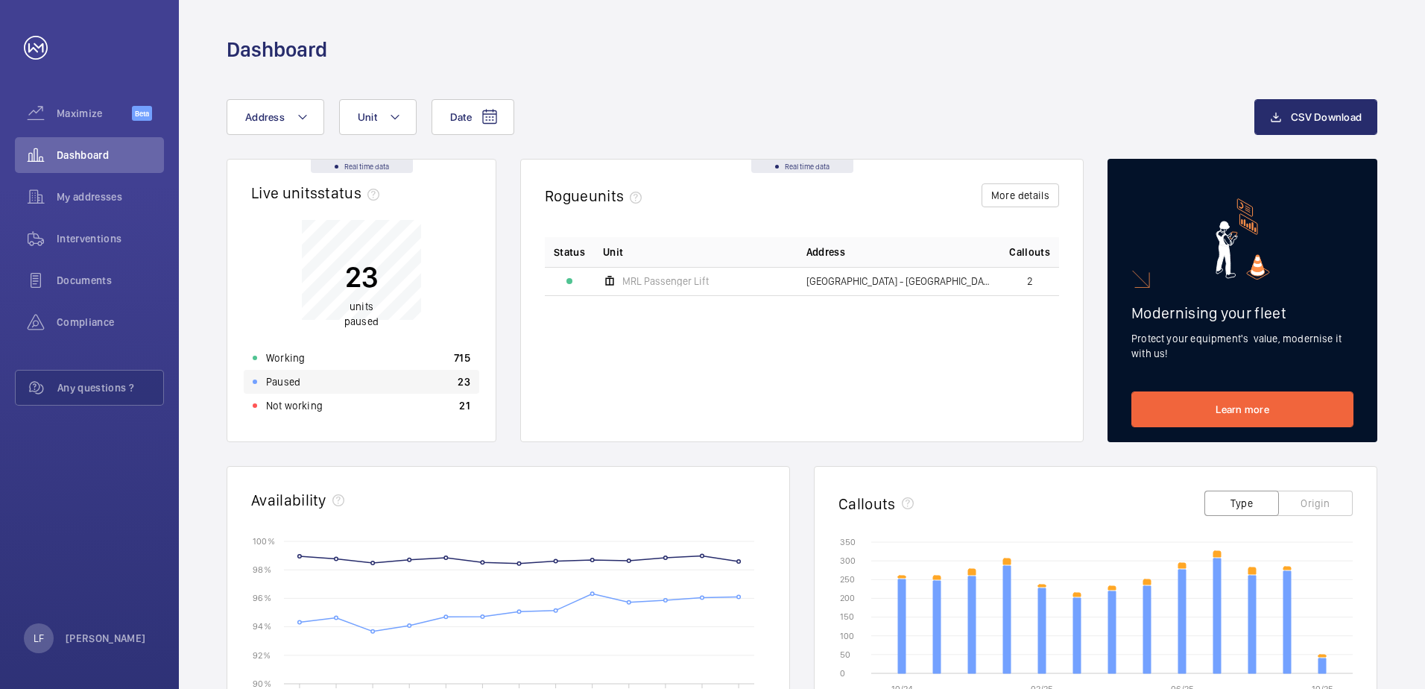
click at [280, 390] on div "Paused 23" at bounding box center [362, 382] width 236 height 24
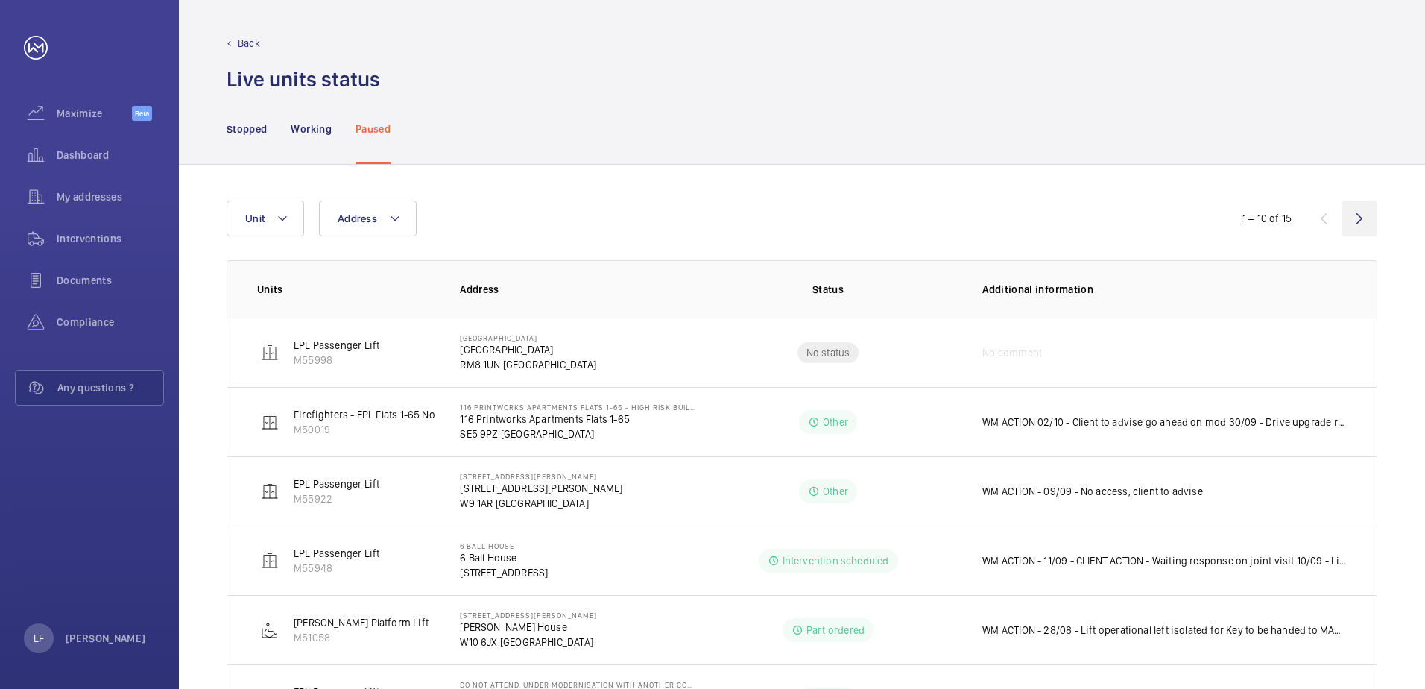
click at [1366, 223] on wm-front-icon-button at bounding box center [1360, 219] width 36 height 36
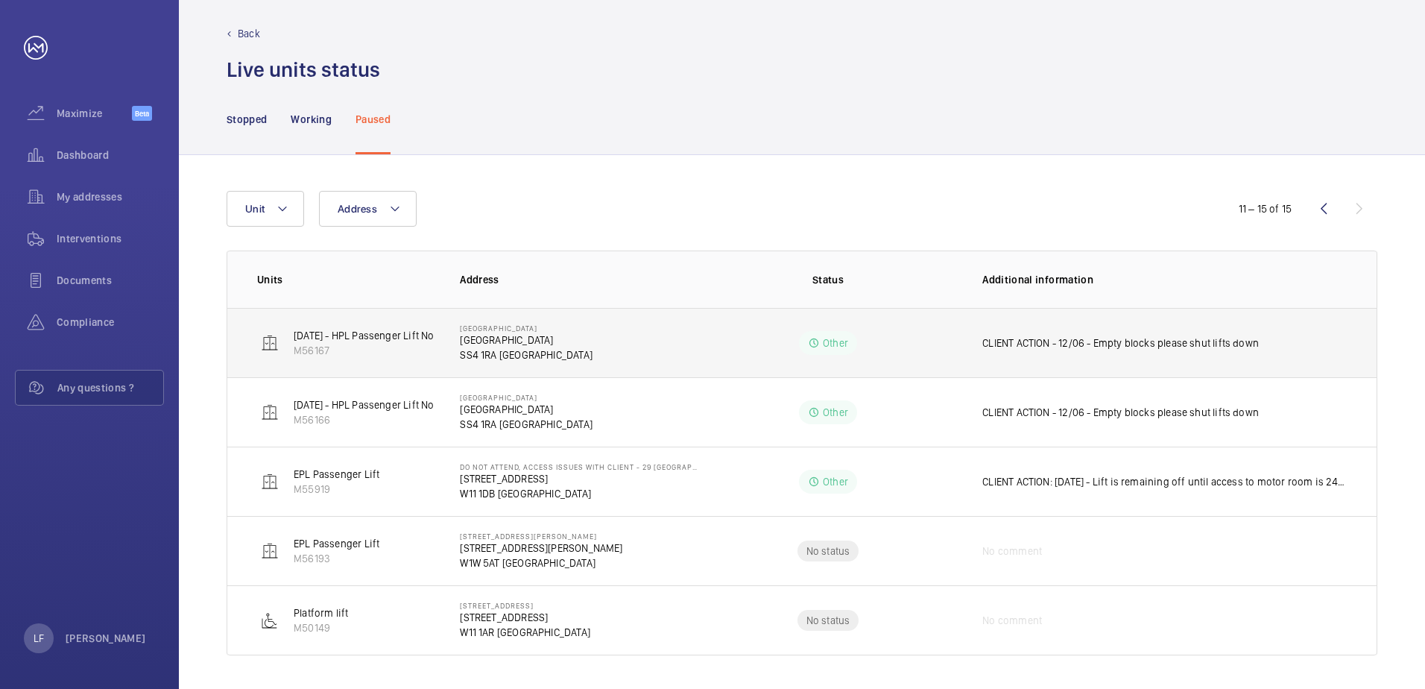
scroll to position [12, 0]
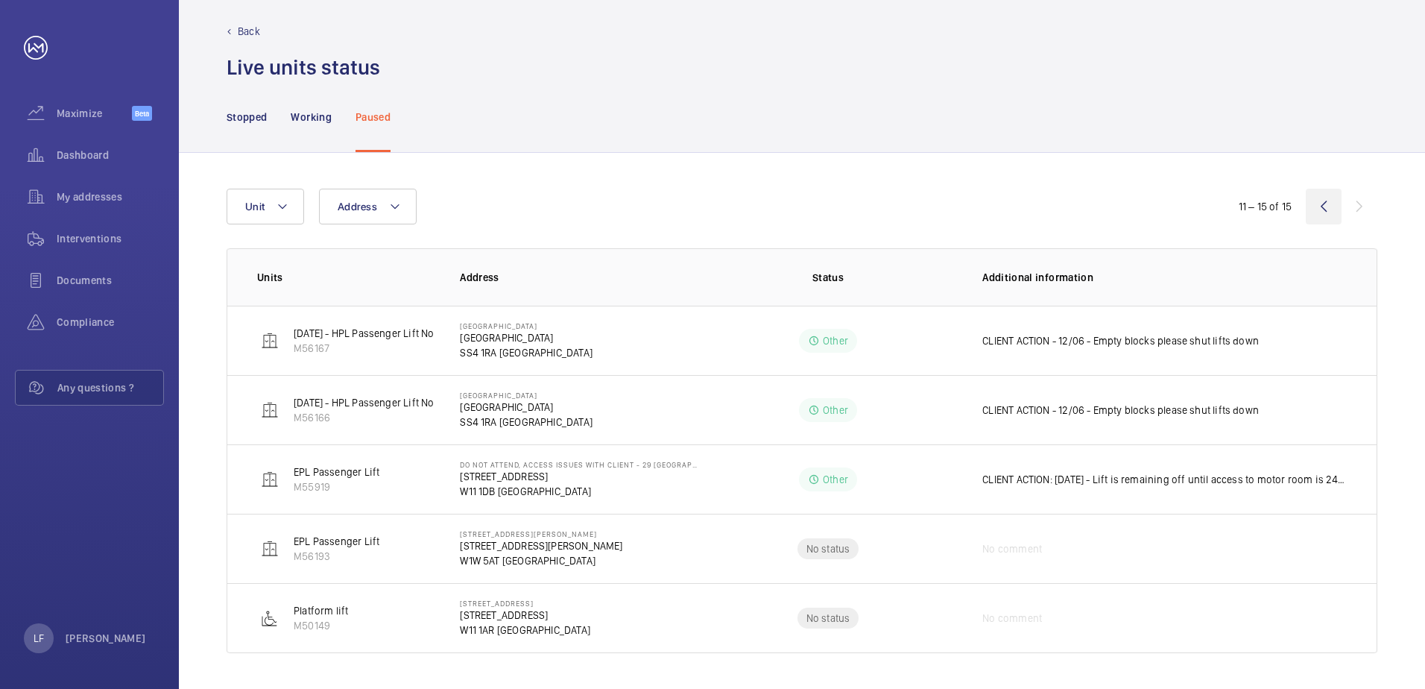
click at [1332, 210] on wm-front-icon-button at bounding box center [1324, 207] width 36 height 36
